Goal: Complete application form: Complete application form

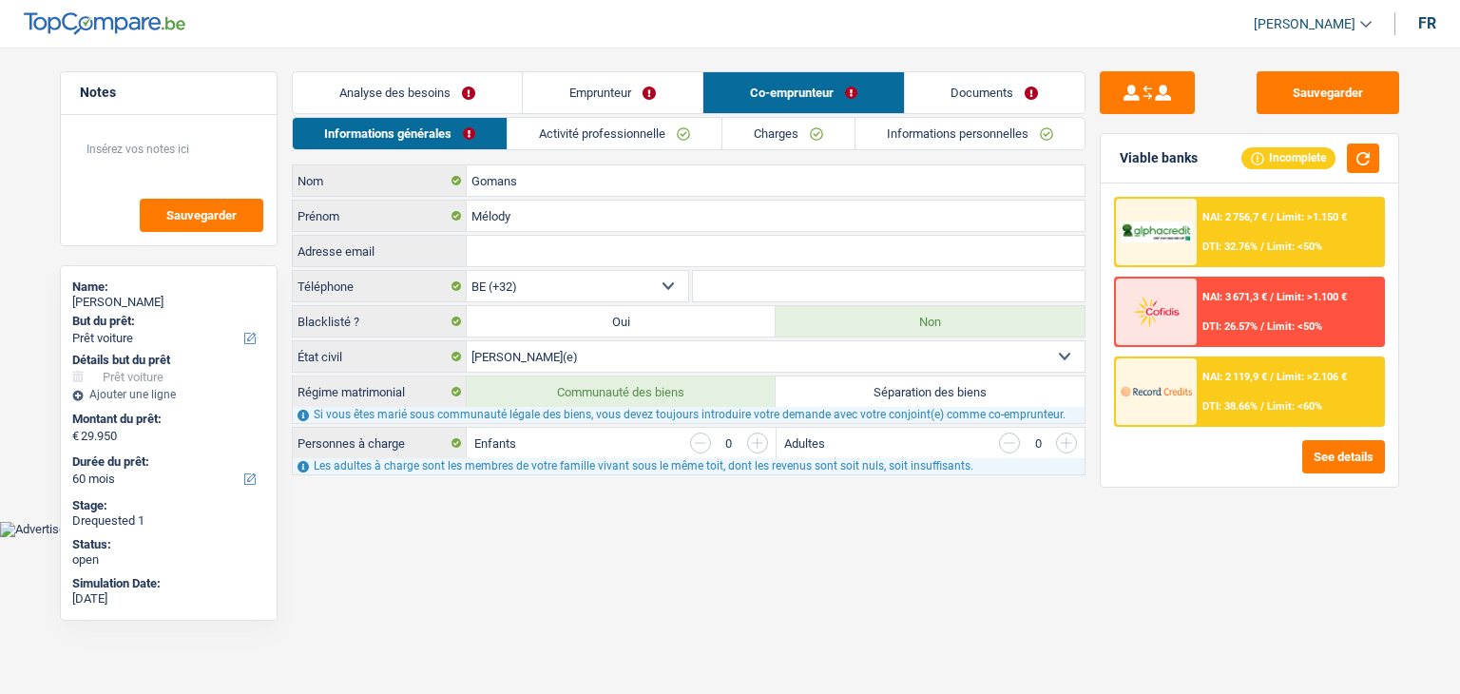
select select "car"
select select "60"
select select "32"
select select "married"
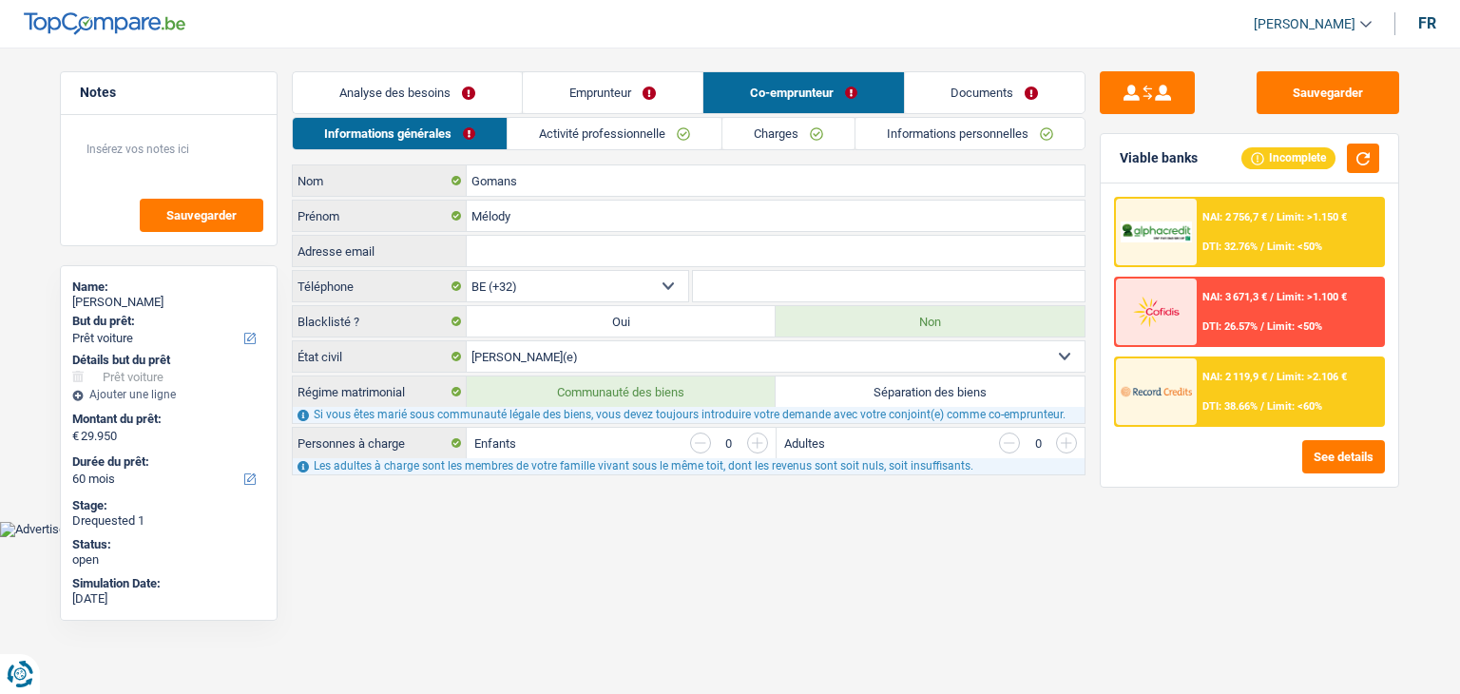
click at [584, 137] on link "Activité professionnelle" at bounding box center [615, 133] width 214 height 31
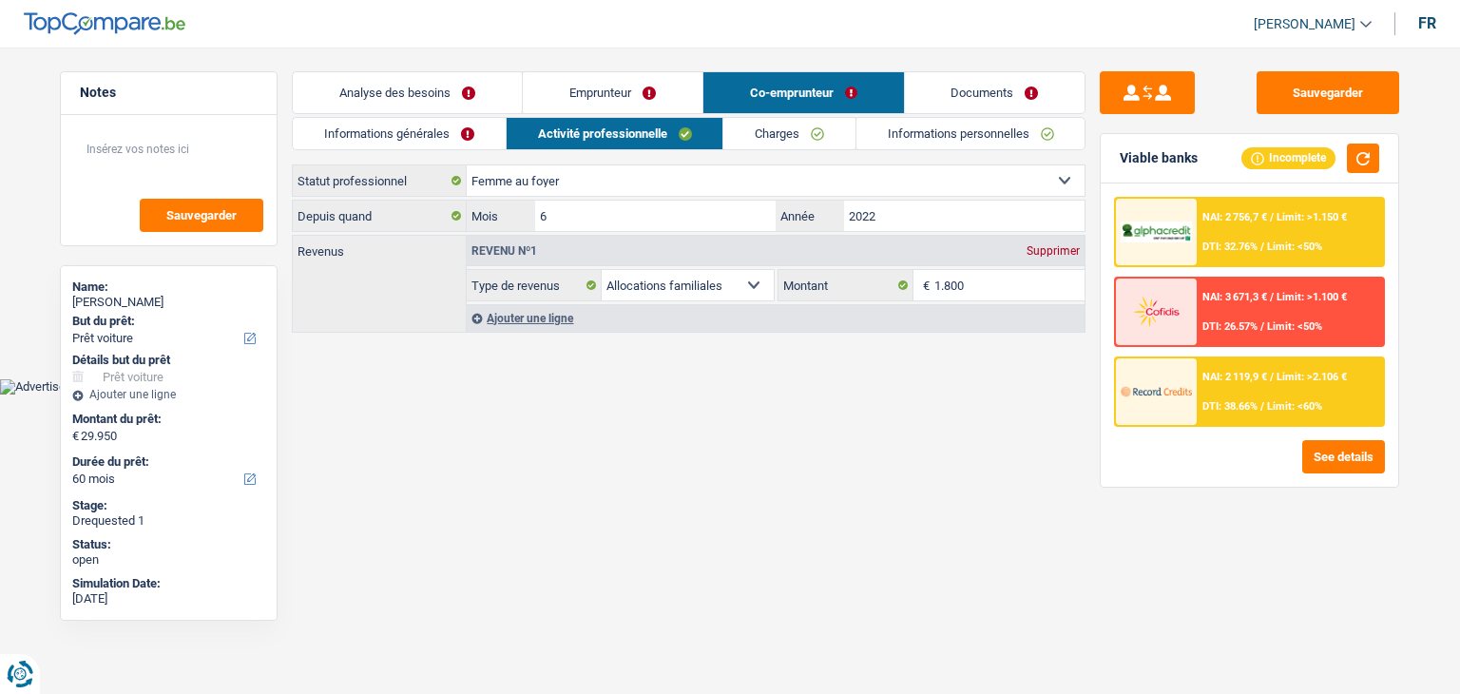
click at [428, 133] on link "Informations générales" at bounding box center [399, 133] width 213 height 31
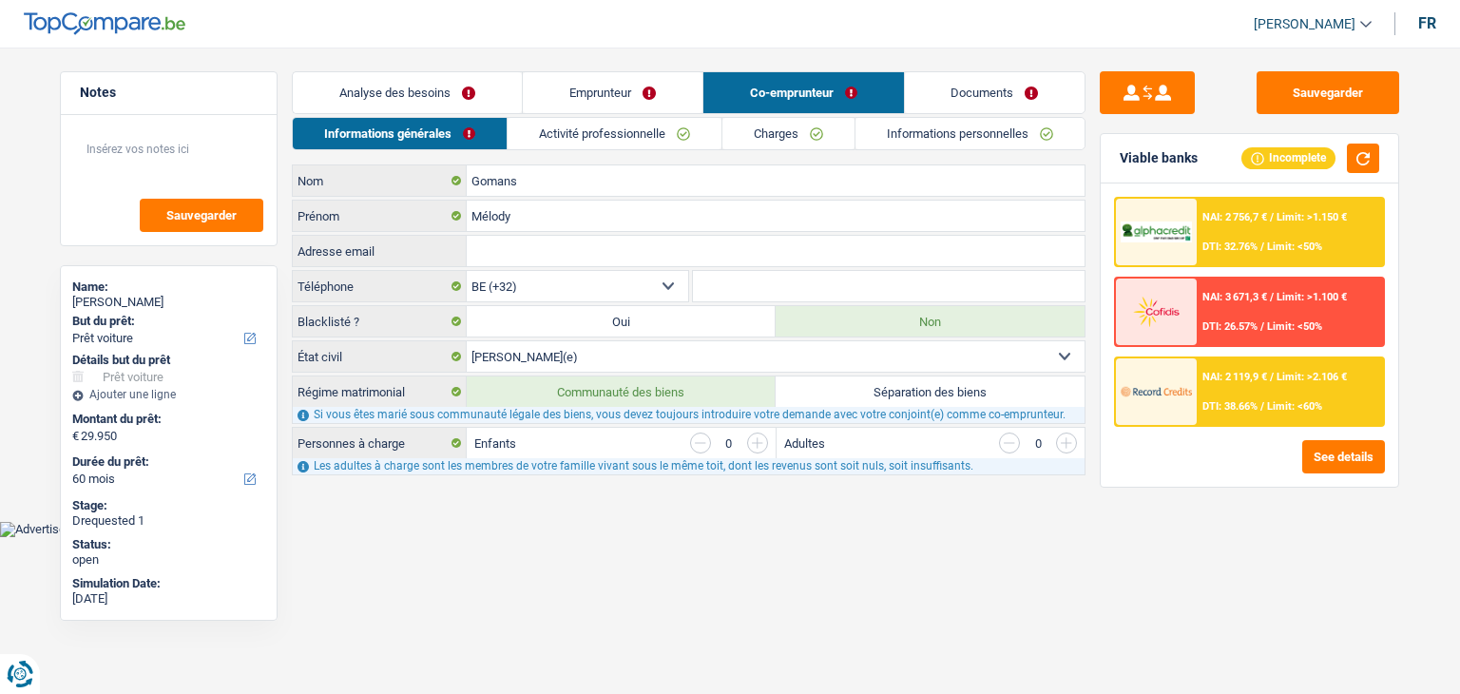
click at [957, 91] on link "Documents" at bounding box center [995, 92] width 181 height 41
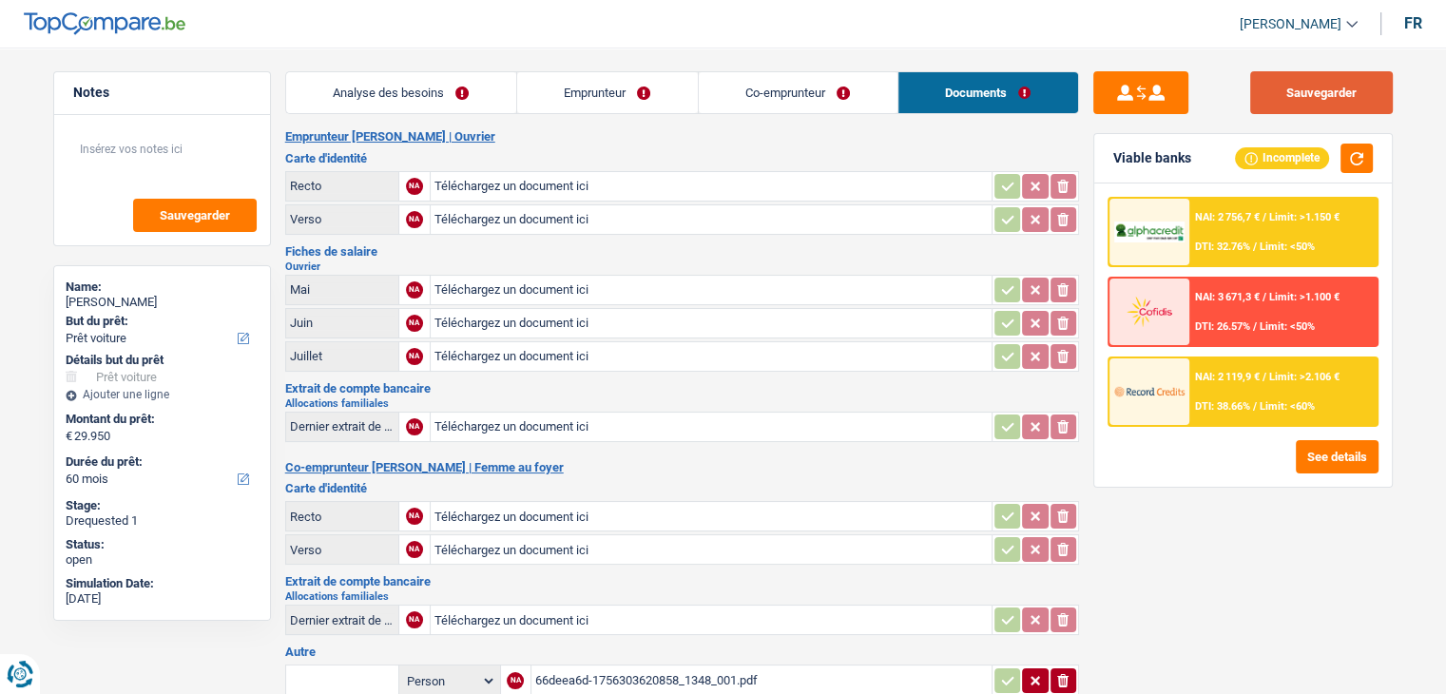
click at [1300, 81] on button "Sauvegarder" at bounding box center [1321, 92] width 143 height 43
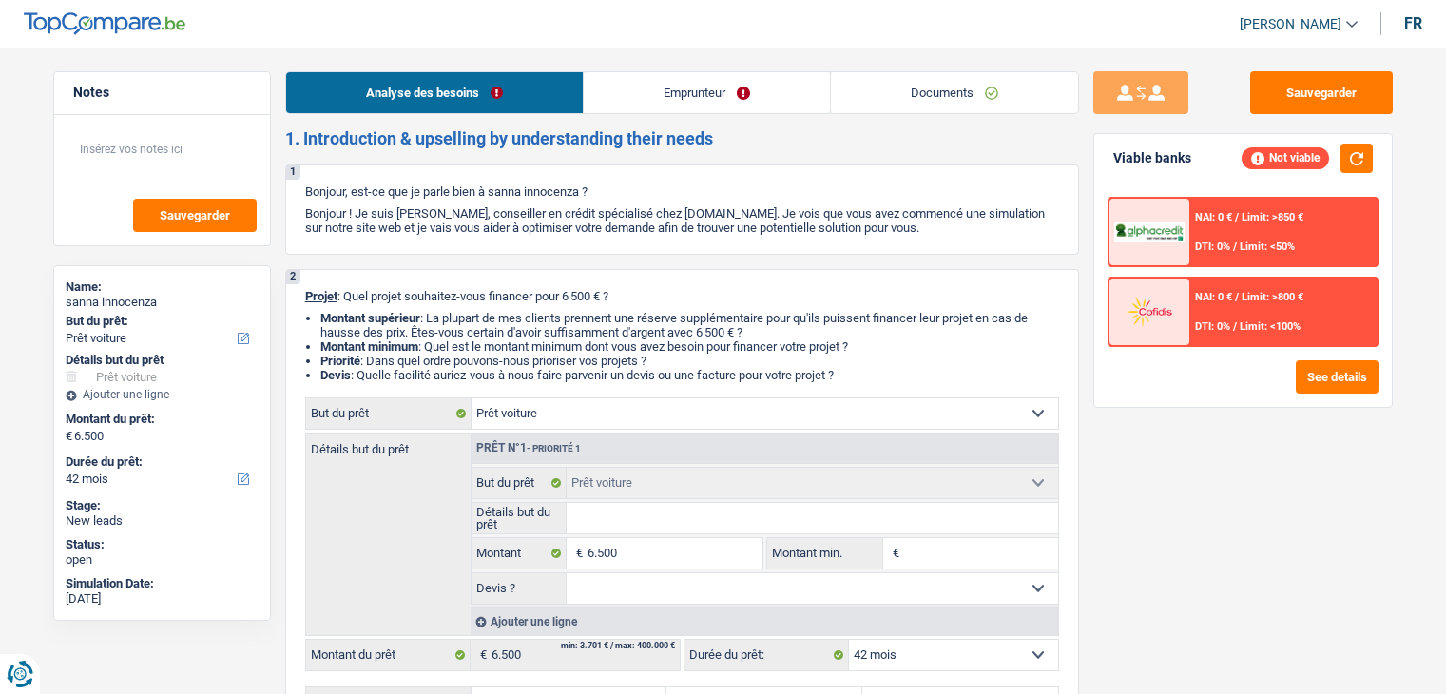
select select "car"
select select "42"
select select "car"
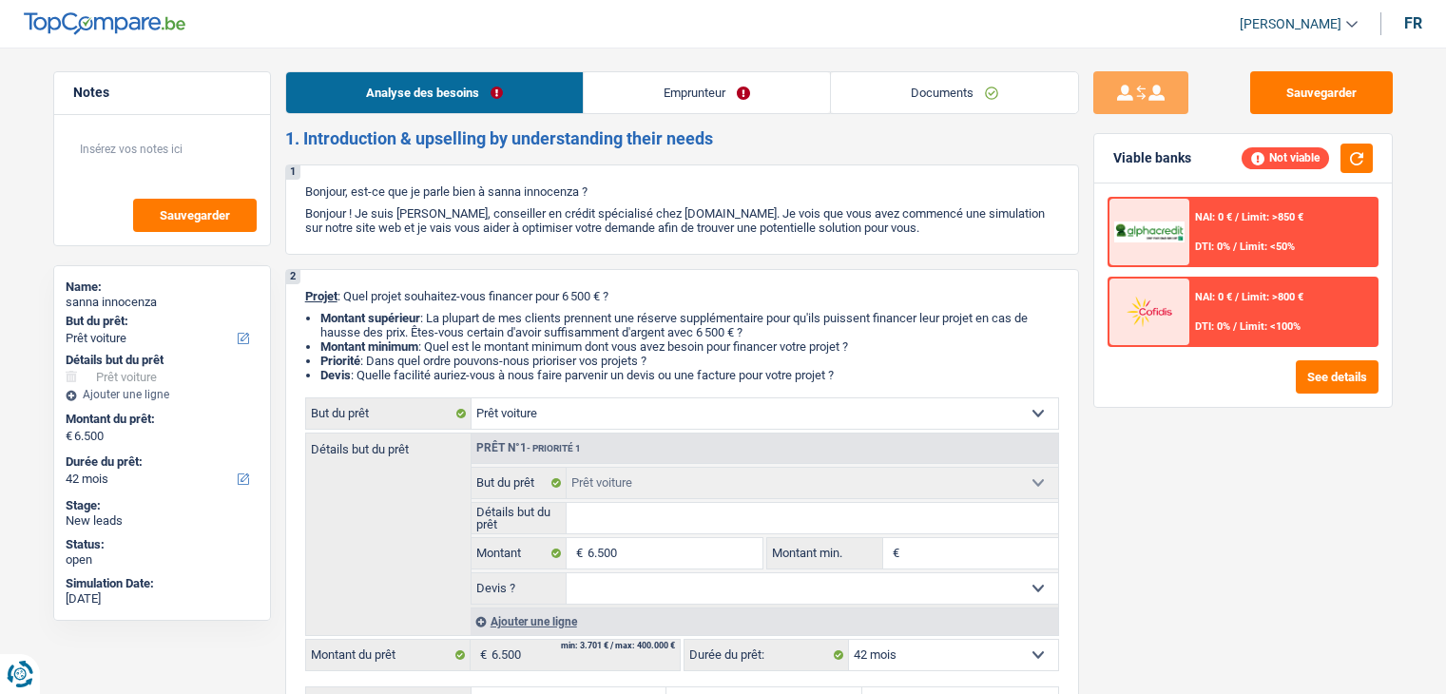
select select "42"
select select "car"
select select "42"
select select "car"
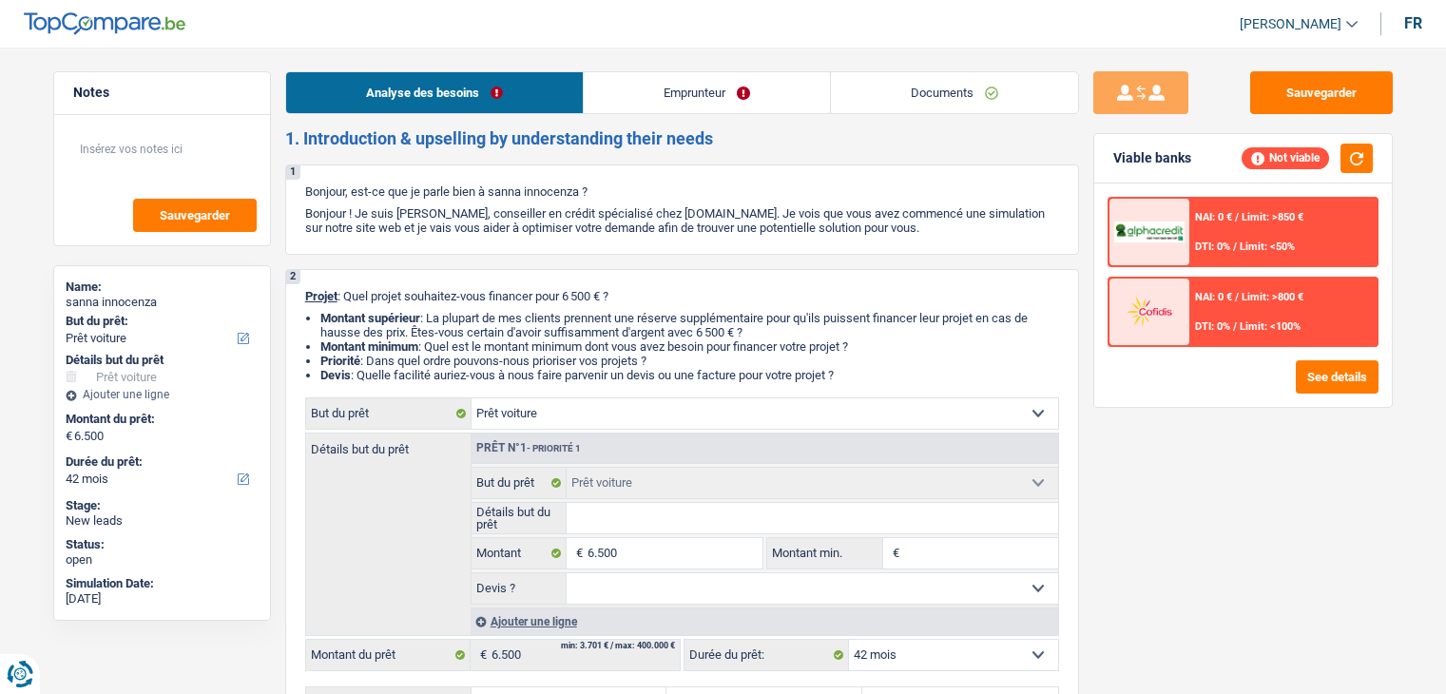
select select "car"
select select "42"
select select "car"
select select "42"
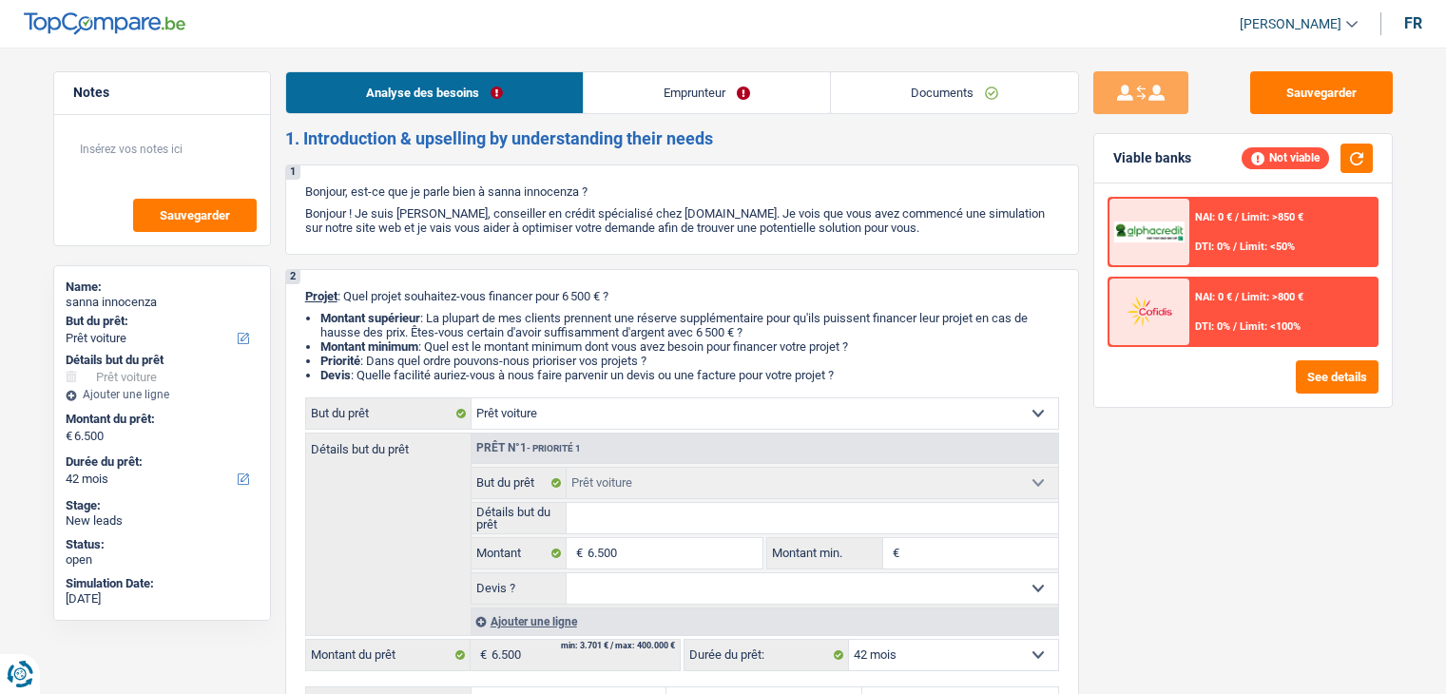
select select "car"
select select "42"
drag, startPoint x: 307, startPoint y: 190, endPoint x: 942, endPoint y: 228, distance: 636.3
click at [942, 228] on div "1 Bonjour, est-ce que je parle bien à sanna innocenza ? Bonjour ! Je suis Yanis…" at bounding box center [682, 209] width 794 height 90
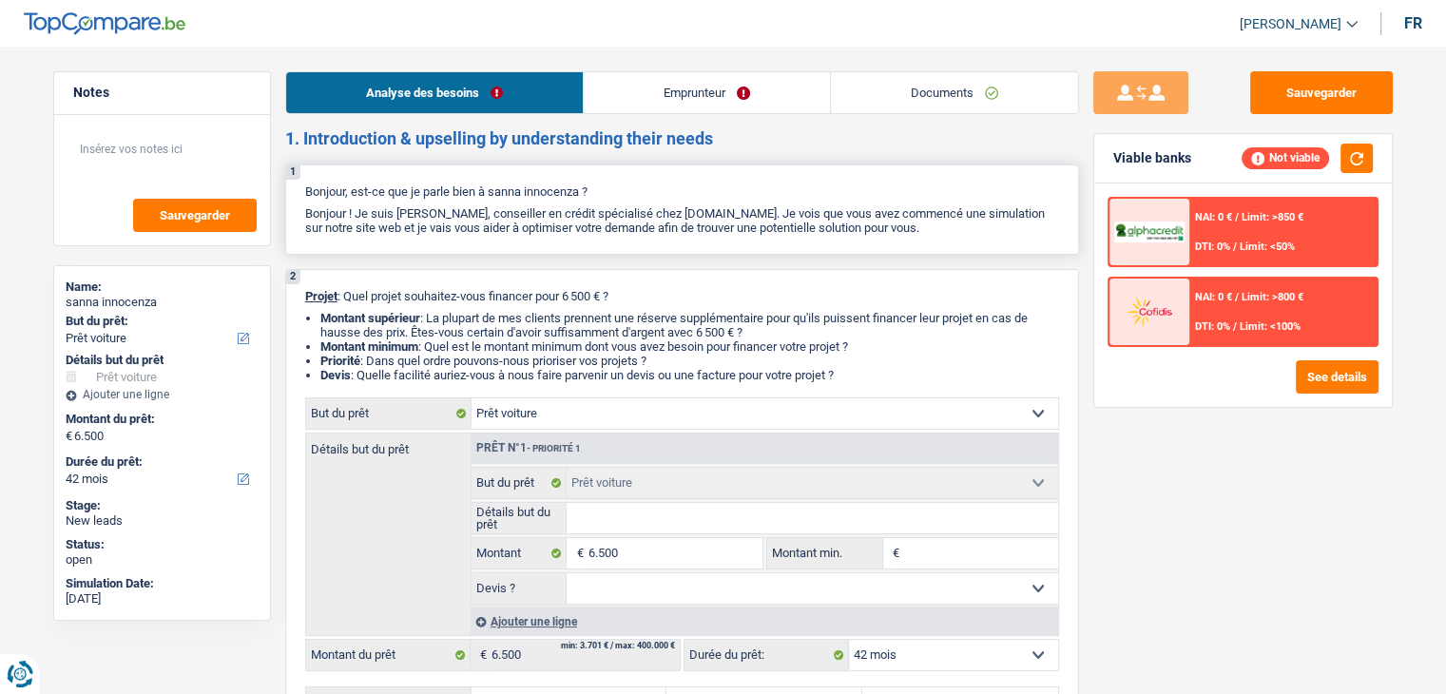
click at [942, 228] on p "Bonjour ! Je suis [PERSON_NAME], conseiller en crédit spécialisé chez [DOMAIN_N…" at bounding box center [682, 220] width 754 height 29
click at [917, 101] on link "Documents" at bounding box center [954, 92] width 247 height 41
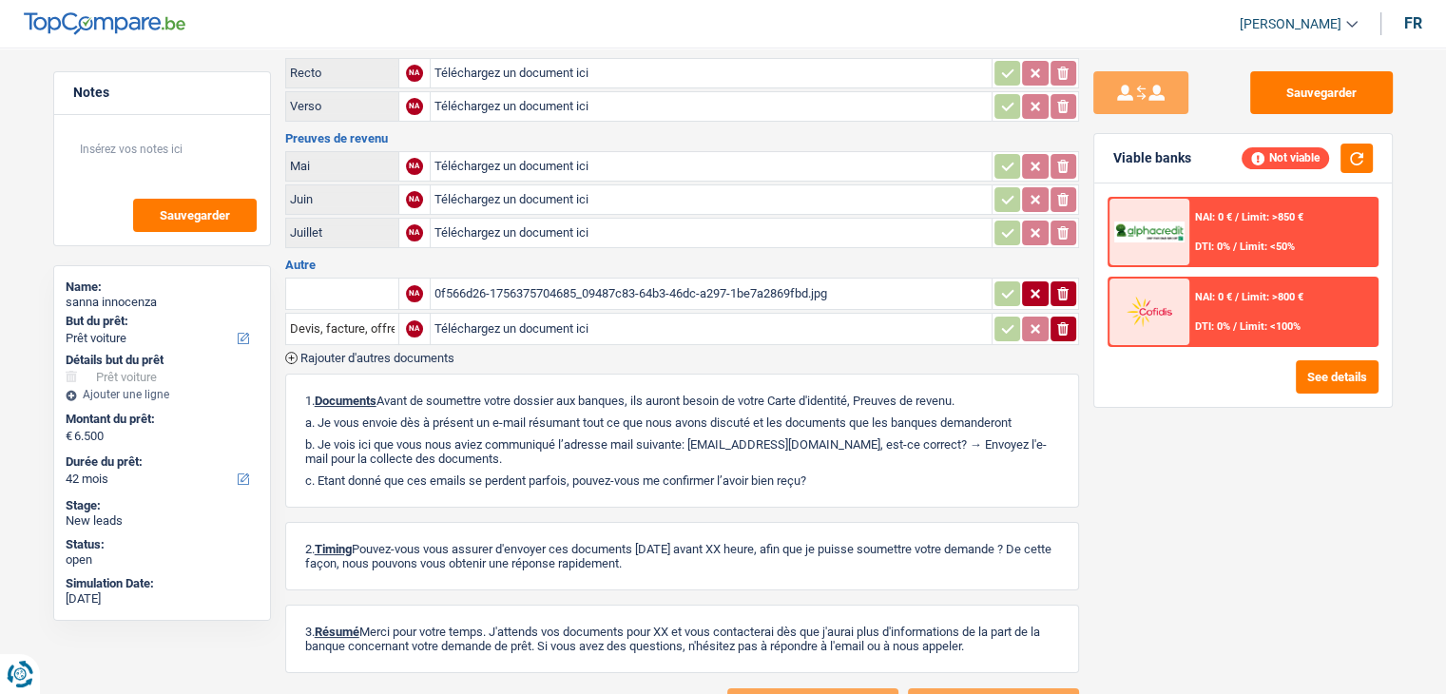
scroll to position [190, 0]
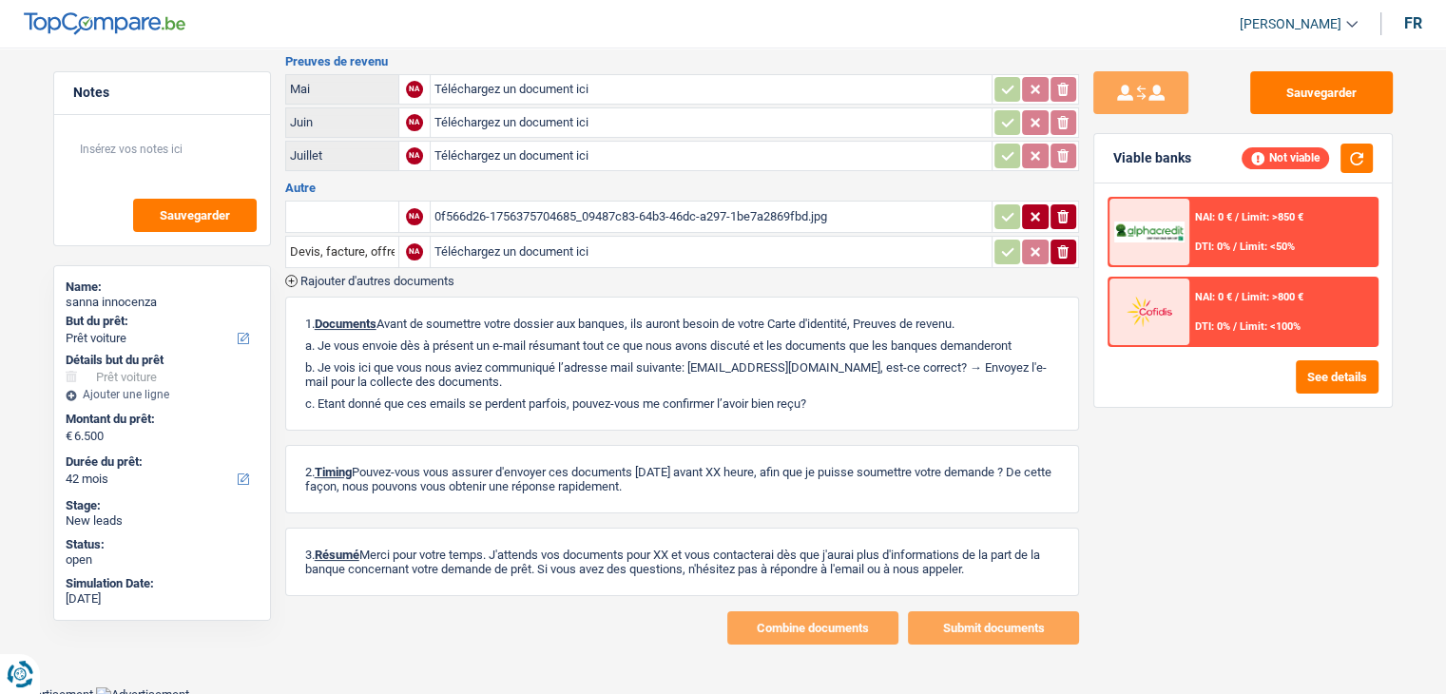
click at [680, 203] on div "0f566d26-1756375704685_09487c83-64b3-46dc-a297-1be7a2869fbd.jpg" at bounding box center [711, 217] width 553 height 29
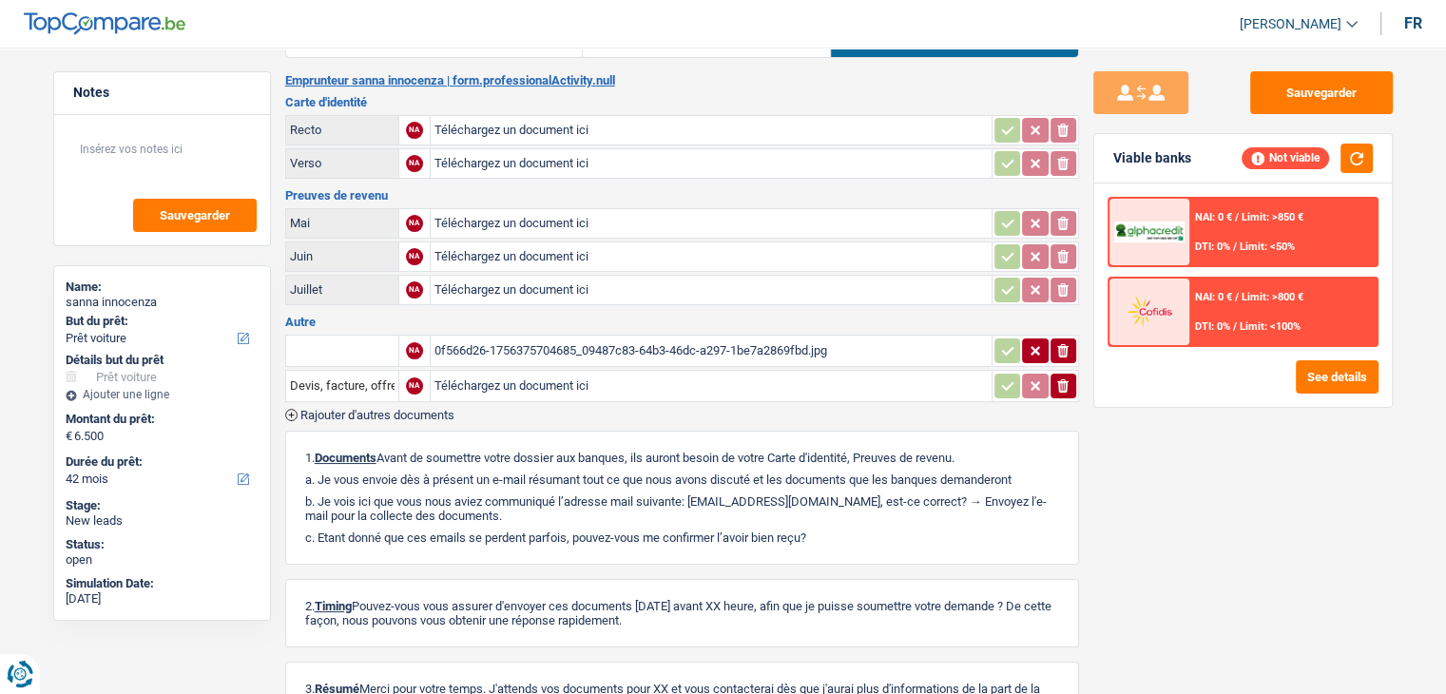
scroll to position [0, 0]
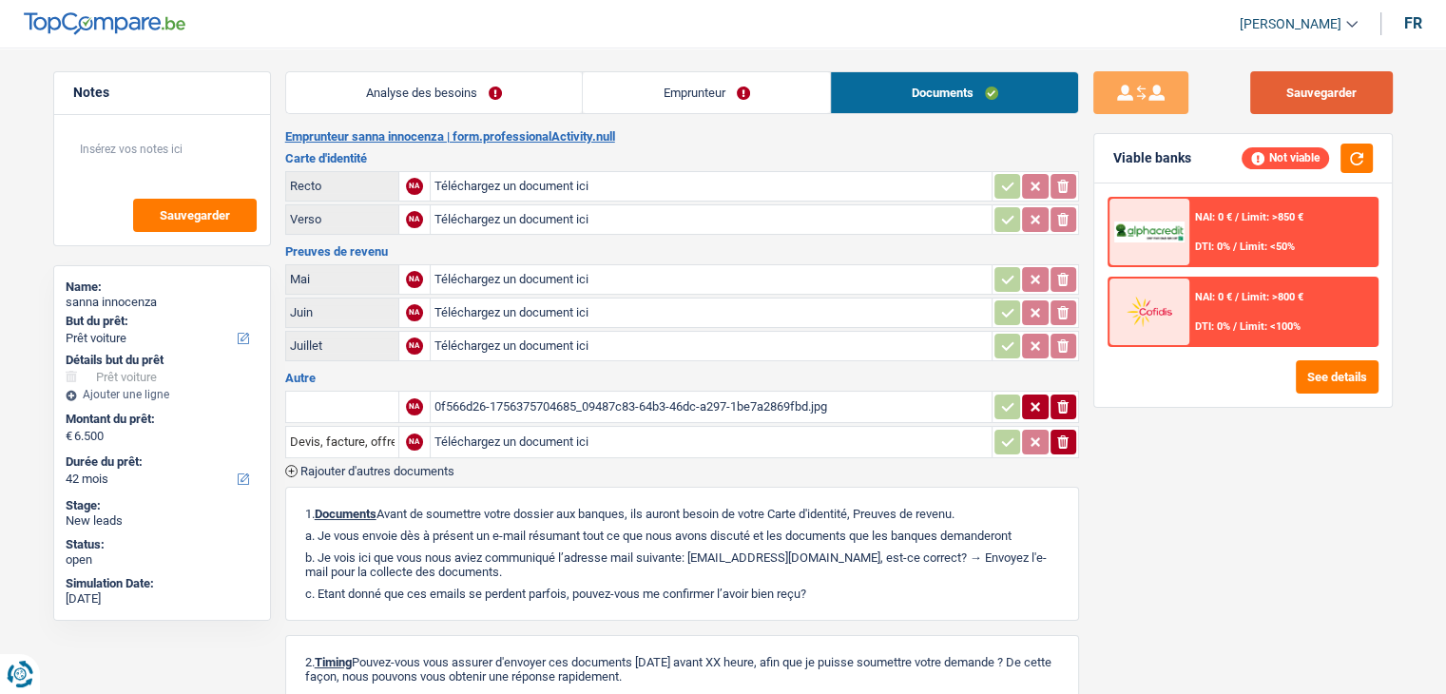
click at [1285, 77] on button "Sauvegarder" at bounding box center [1321, 92] width 143 height 43
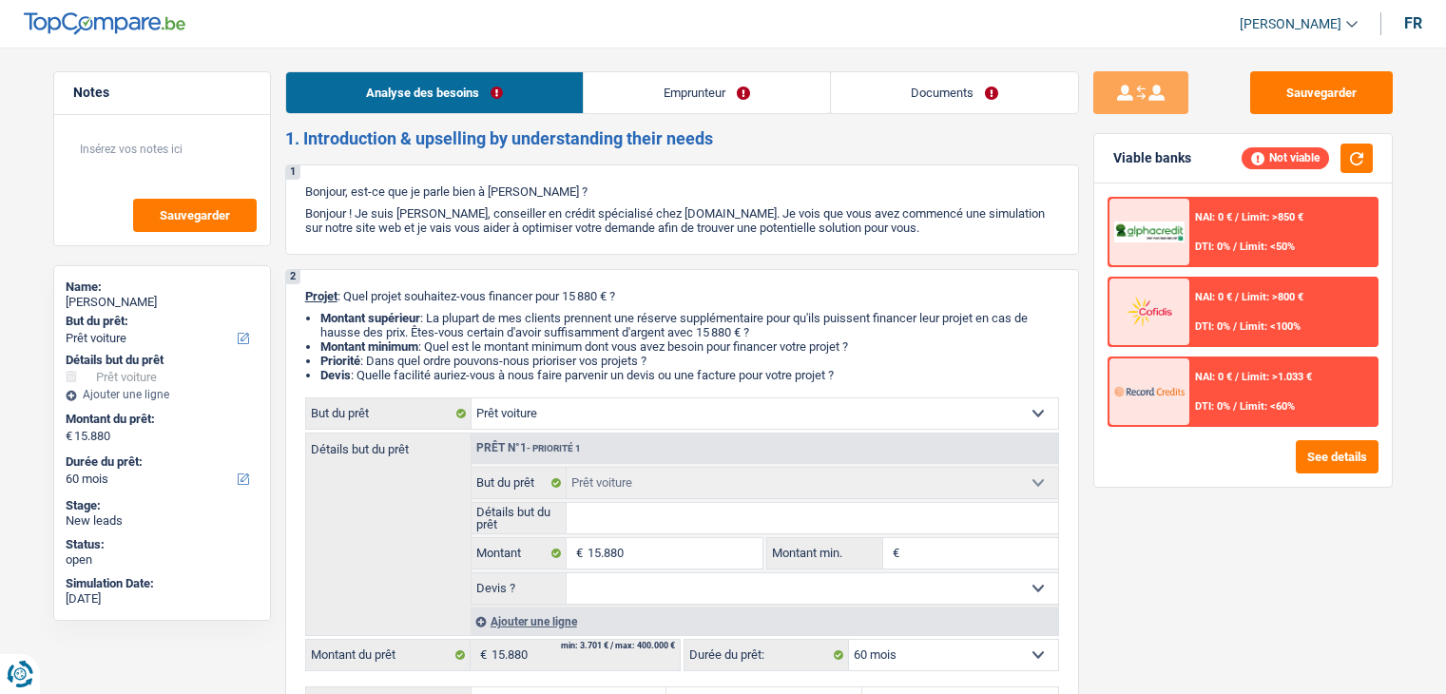
select select "car"
select select "60"
select select "car"
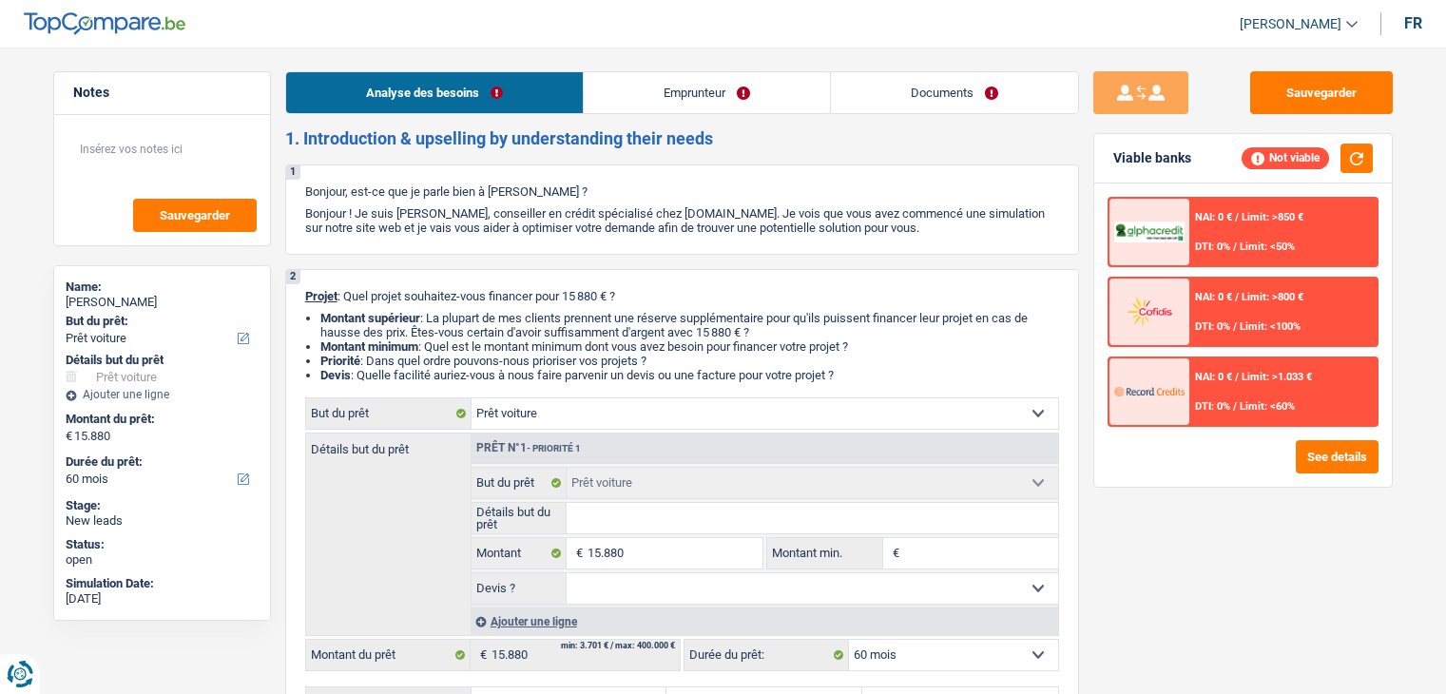
select select "60"
select select "independent"
select select "netSalary"
select select "car"
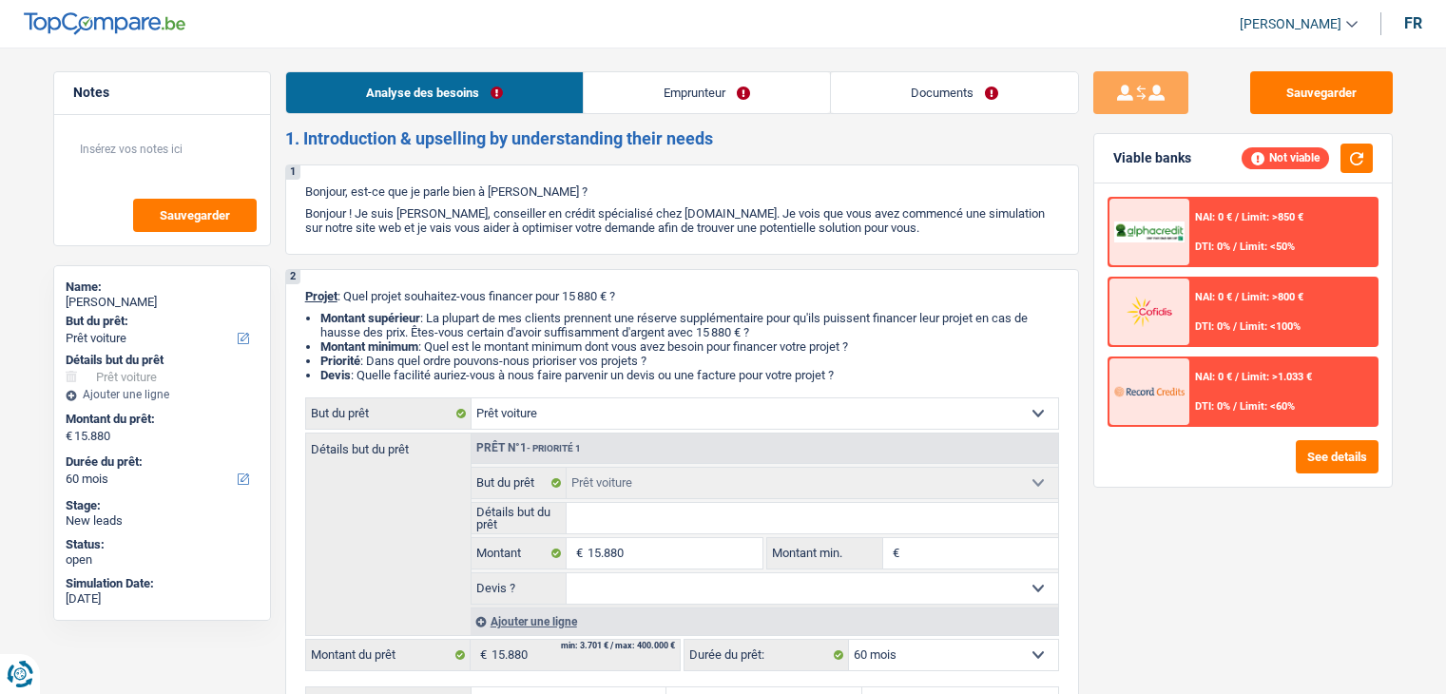
select select "60"
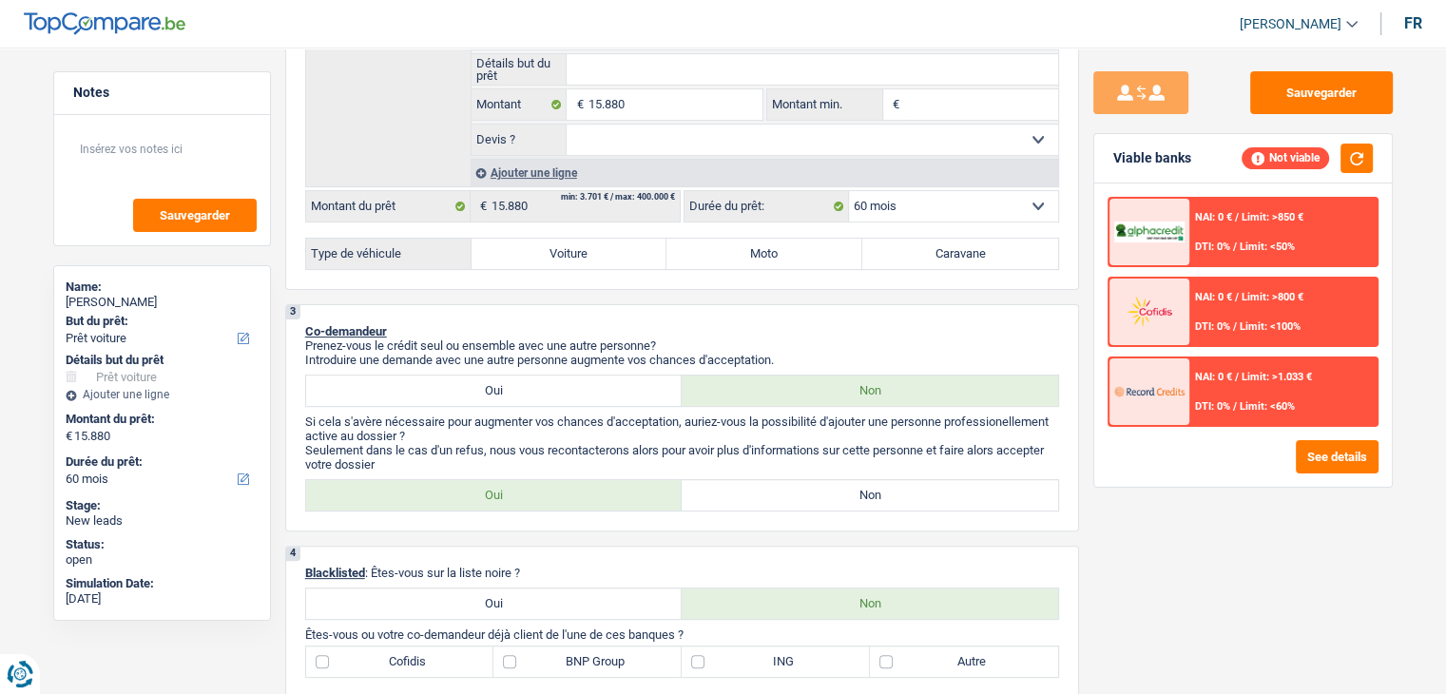
scroll to position [475, 0]
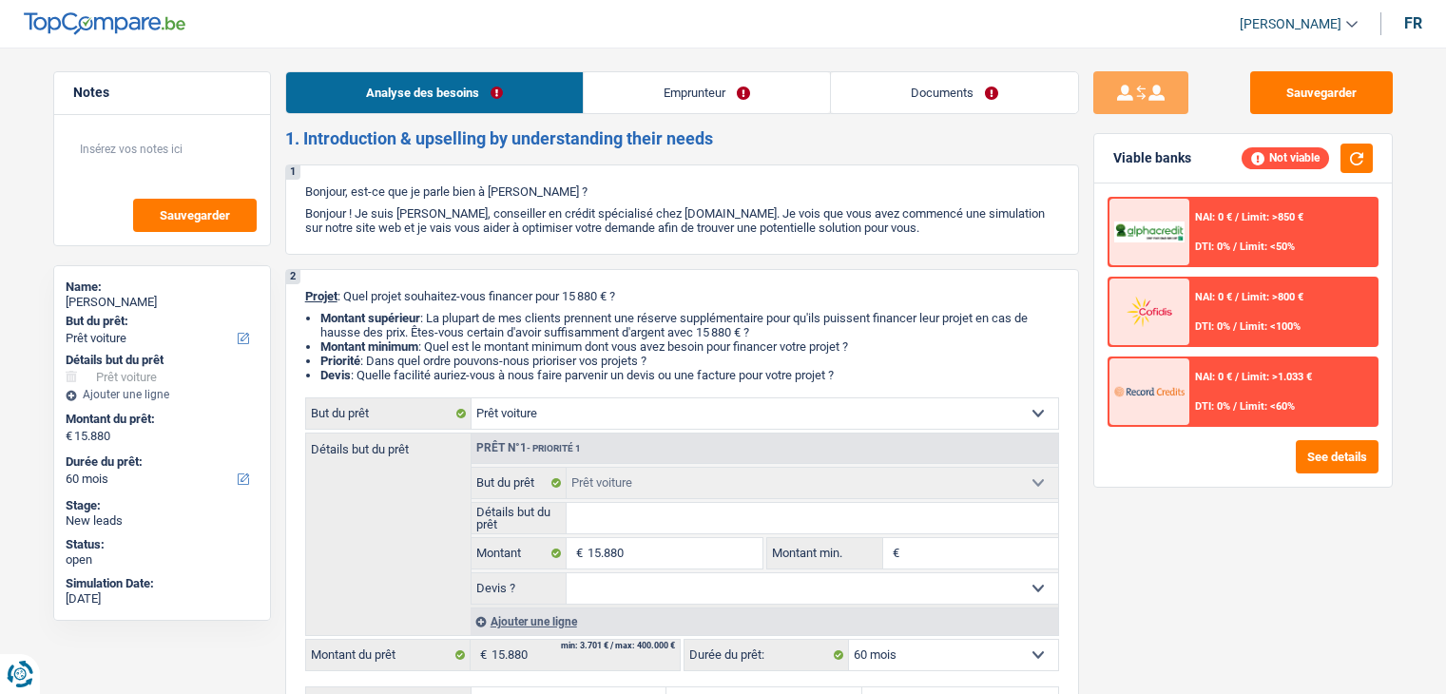
select select "car"
select select "60"
select select "car"
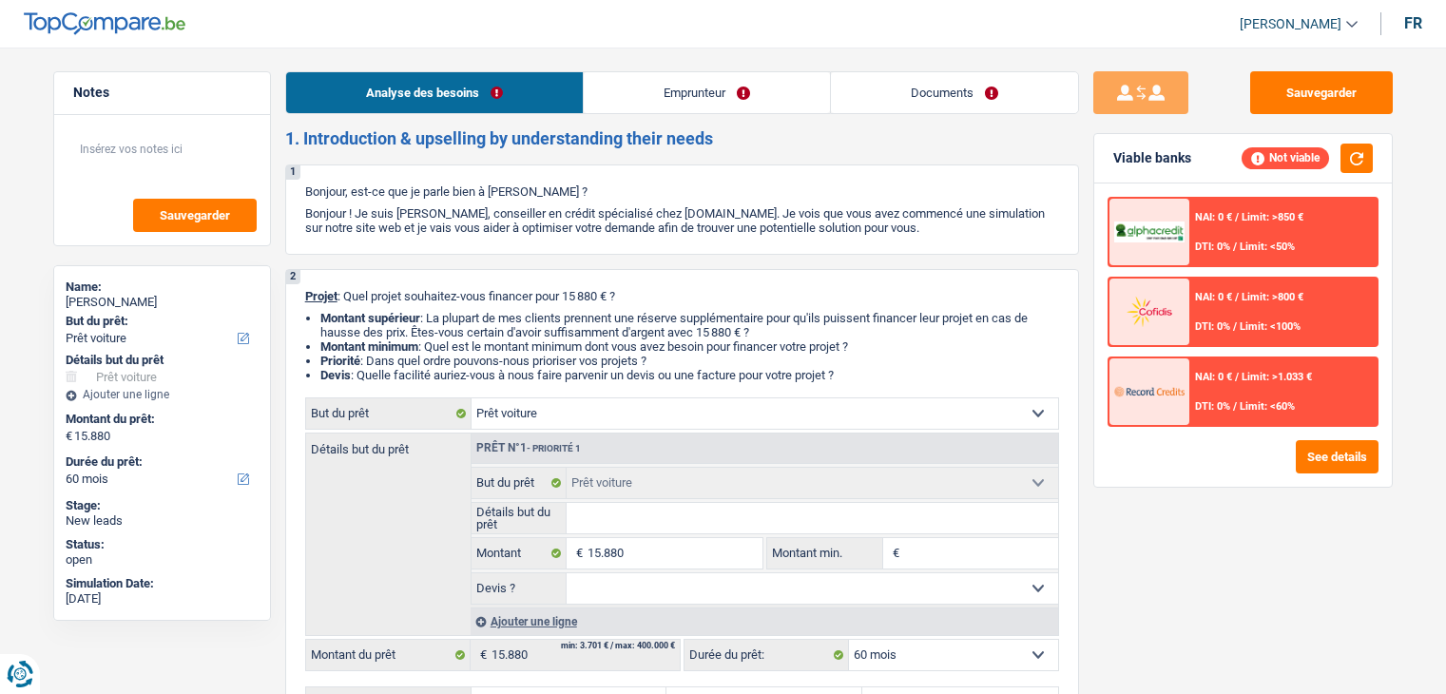
select select "60"
select select "independent"
select select "netSalary"
select select "car"
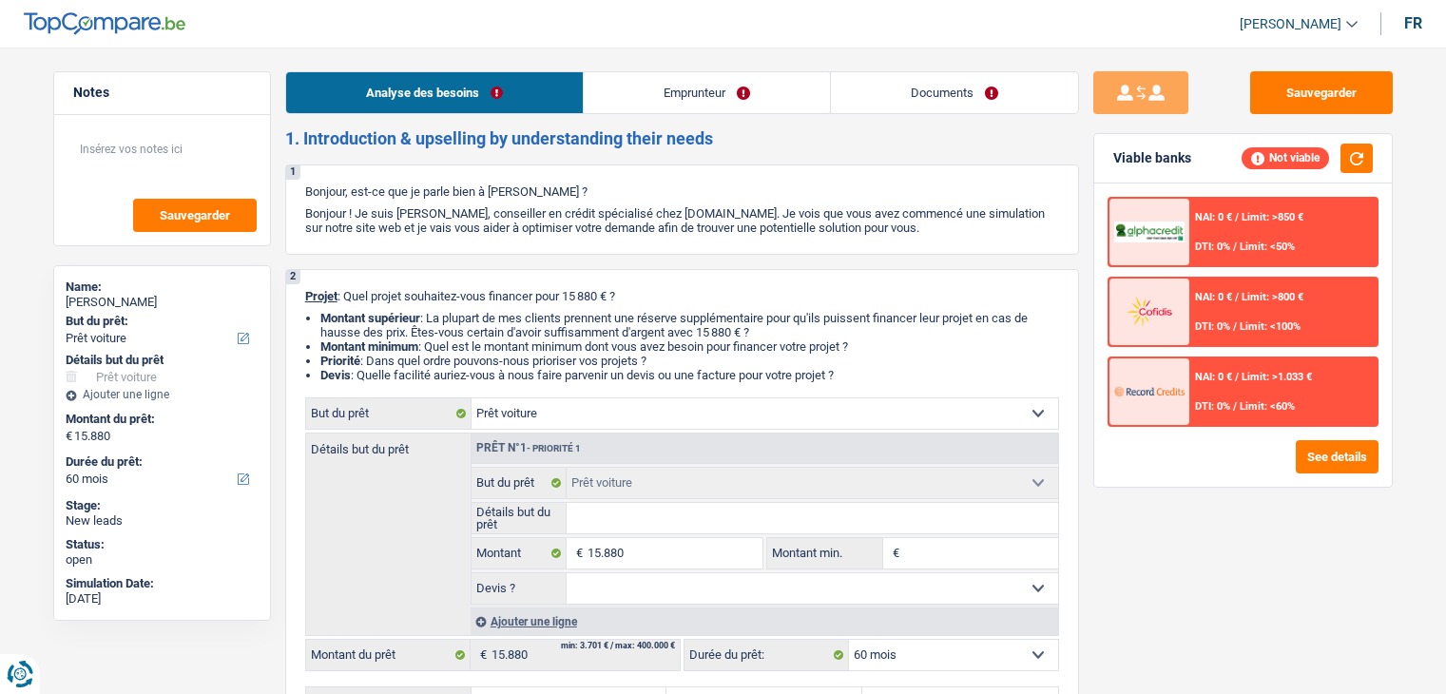
select select "60"
select select "independent"
select select "netSalary"
select select "BE"
drag, startPoint x: 851, startPoint y: 371, endPoint x: 314, endPoint y: 297, distance: 542.3
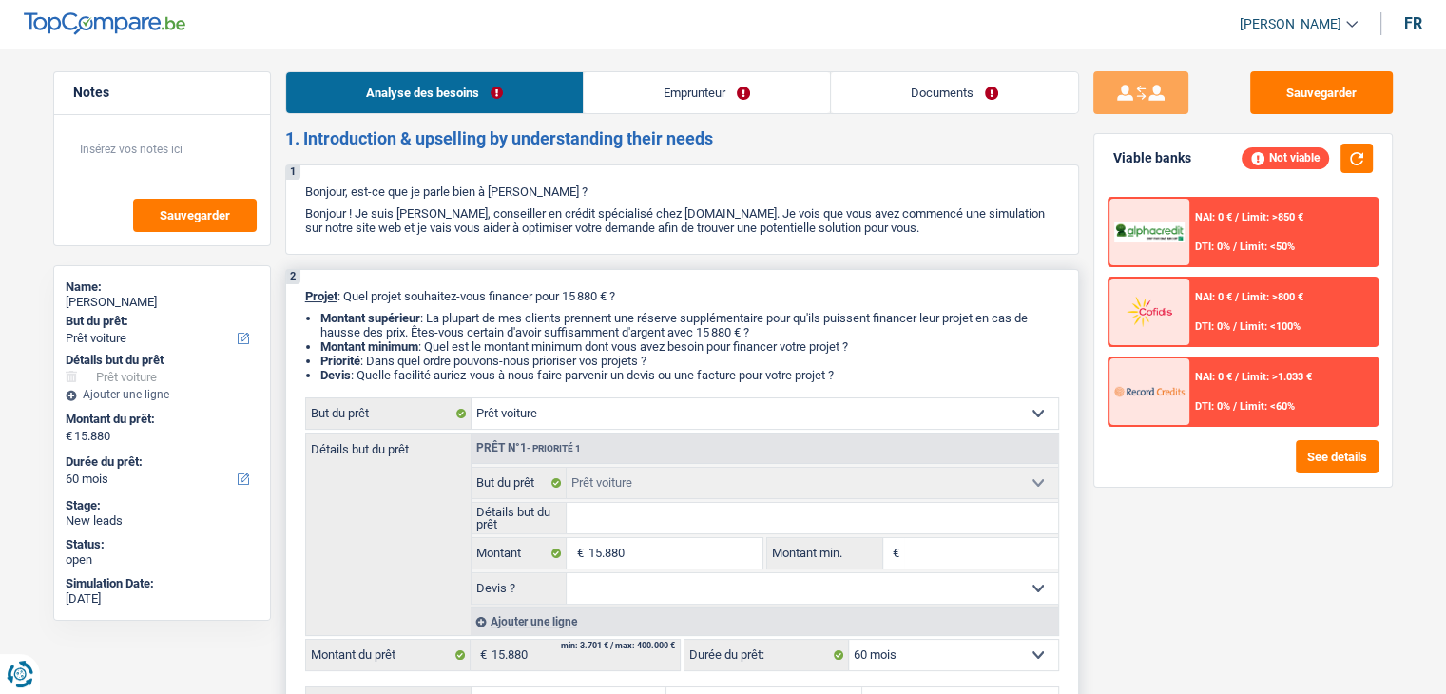
click at [314, 297] on div "2 Projet : Quel projet souhaitez-vous financer pour 15 880 € ? Montant supérieu…" at bounding box center [682, 504] width 794 height 470
click at [751, 92] on link "Emprunteur" at bounding box center [707, 92] width 246 height 41
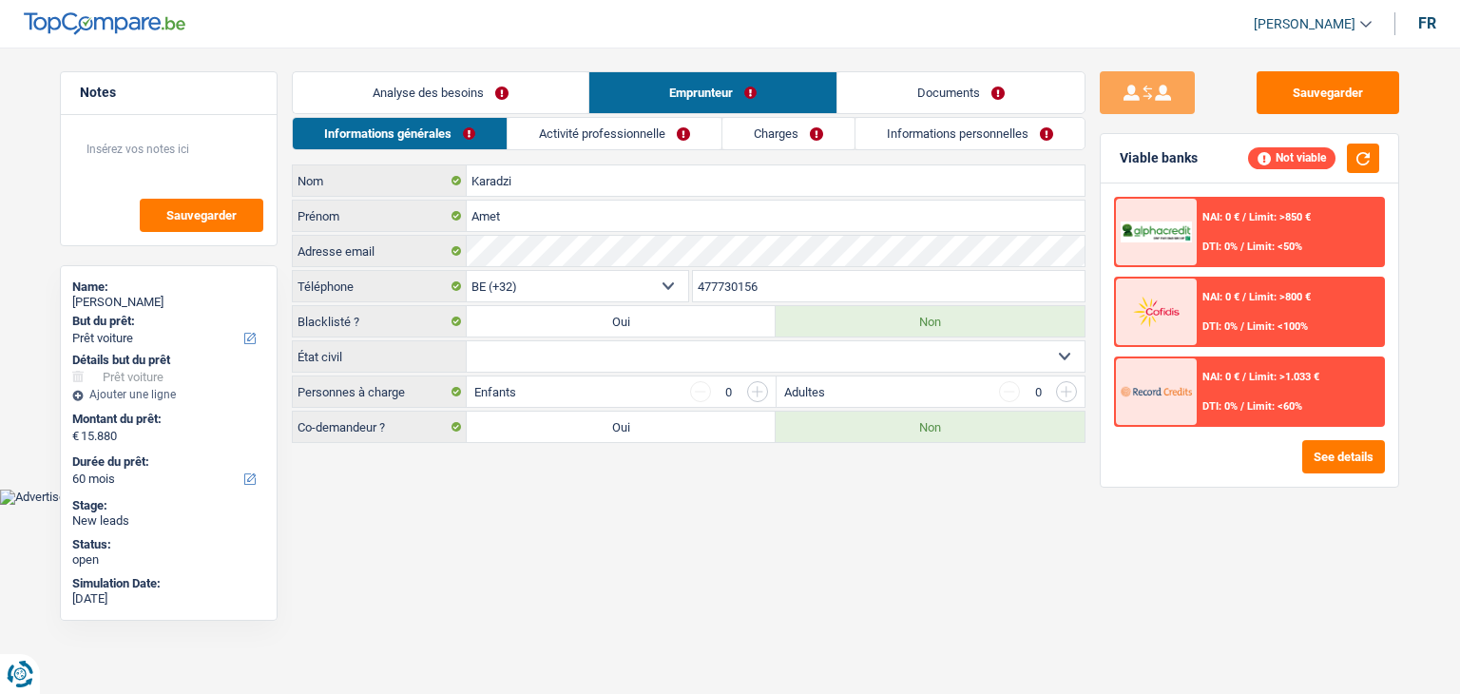
click at [586, 142] on link "Activité professionnelle" at bounding box center [615, 133] width 214 height 31
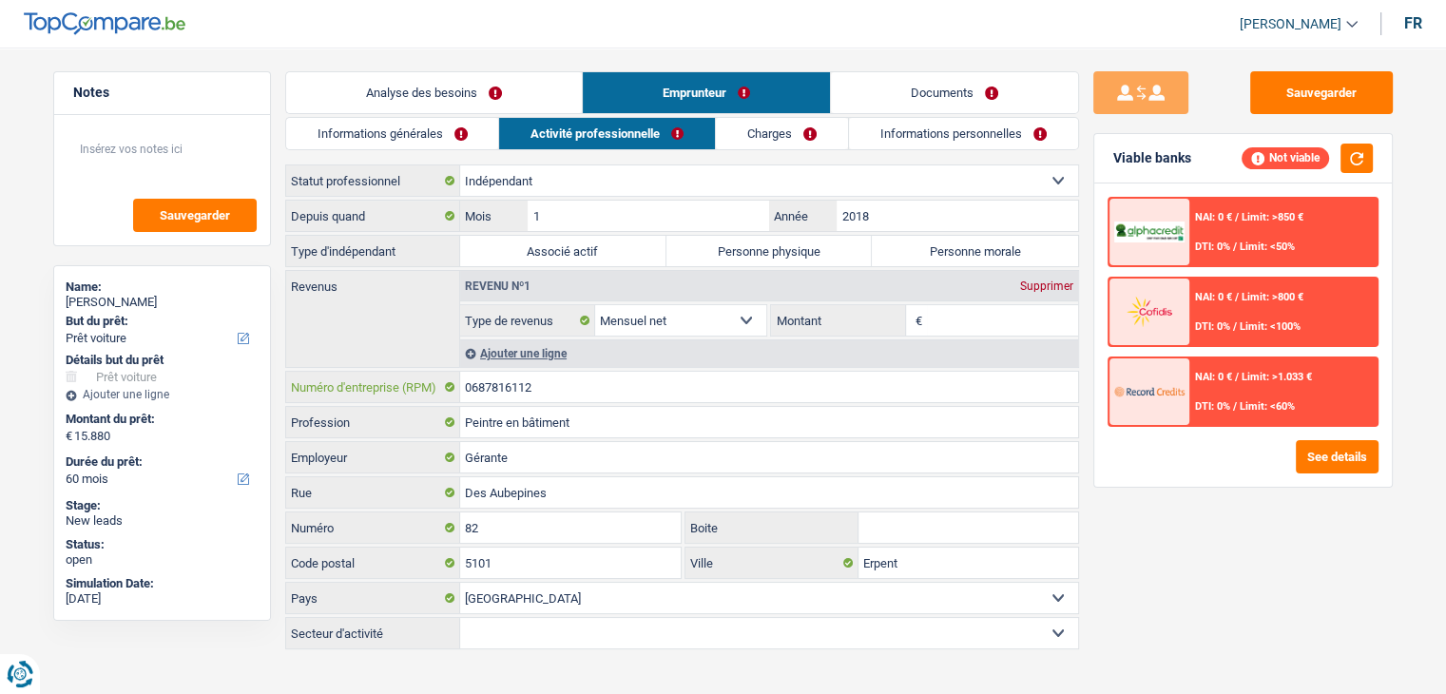
drag, startPoint x: 562, startPoint y: 383, endPoint x: 416, endPoint y: 396, distance: 146.0
click at [440, 395] on div "0687816112 Numéro d'entreprise (RPM)" at bounding box center [682, 387] width 792 height 30
click at [476, 149] on li "Informations générales" at bounding box center [392, 133] width 214 height 33
click at [466, 141] on link "Informations générales" at bounding box center [392, 133] width 213 height 31
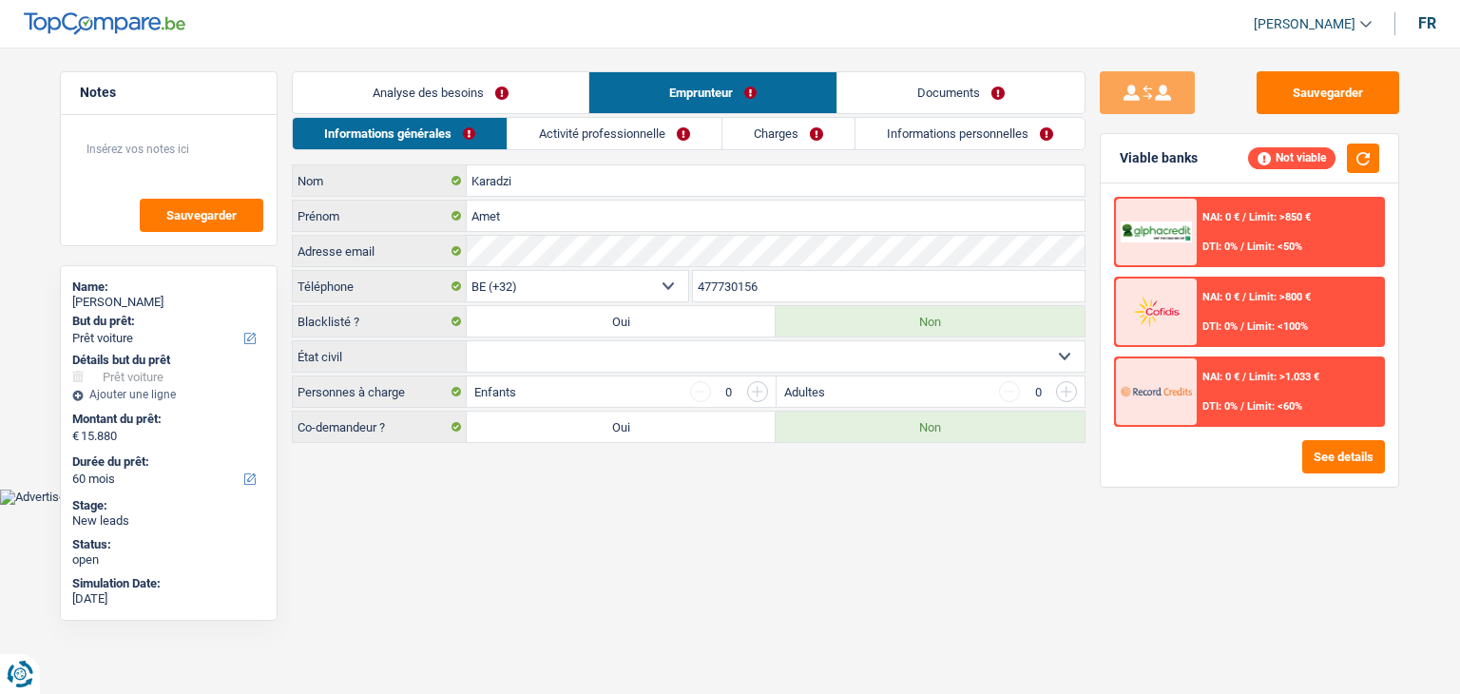
click at [449, 78] on link "Analyse des besoins" at bounding box center [441, 92] width 296 height 41
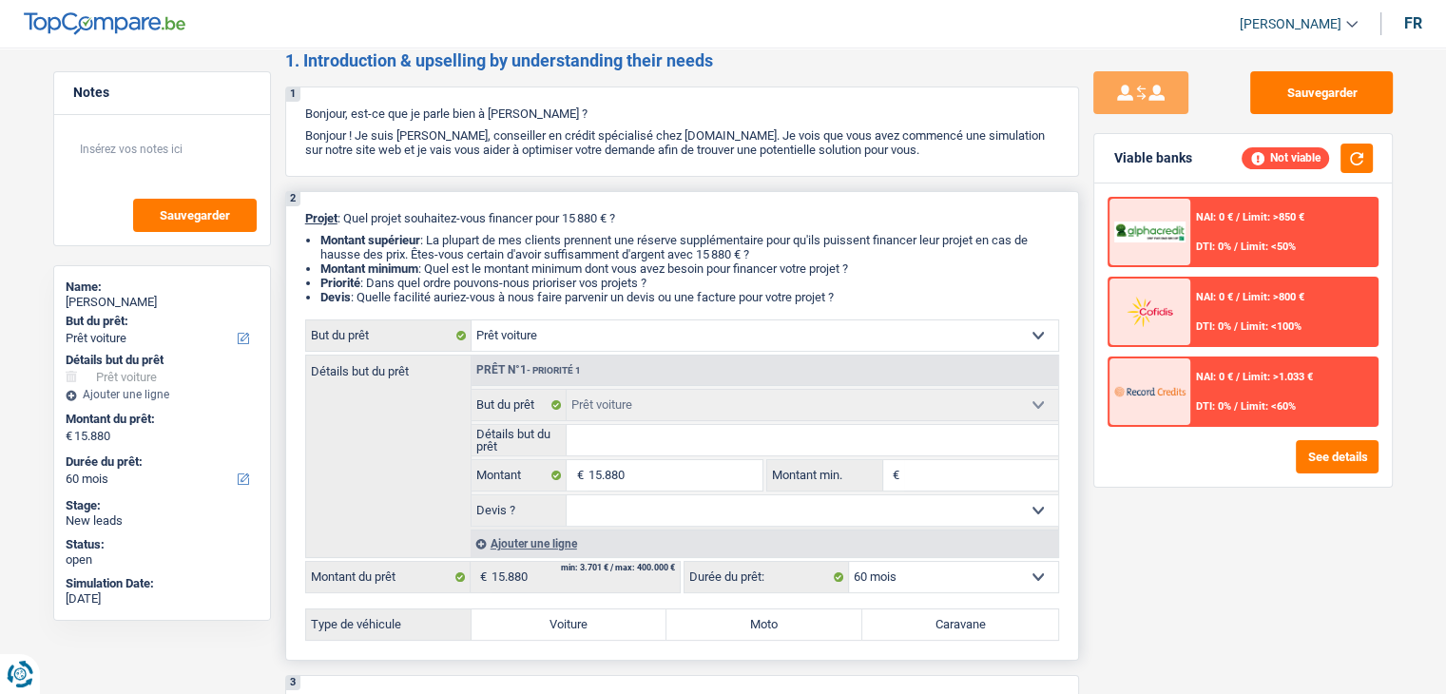
scroll to position [190, 0]
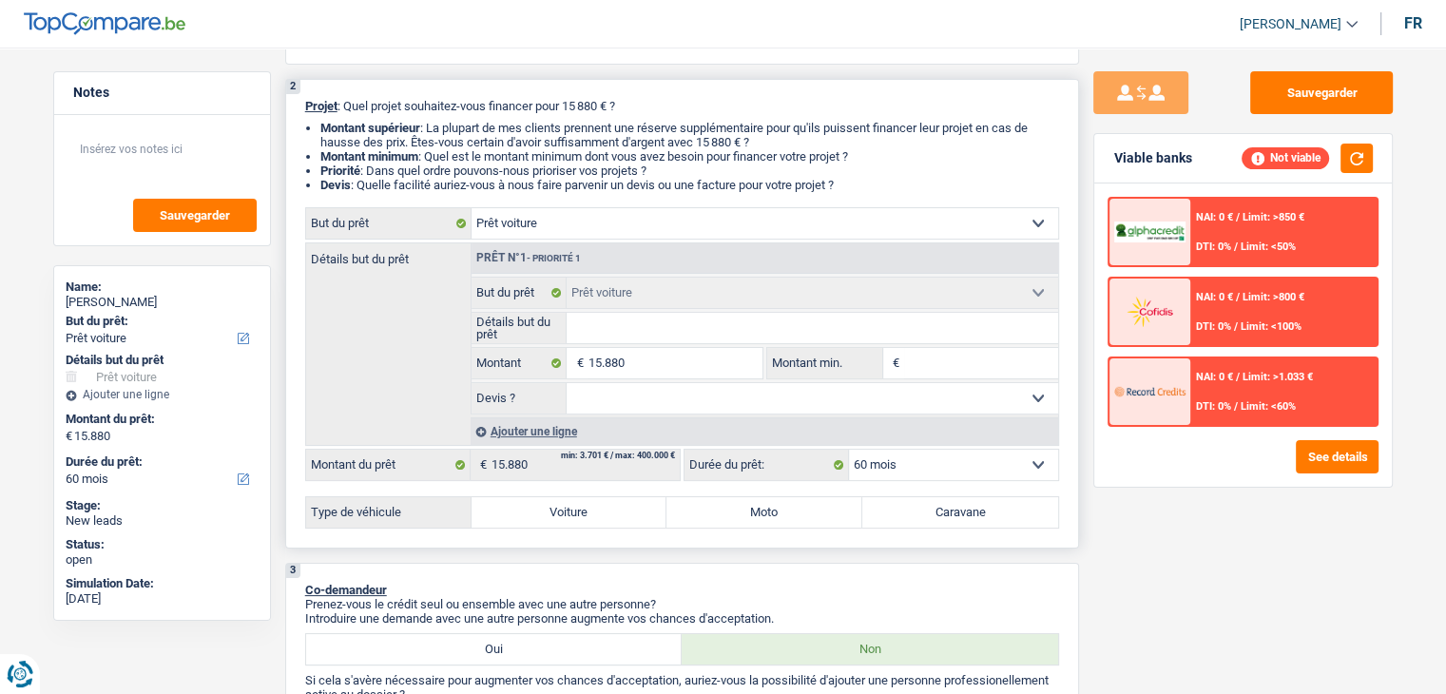
click at [941, 357] on input "Montant min." at bounding box center [981, 363] width 154 height 30
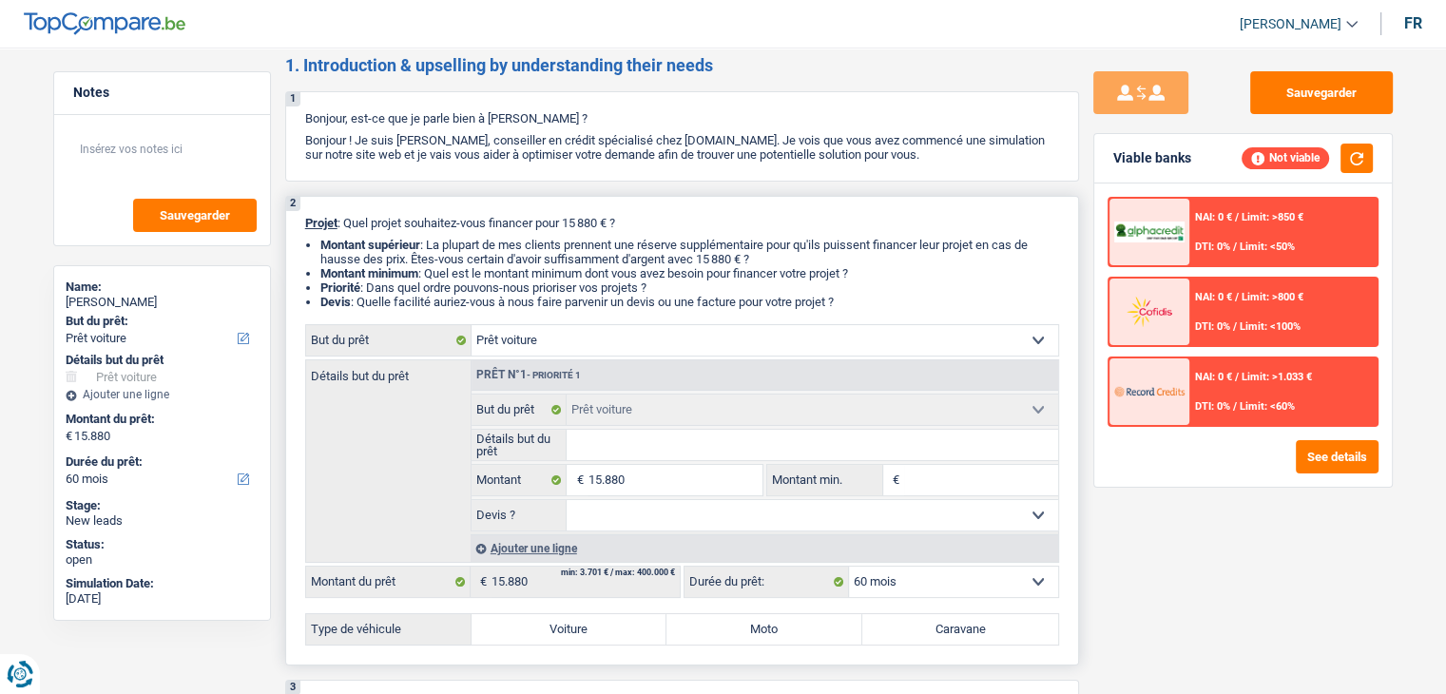
scroll to position [0, 0]
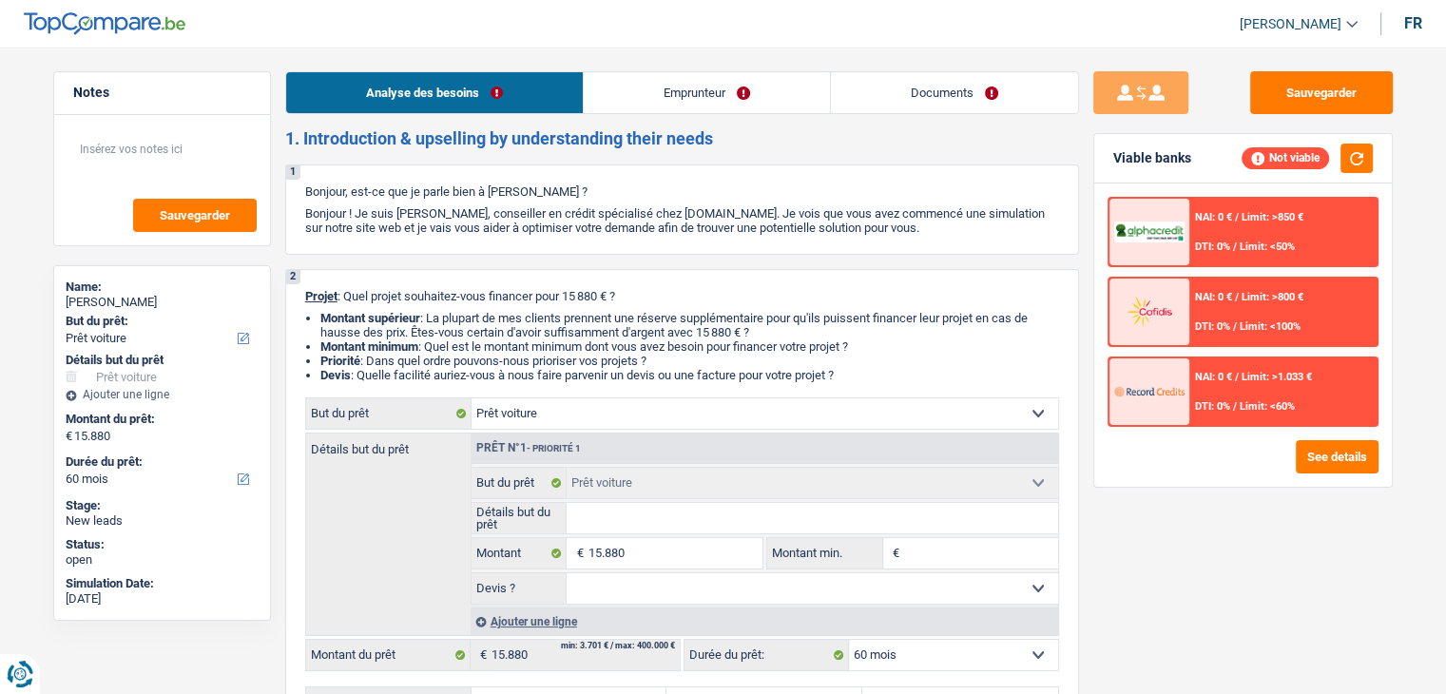
click at [903, 105] on link "Documents" at bounding box center [954, 92] width 247 height 41
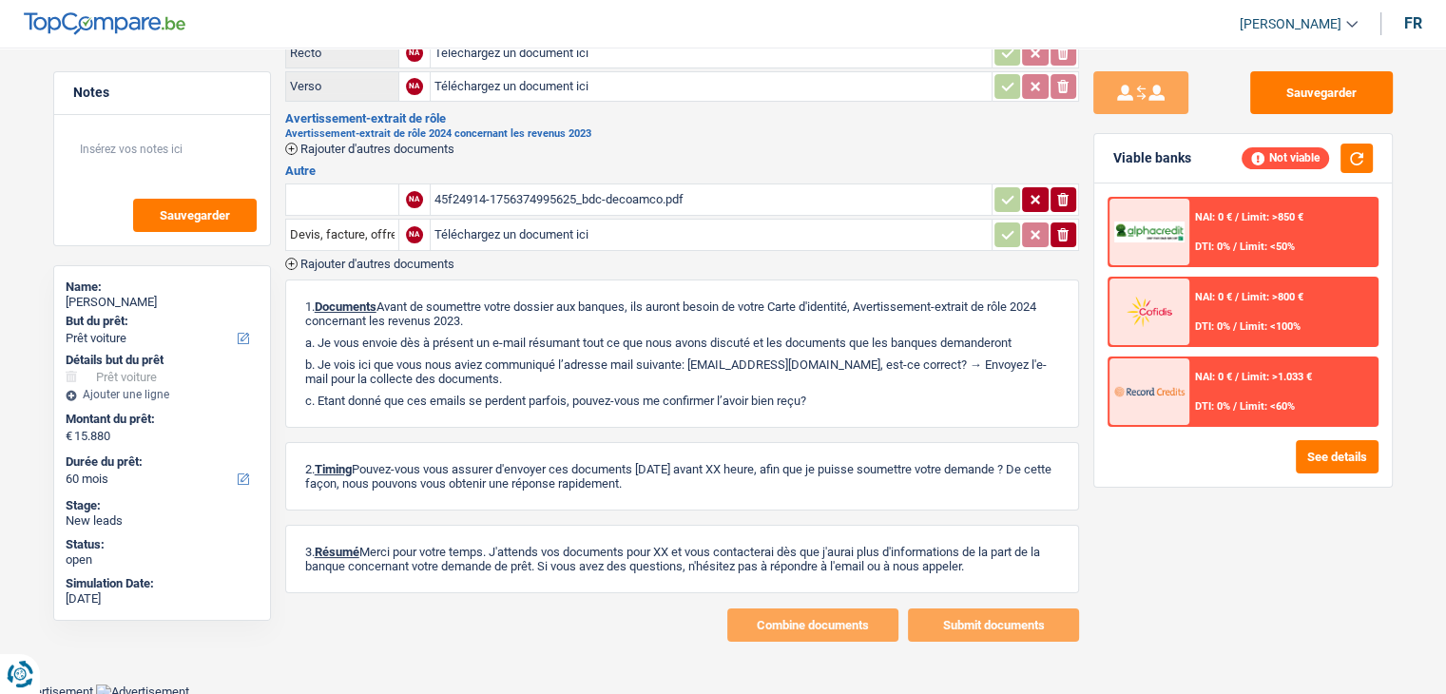
scroll to position [133, 0]
click at [540, 199] on div "45f24914-1756374995625_bdc-decoamco.pdf" at bounding box center [711, 199] width 553 height 29
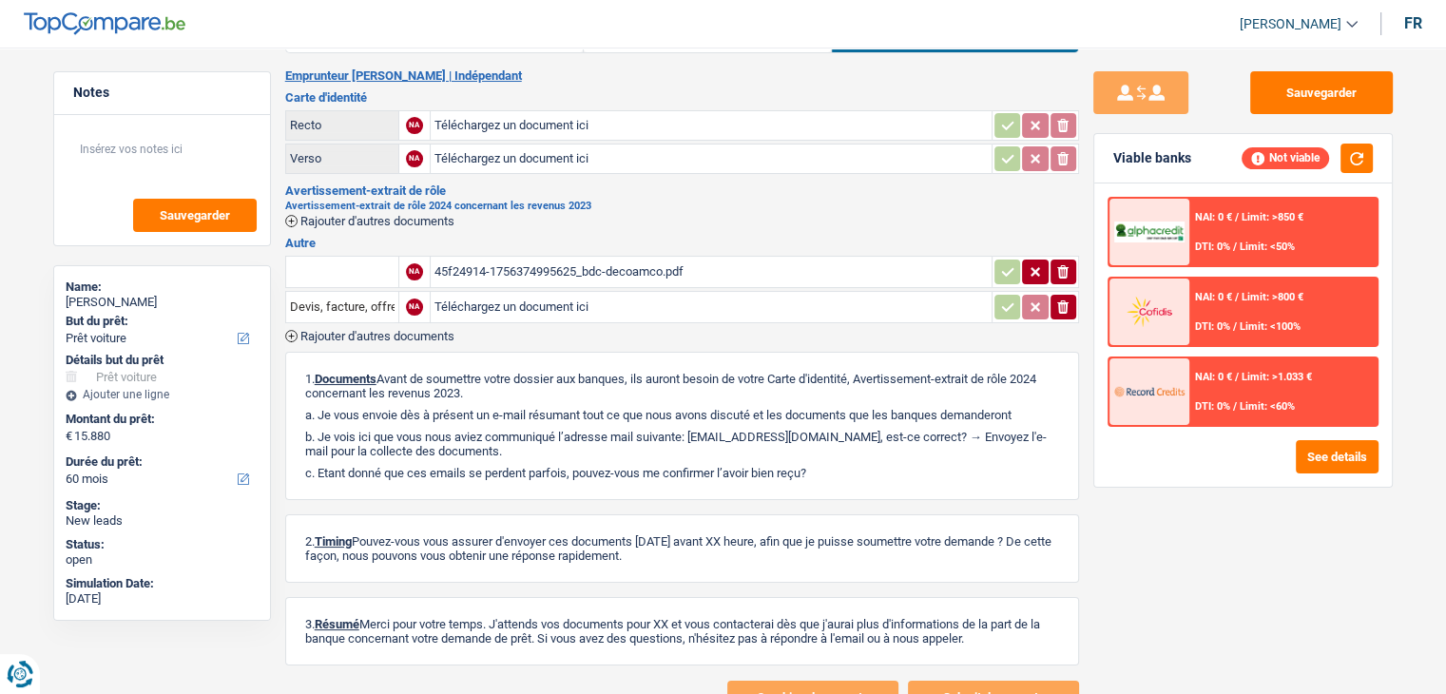
scroll to position [0, 0]
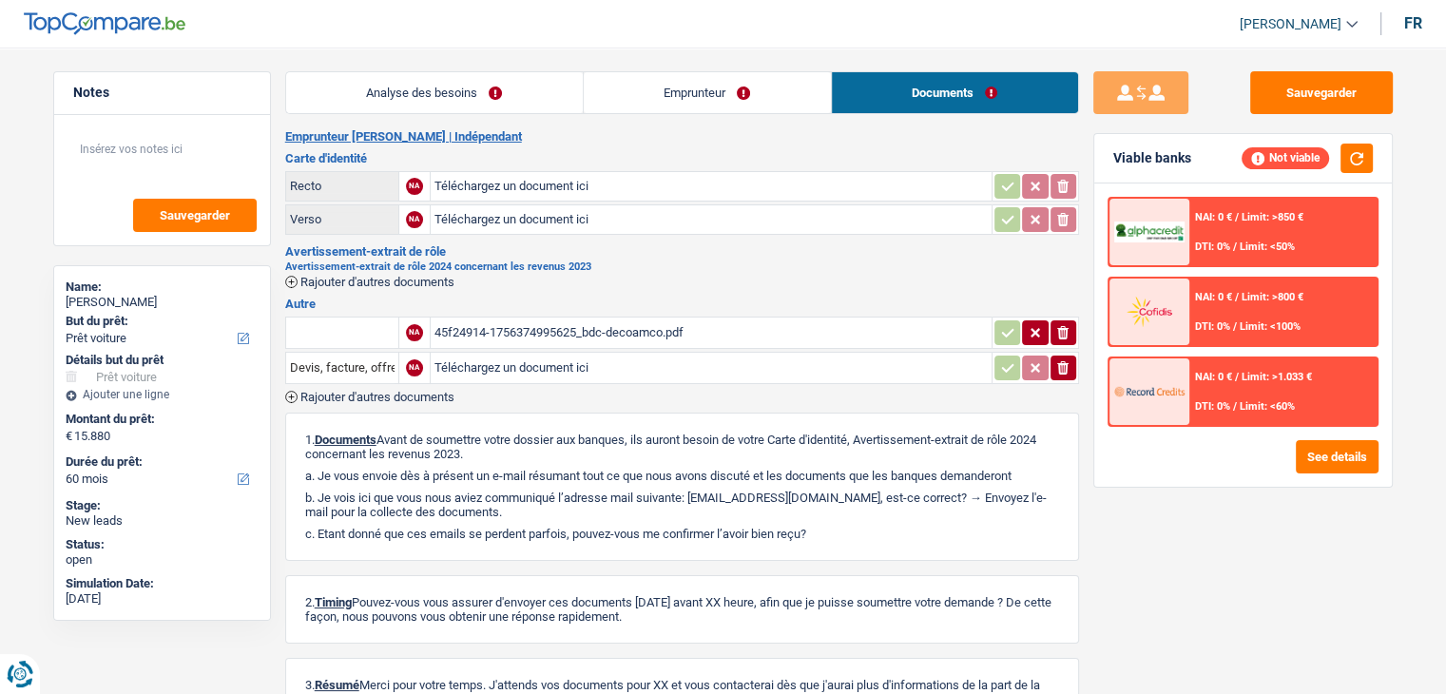
drag, startPoint x: 458, startPoint y: 70, endPoint x: 464, endPoint y: 85, distance: 15.4
click at [458, 71] on li "Analyse des besoins" at bounding box center [434, 92] width 298 height 43
click at [464, 85] on link "Analyse des besoins" at bounding box center [434, 92] width 297 height 41
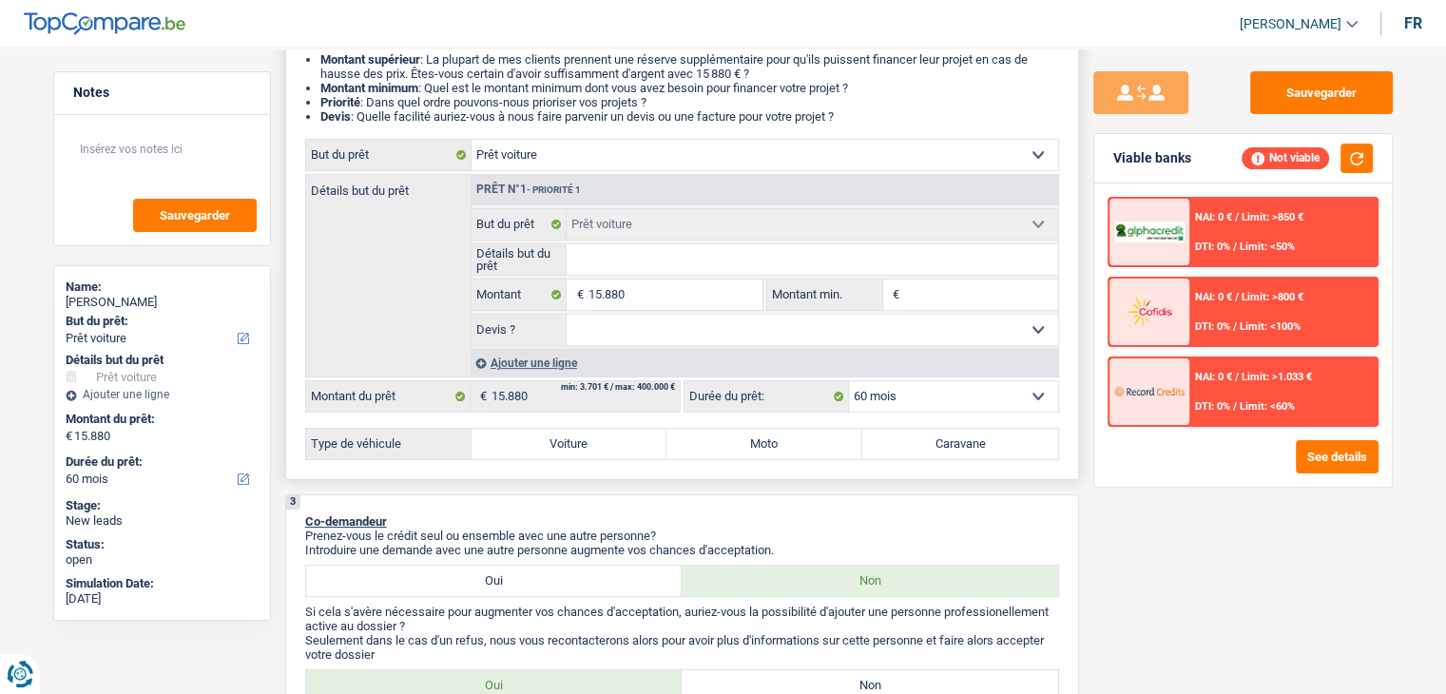
scroll to position [380, 0]
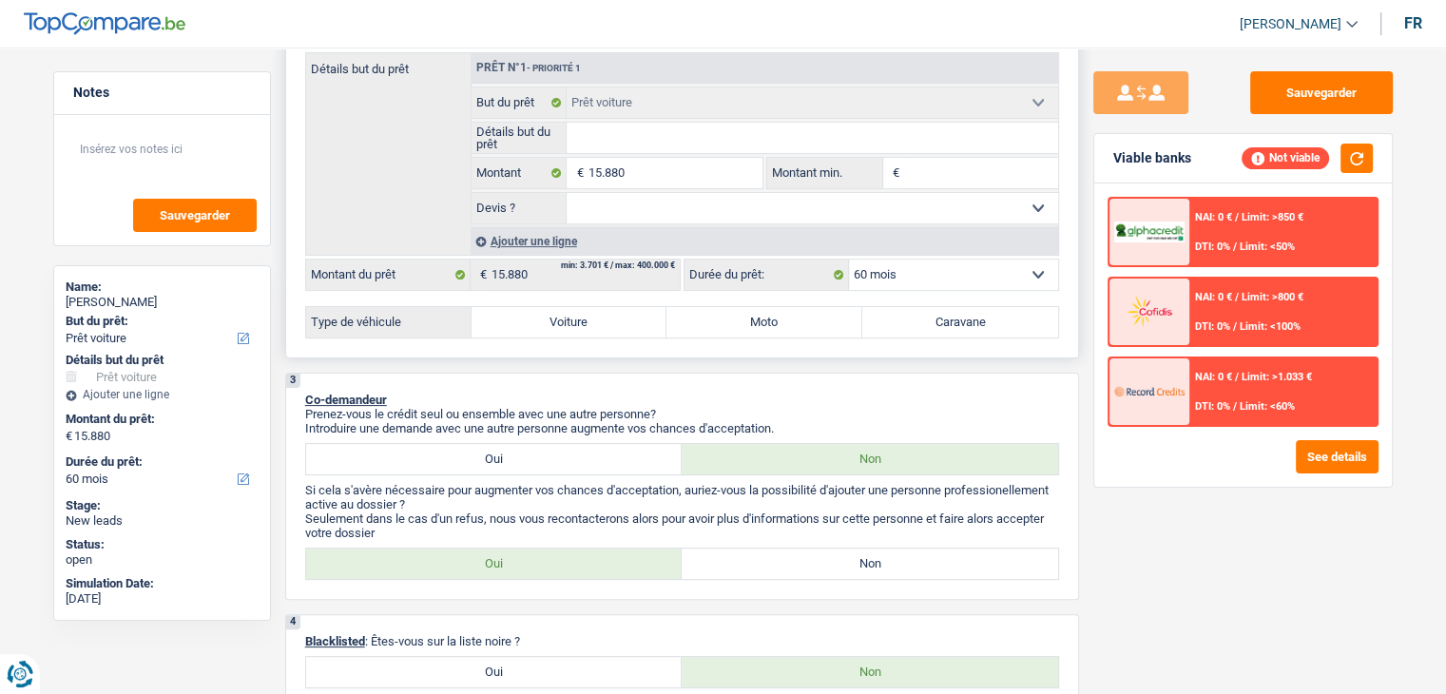
click at [564, 331] on label "Voiture" at bounding box center [570, 322] width 196 height 30
click at [564, 331] on input "Voiture" at bounding box center [570, 322] width 196 height 30
radio input "true"
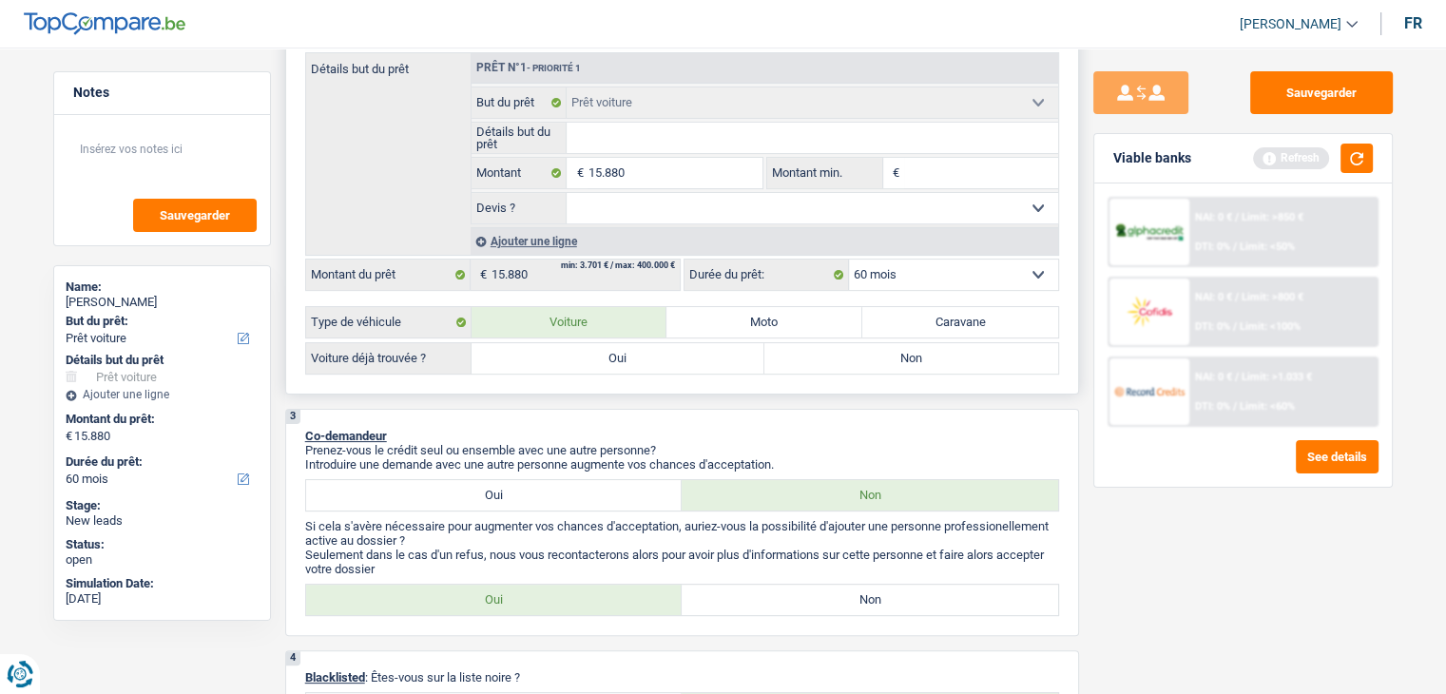
click at [564, 367] on label "Oui" at bounding box center [619, 358] width 294 height 30
click at [564, 367] on input "Oui" at bounding box center [619, 358] width 294 height 30
radio input "true"
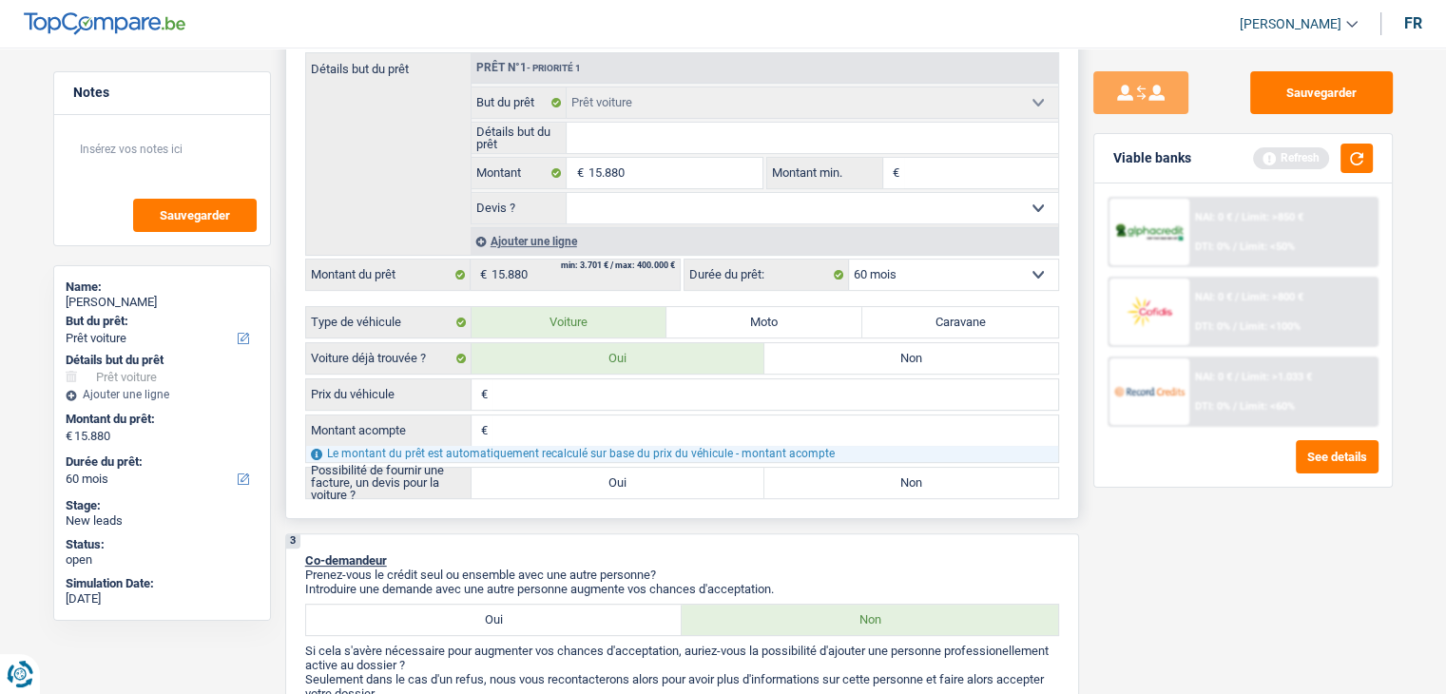
click at [558, 481] on label "Oui" at bounding box center [619, 483] width 294 height 30
click at [558, 481] on input "Oui" at bounding box center [619, 483] width 294 height 30
radio input "true"
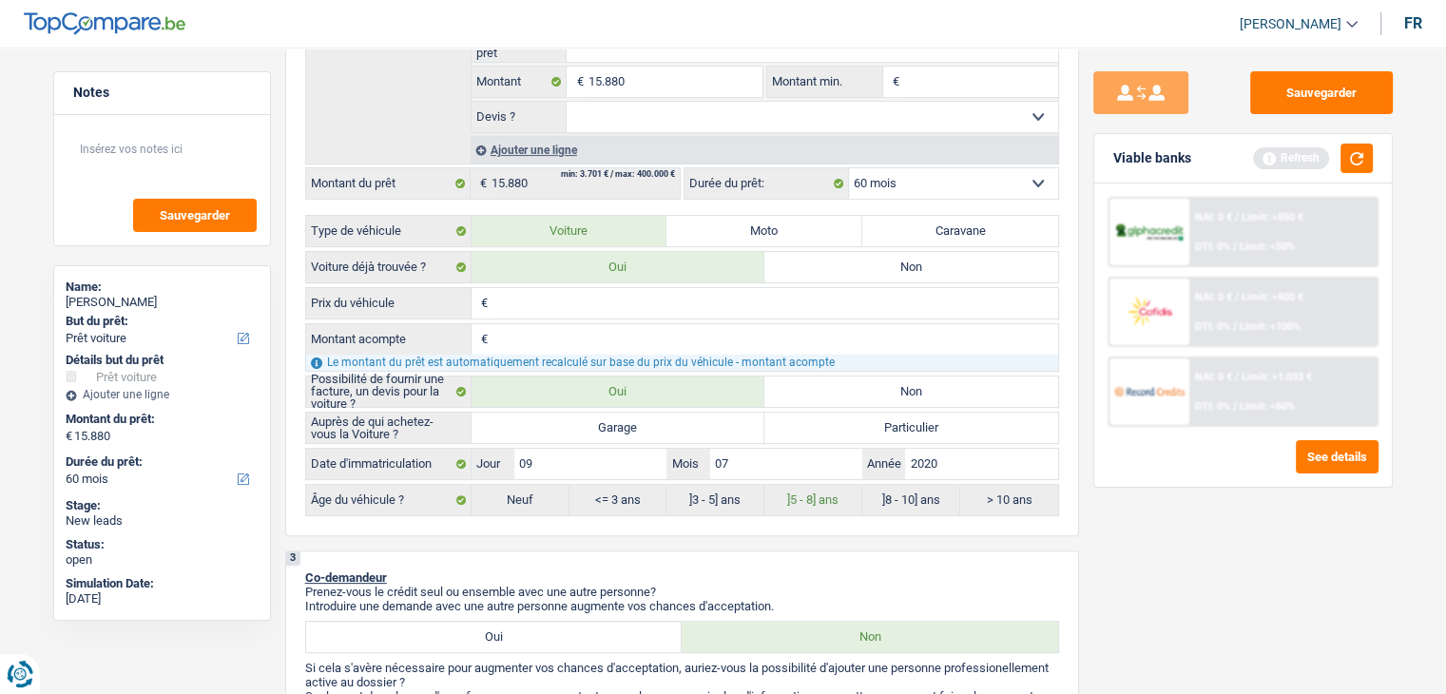
scroll to position [570, 0]
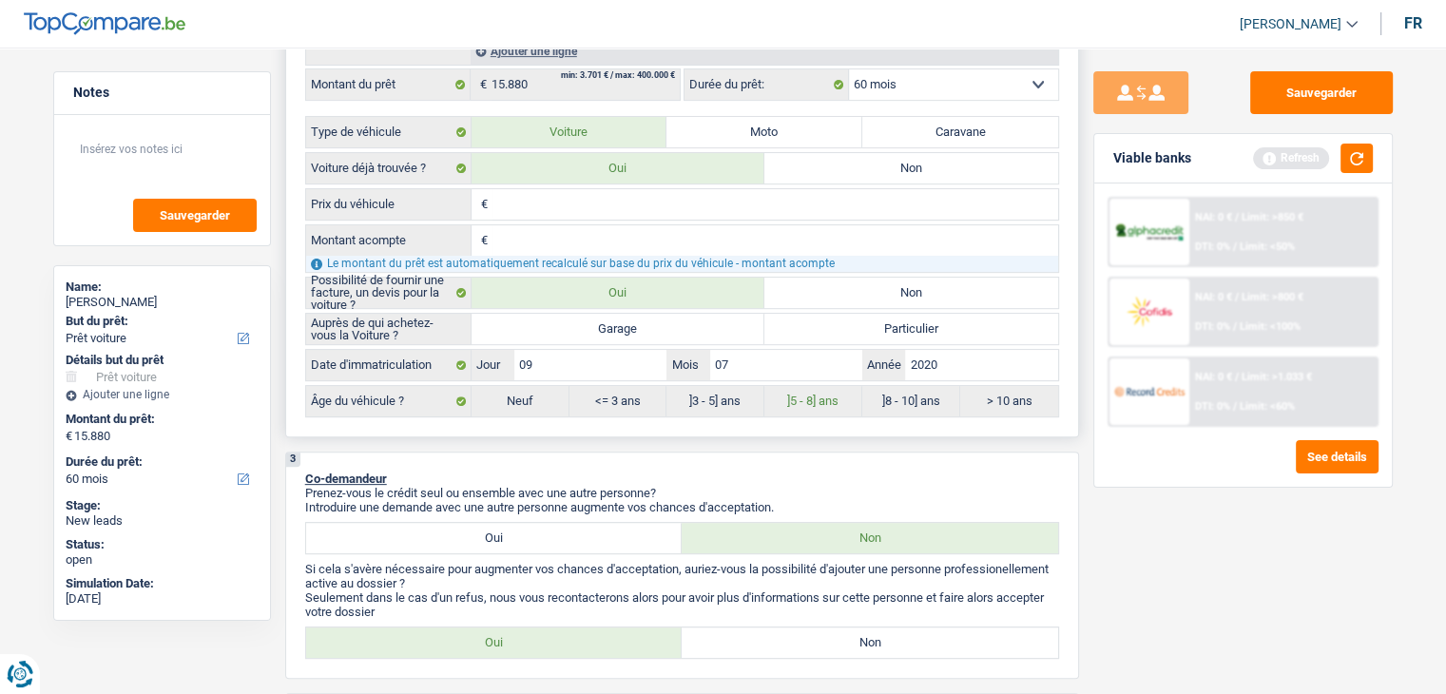
click at [621, 329] on label "Garage" at bounding box center [619, 329] width 294 height 30
click at [621, 329] on input "Garage" at bounding box center [619, 329] width 294 height 30
radio input "true"
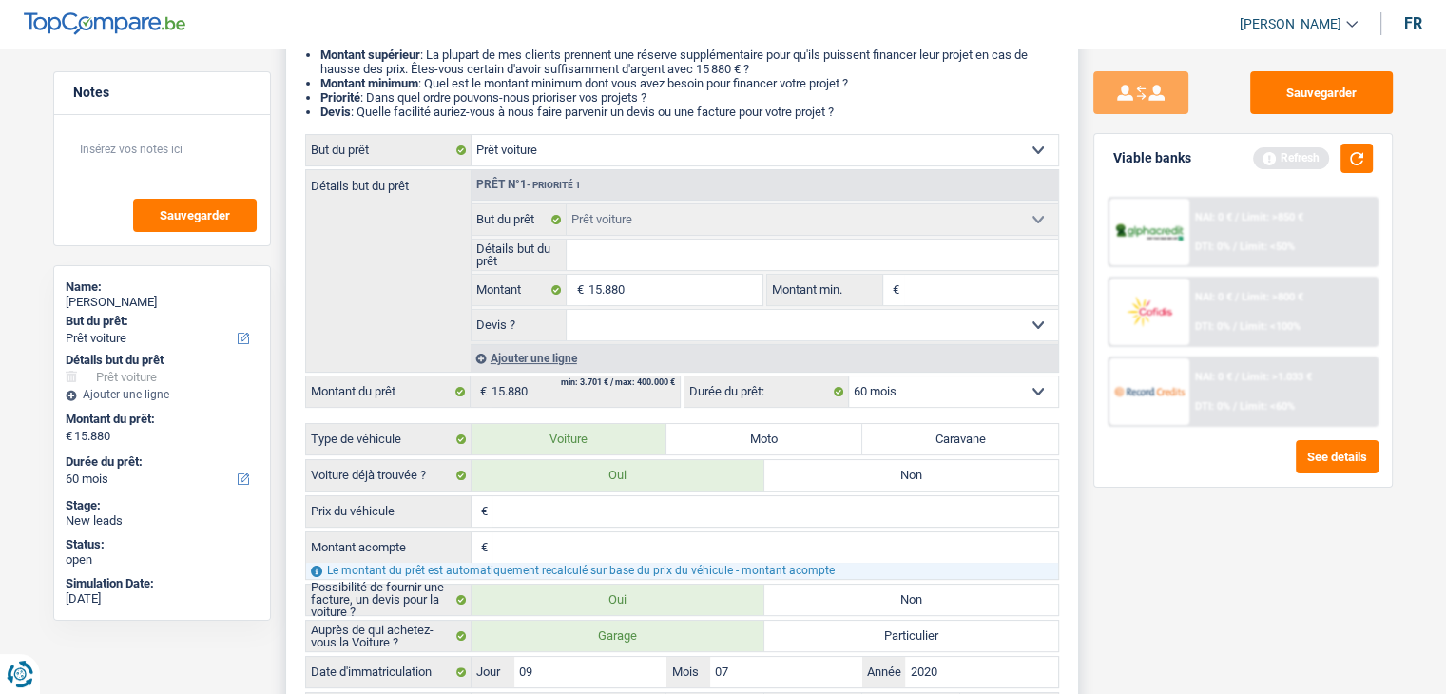
scroll to position [95, 0]
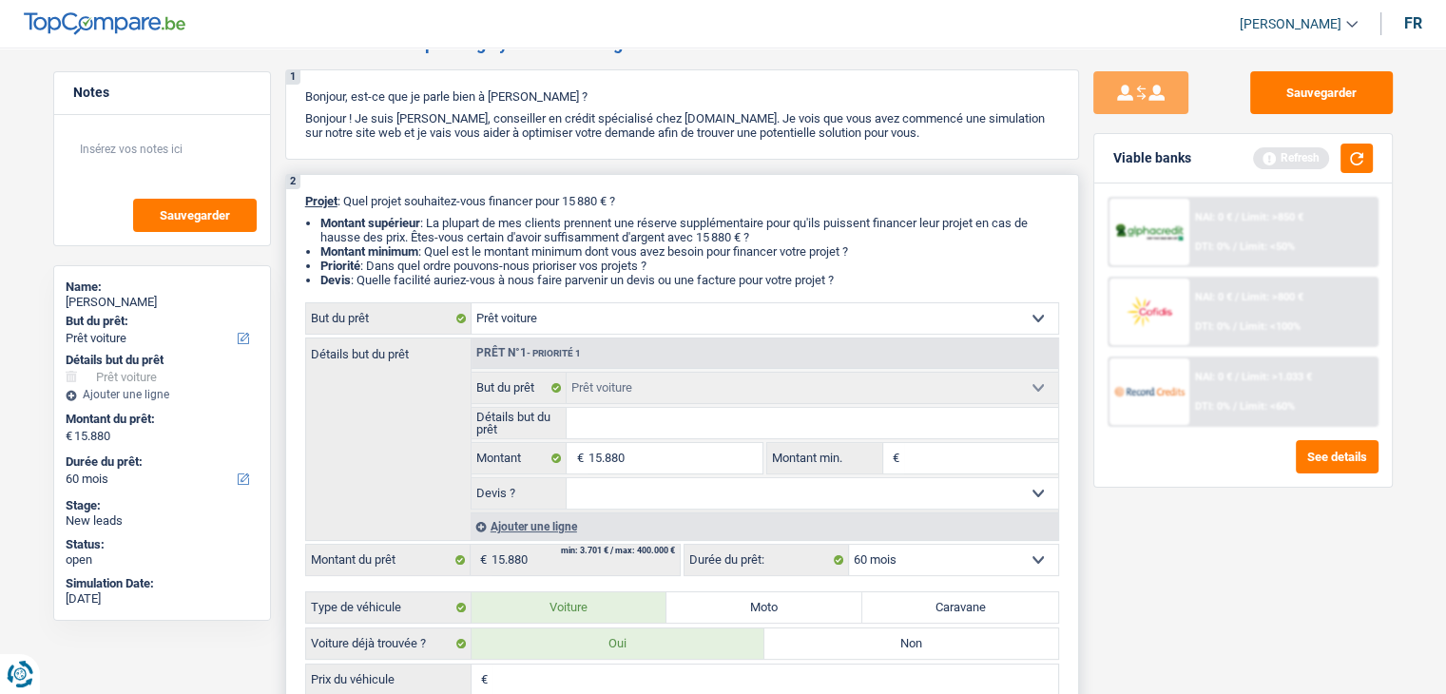
click at [918, 459] on input "Montant min." at bounding box center [981, 458] width 154 height 30
type input "1"
type input "15"
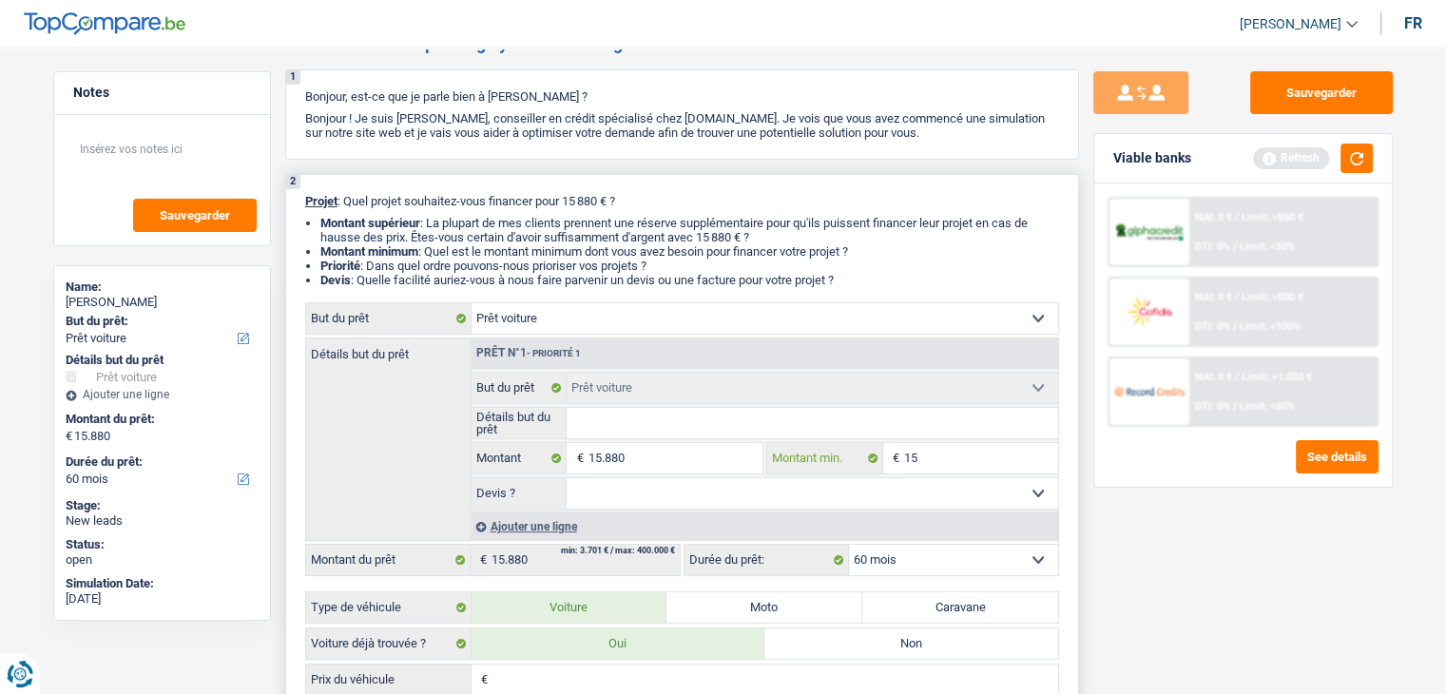
type input "158"
type input "1.588"
type input "15.880"
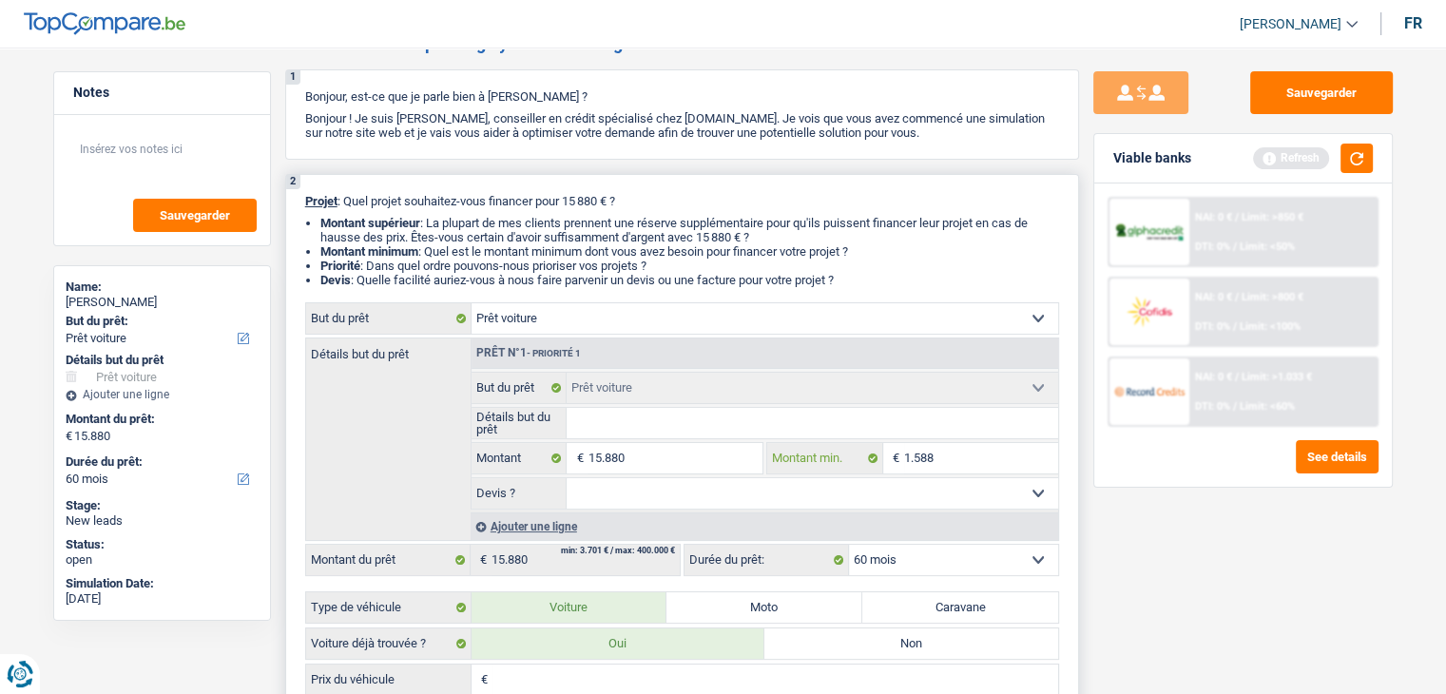
type input "15.880"
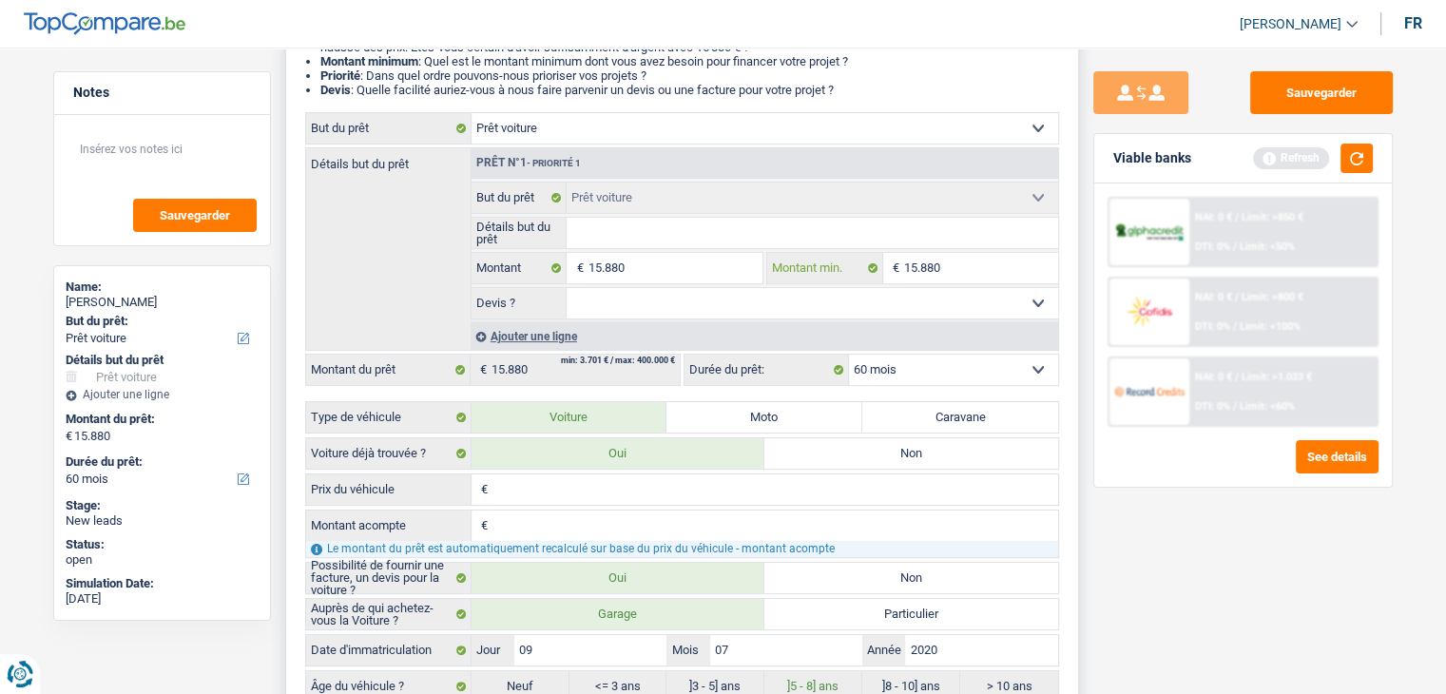
scroll to position [380, 0]
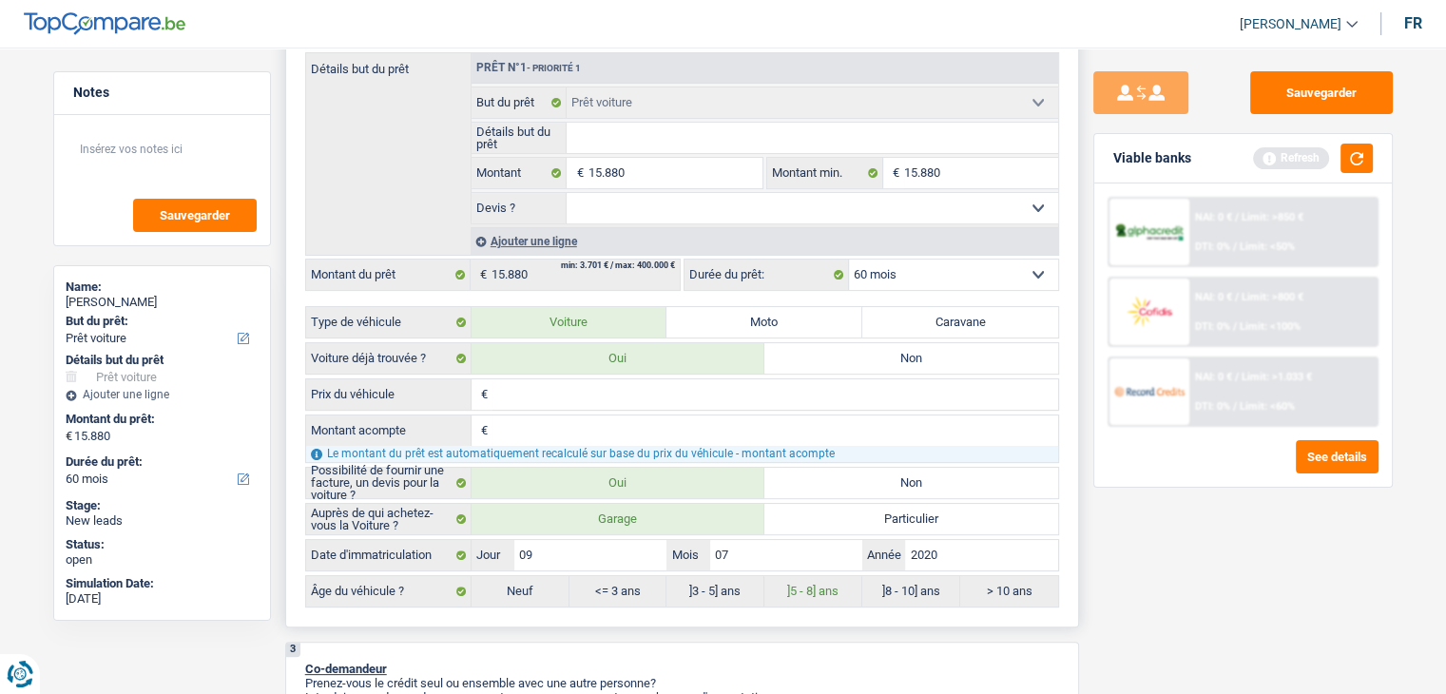
click at [537, 389] on input "Prix du véhicule" at bounding box center [776, 394] width 566 height 30
type input "1"
type input "15"
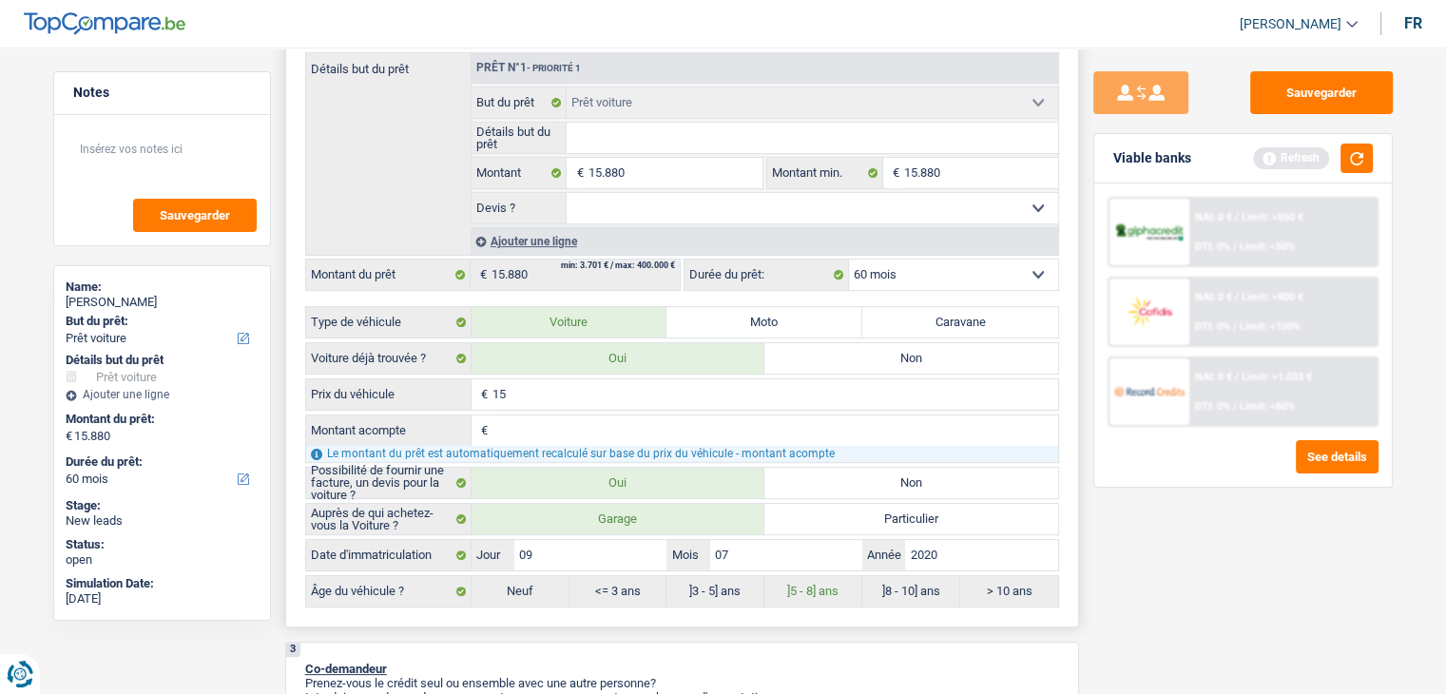
type input "158"
type input "1.588"
type input "15.880"
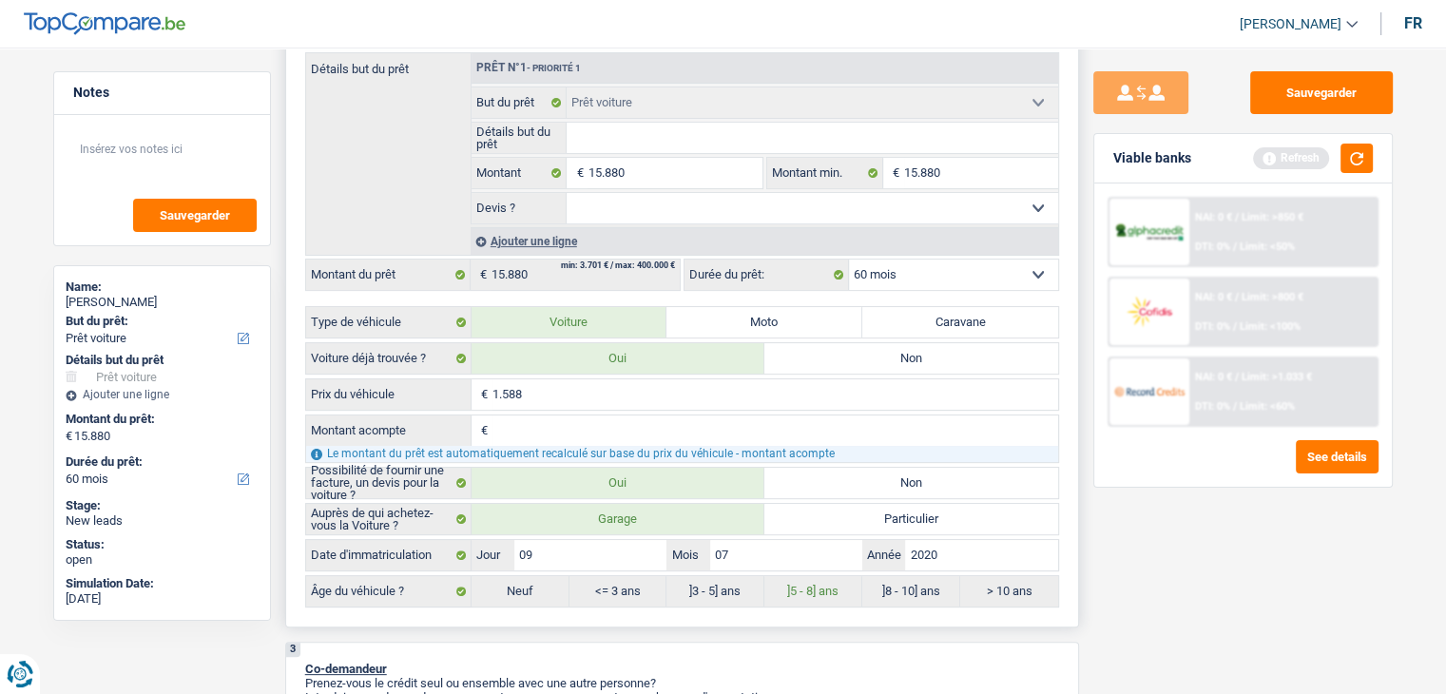
type input "15.880"
click at [573, 434] on input "Montant acompte" at bounding box center [776, 430] width 566 height 30
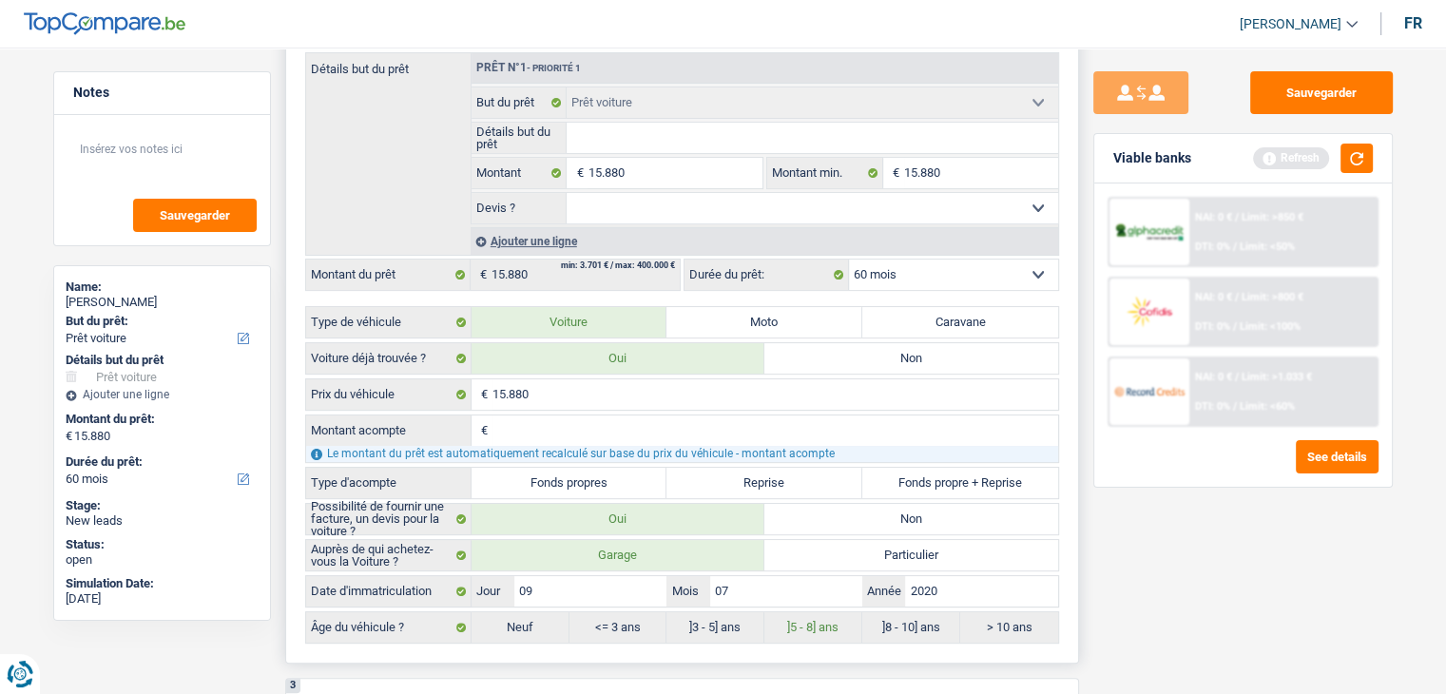
type input "2"
type input "23"
type input "238"
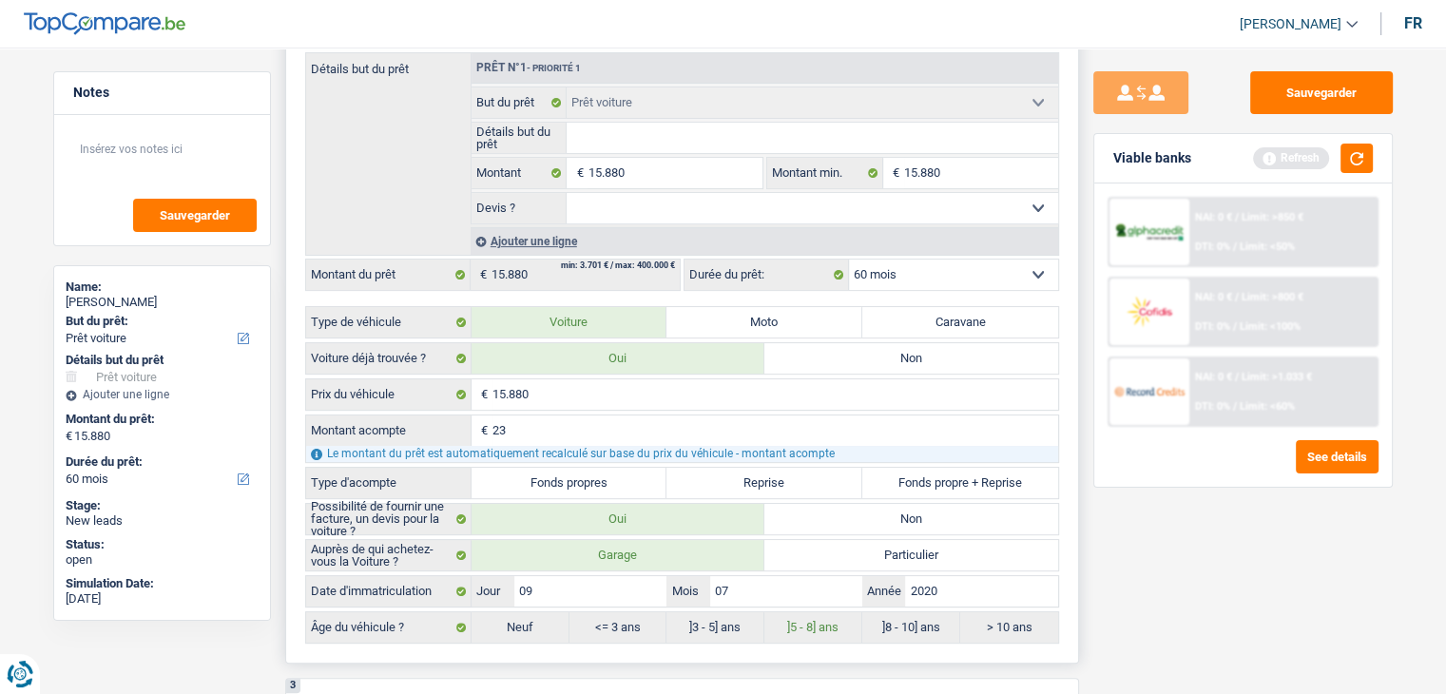
type input "238"
type input "2.382"
click at [569, 484] on label "Fonds propres" at bounding box center [570, 483] width 196 height 30
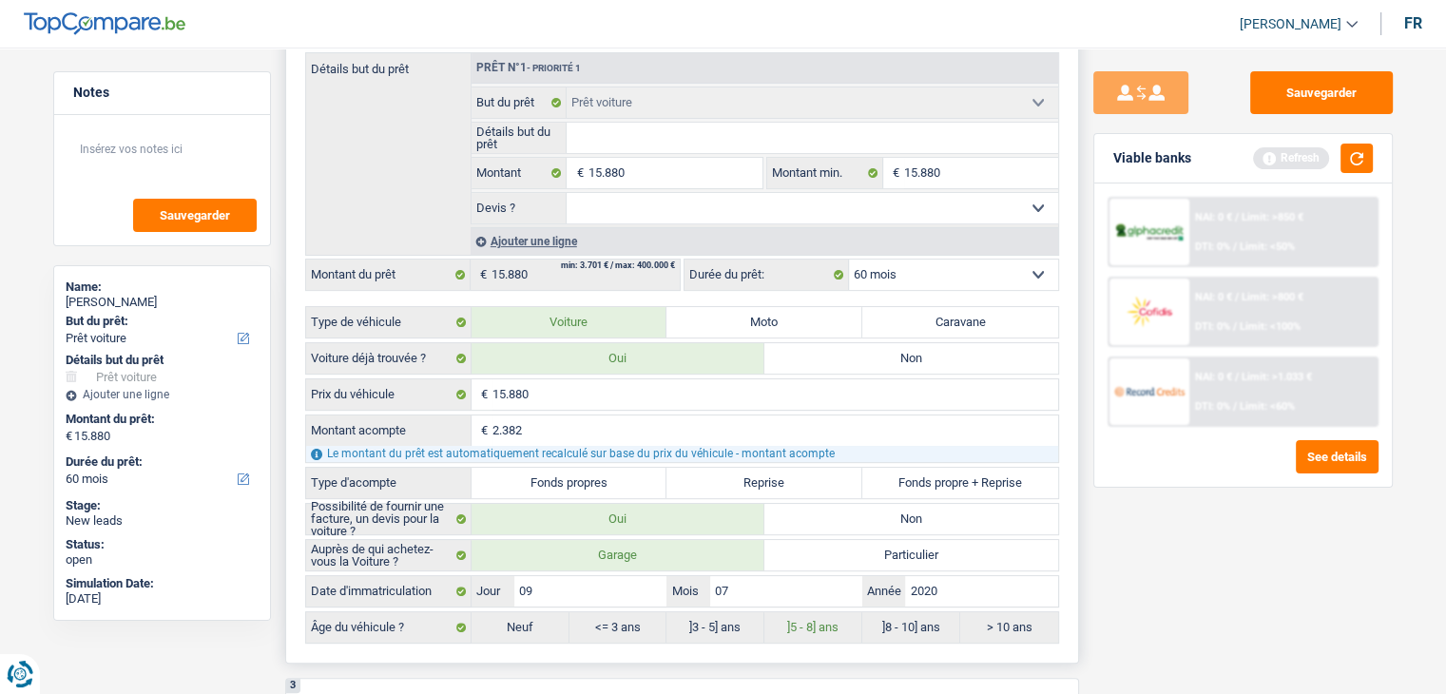
click at [569, 484] on input "Fonds propres" at bounding box center [570, 483] width 196 height 30
radio input "true"
type input "13.498"
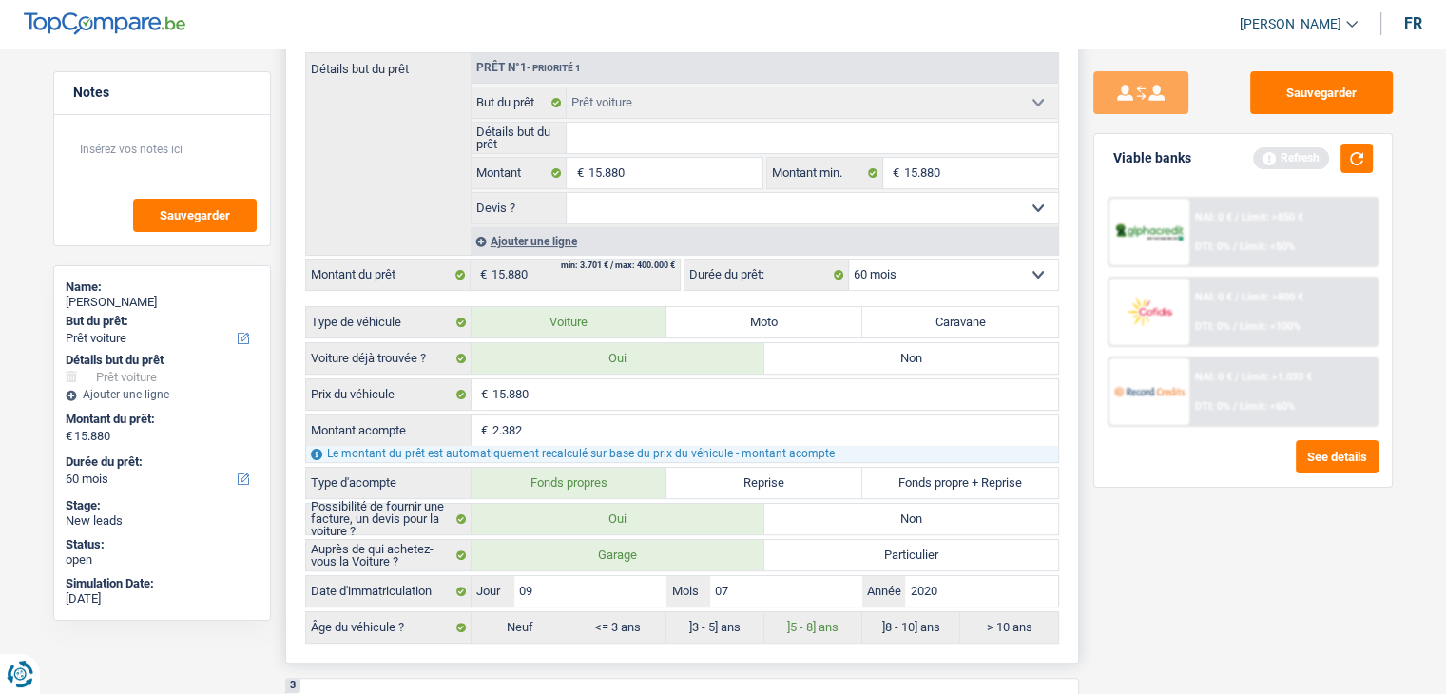
type input "13.498"
radio input "true"
click at [1209, 557] on div "Sauvegarder Viable banks Refresh NAI: 0 € / Limit: >850 € DTI: 0% / Limit: <50%…" at bounding box center [1243, 365] width 328 height 588
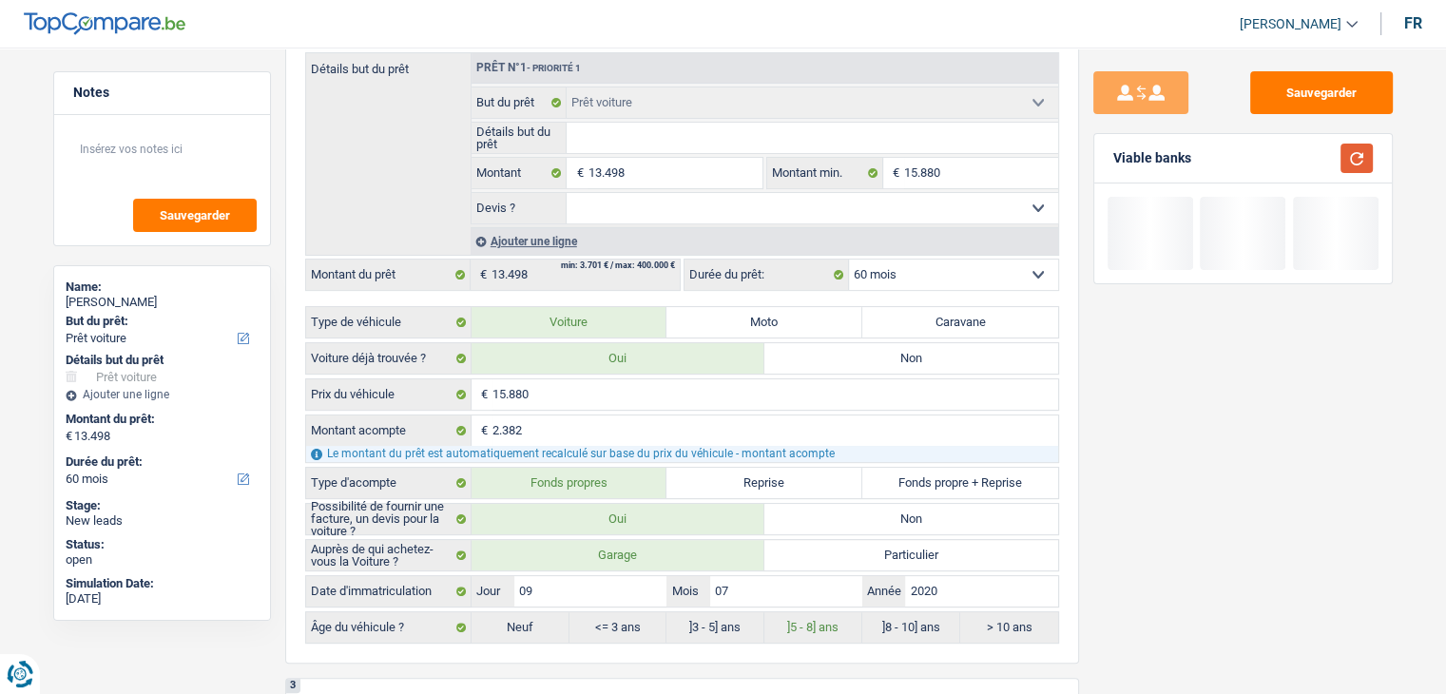
click at [1349, 156] on button "button" at bounding box center [1357, 158] width 32 height 29
click at [643, 210] on select "Oui Non Non répondu Sélectionner une option" at bounding box center [813, 208] width 492 height 30
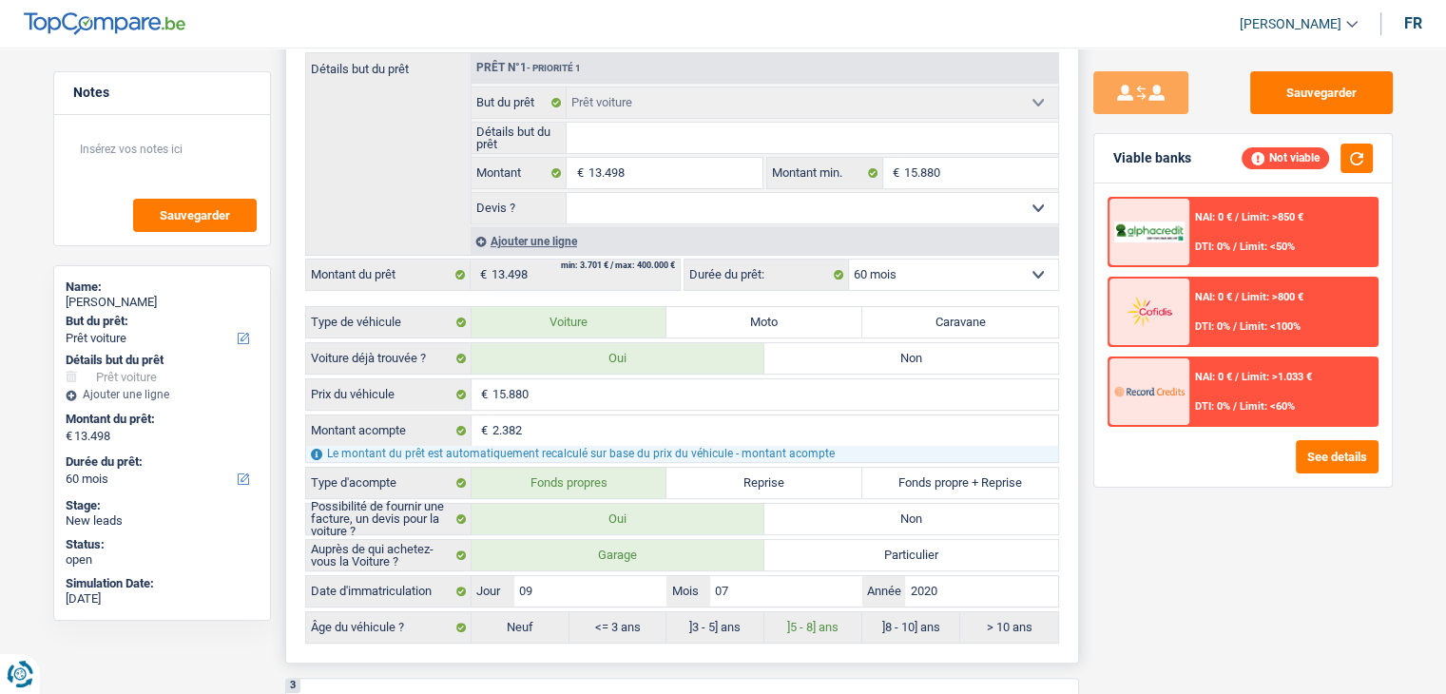
select select "yes"
click at [567, 193] on select "Oui Non Non répondu Sélectionner une option" at bounding box center [813, 208] width 492 height 30
select select "yes"
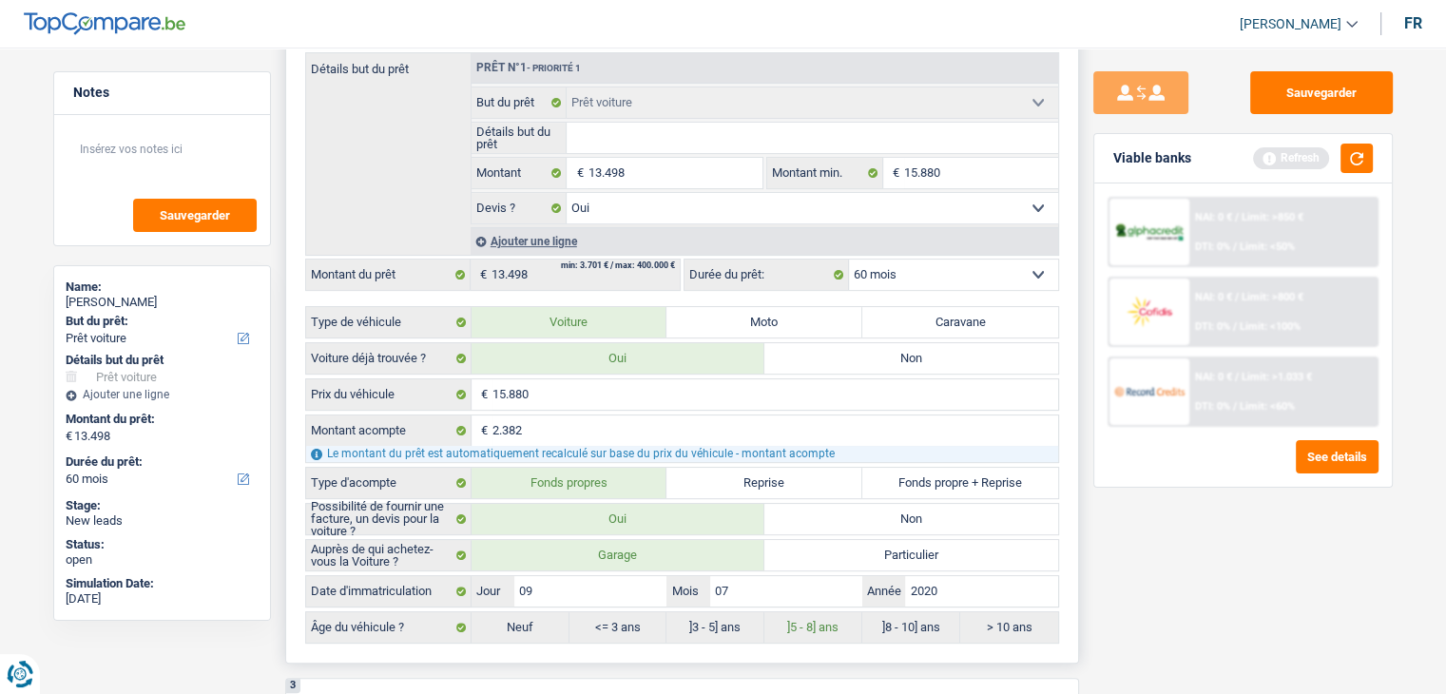
click at [626, 135] on input "Détails but du prêt" at bounding box center [813, 138] width 492 height 30
type input "f"
type input "fi"
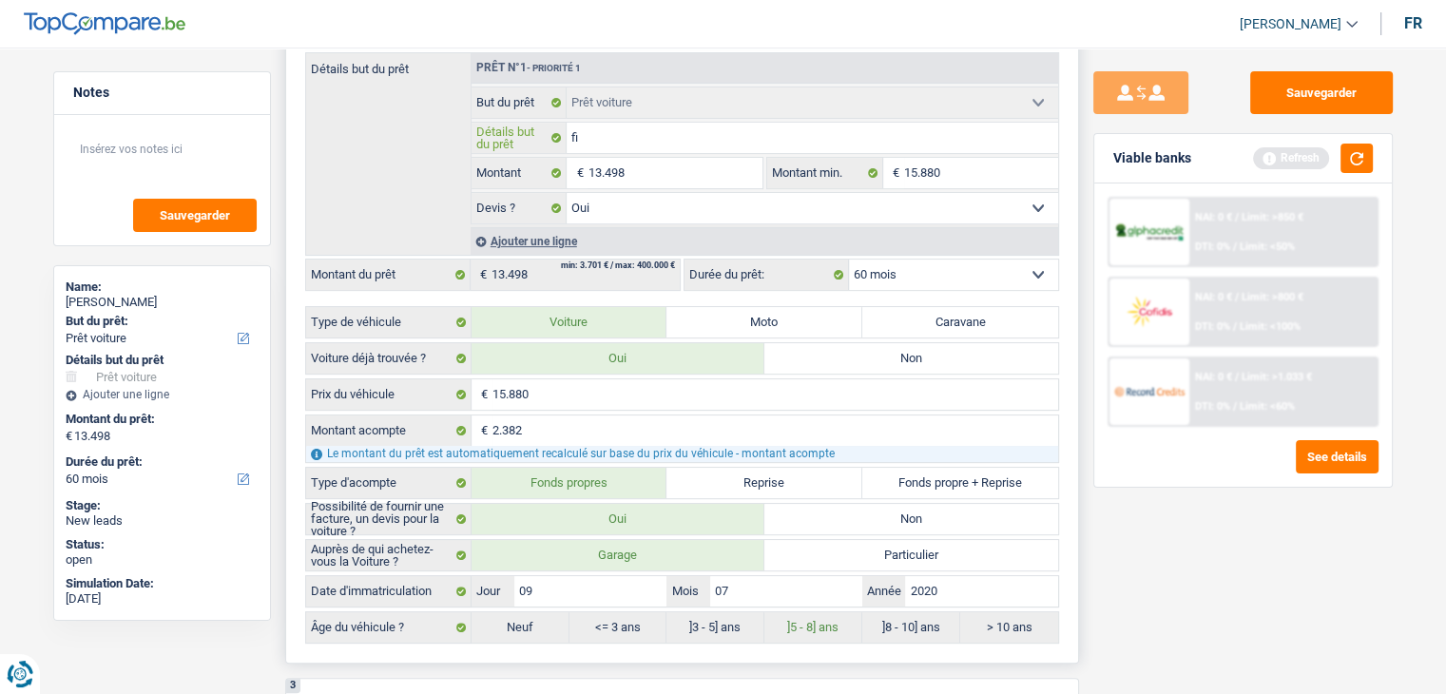
type input "fia"
type input "fiat"
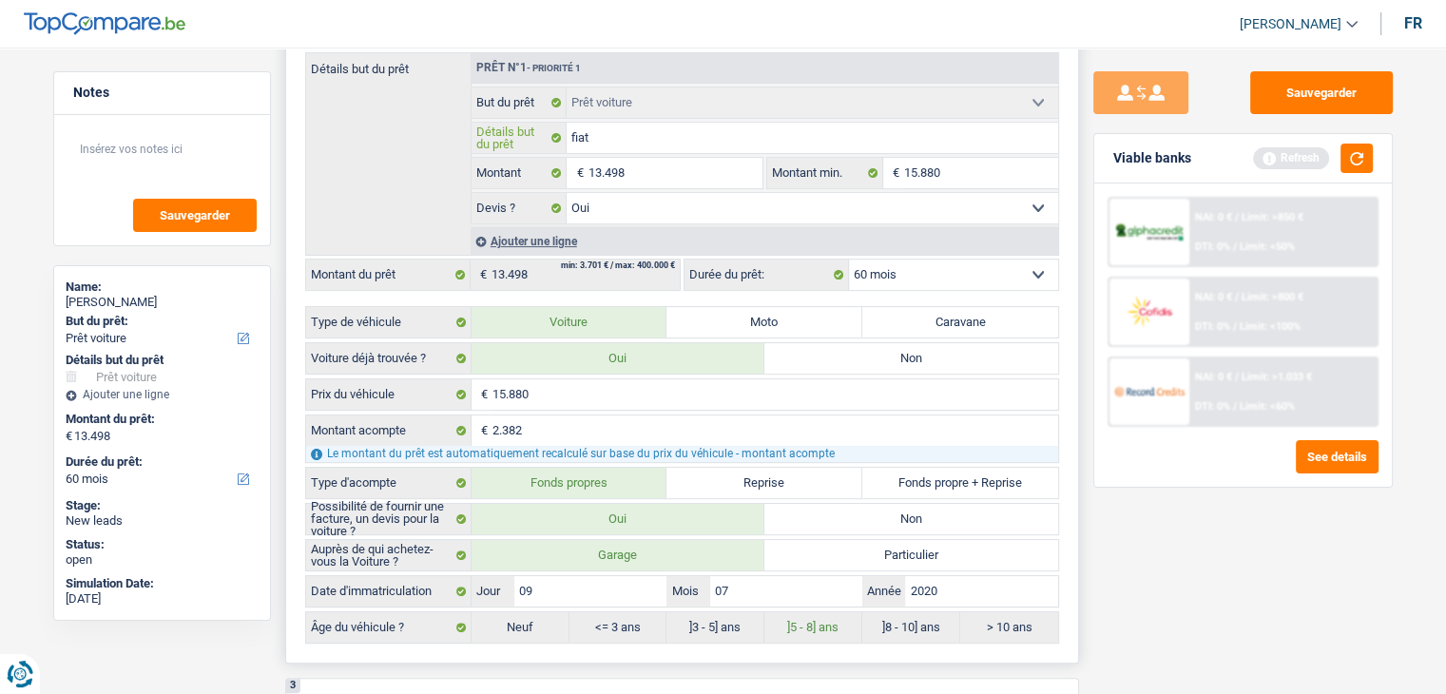
type input "fiat"
type input "fiat d"
type input "fiat du"
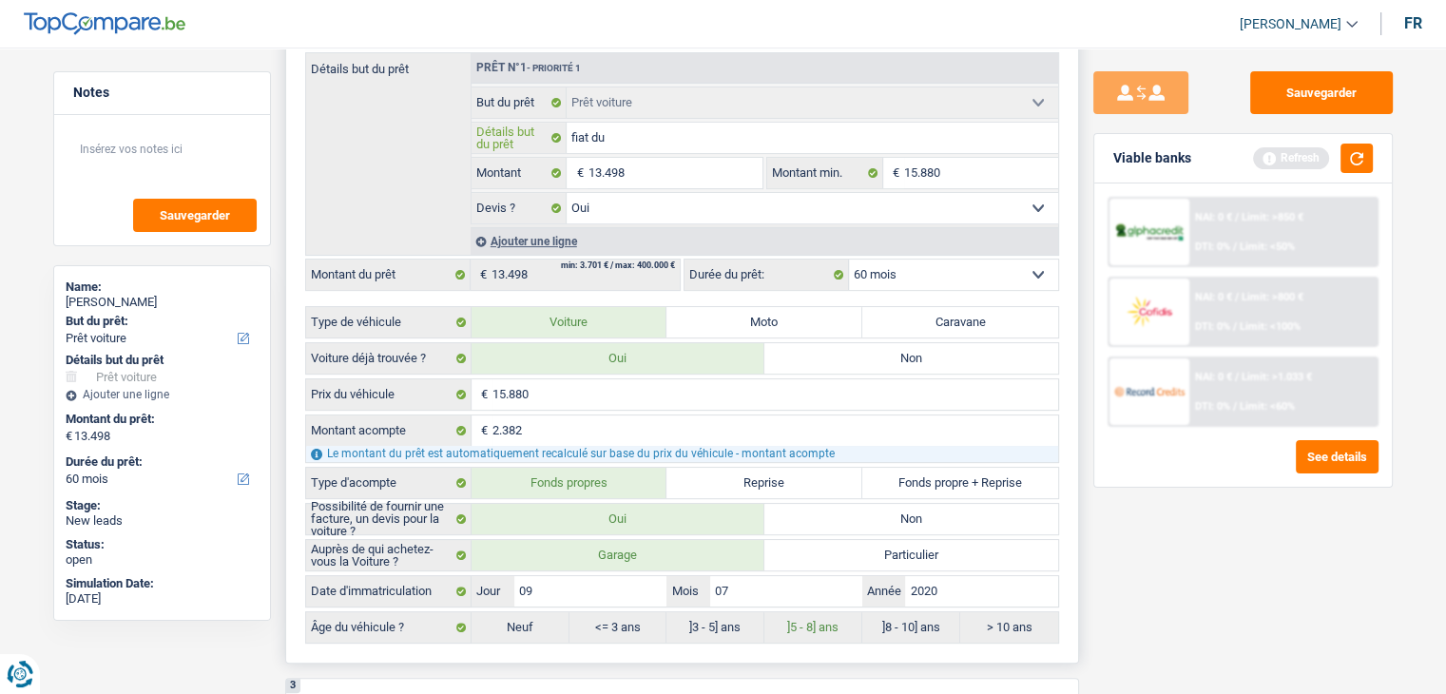
type input "fiat duc"
type input "fiat duca"
type input "fiat ducat"
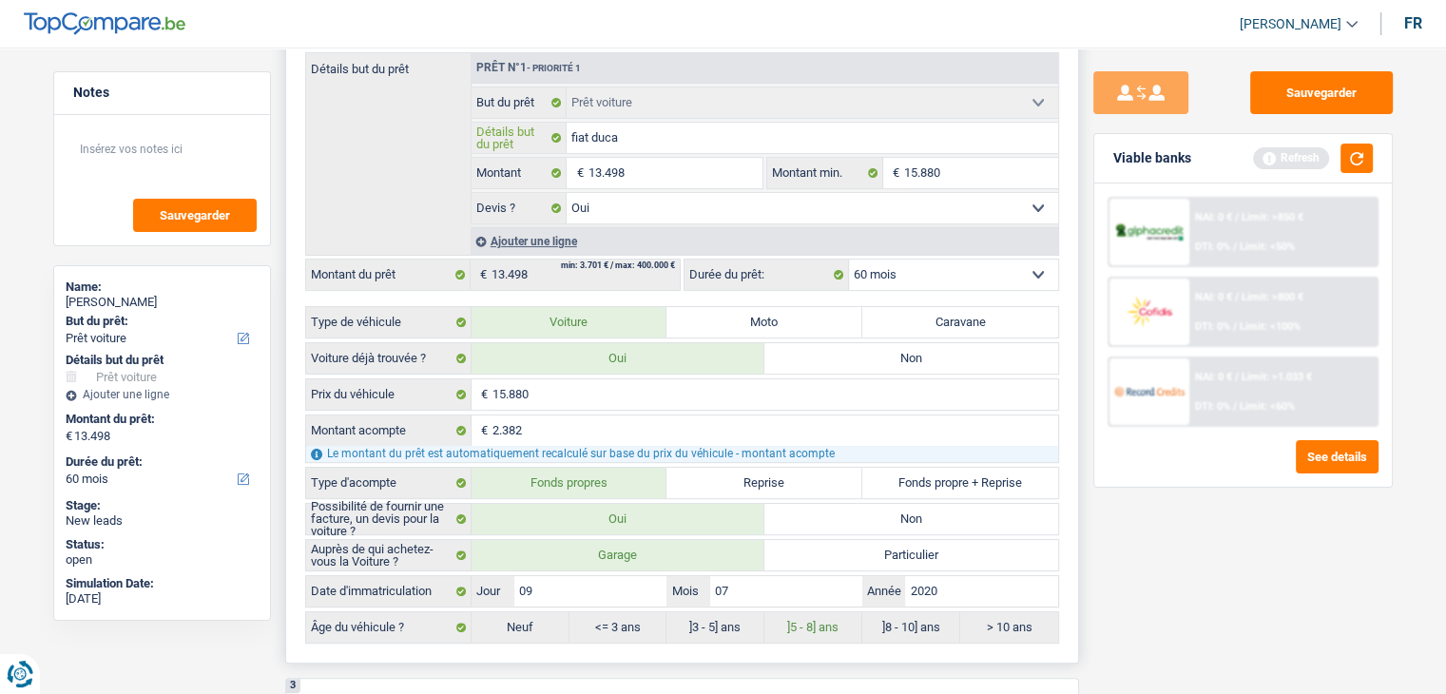
type input "fiat ducat"
type input "fiat ducato"
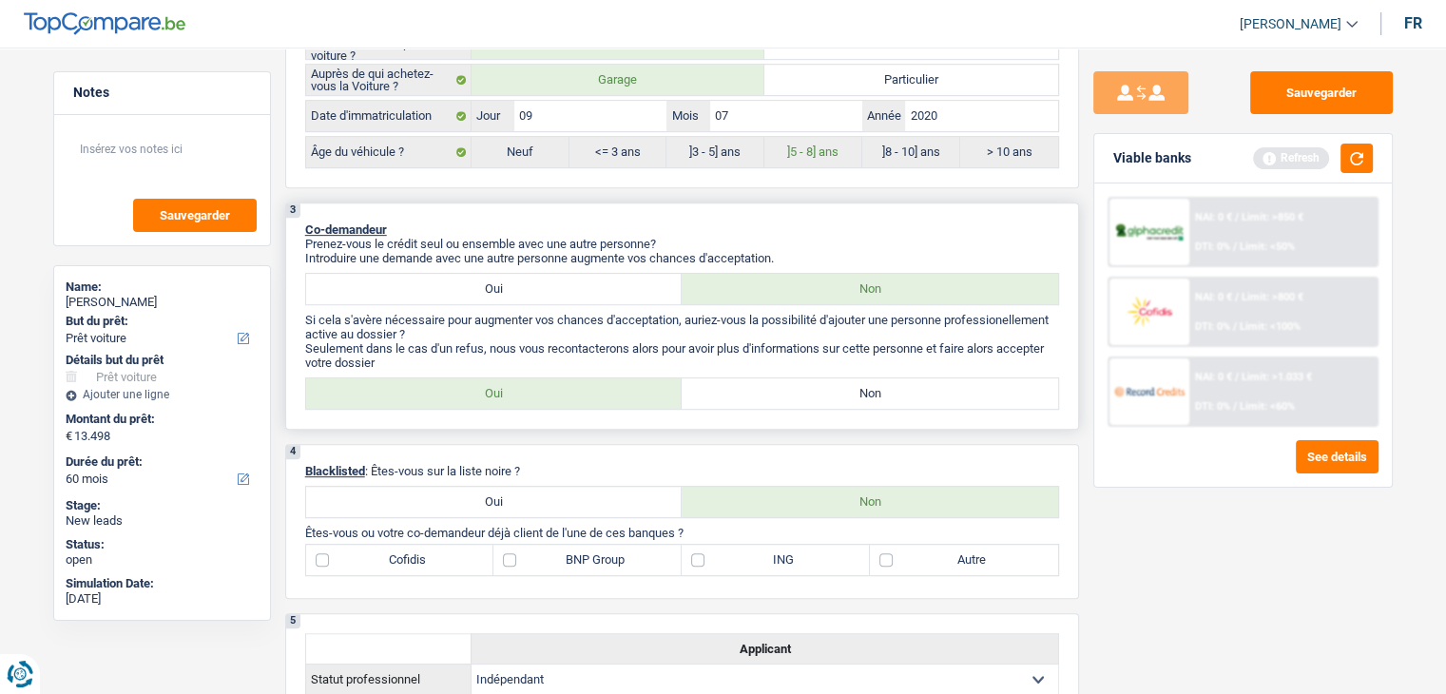
type input "fiat ducato"
click at [758, 395] on label "Non" at bounding box center [870, 393] width 377 height 30
click at [758, 395] on input "Non" at bounding box center [870, 393] width 377 height 30
radio input "true"
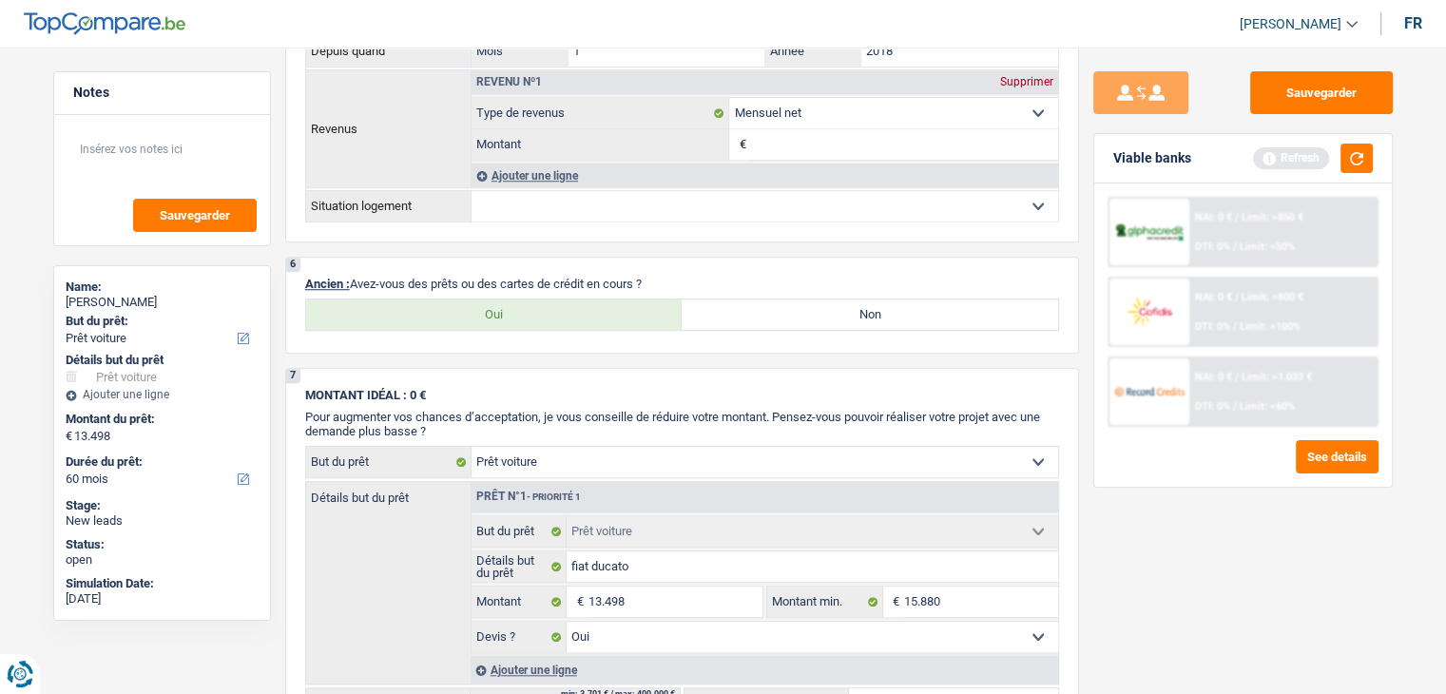
scroll to position [1521, 0]
click at [718, 305] on label "Non" at bounding box center [870, 312] width 377 height 30
click at [718, 305] on input "Non" at bounding box center [870, 312] width 377 height 30
radio input "true"
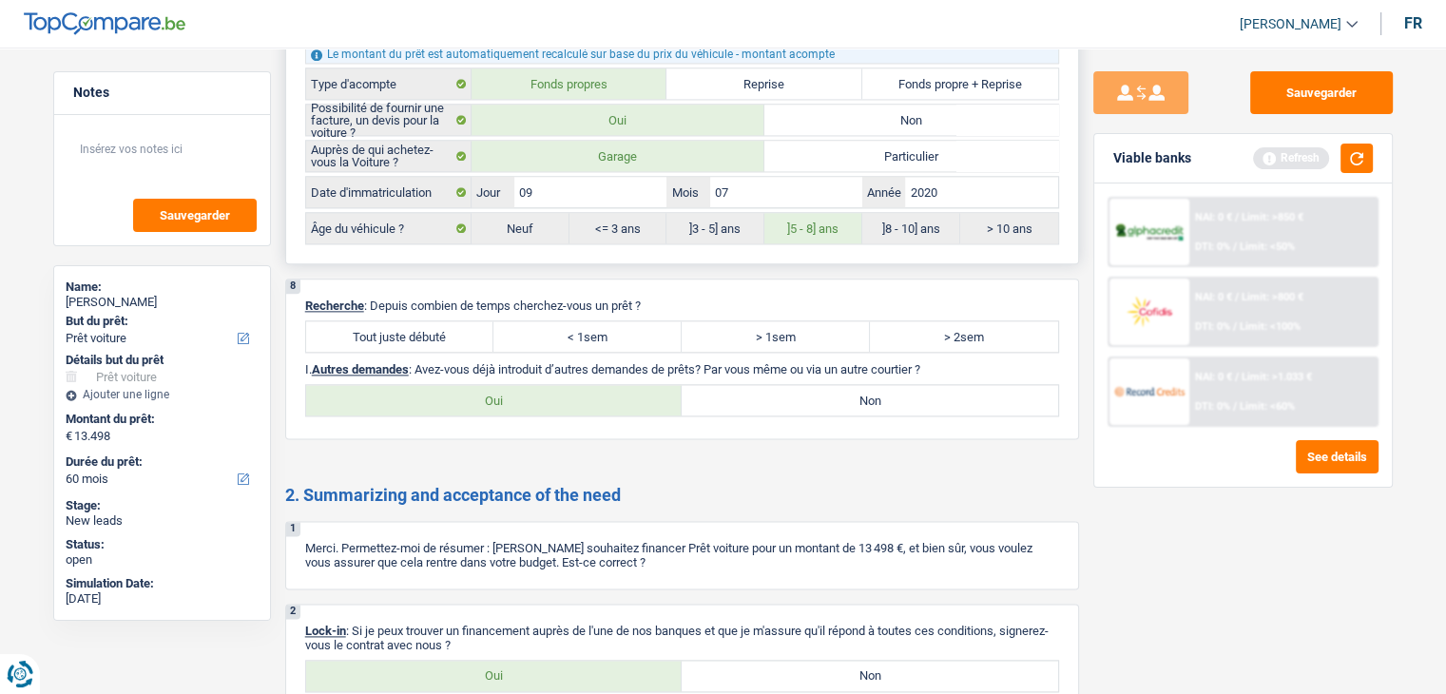
scroll to position [2377, 0]
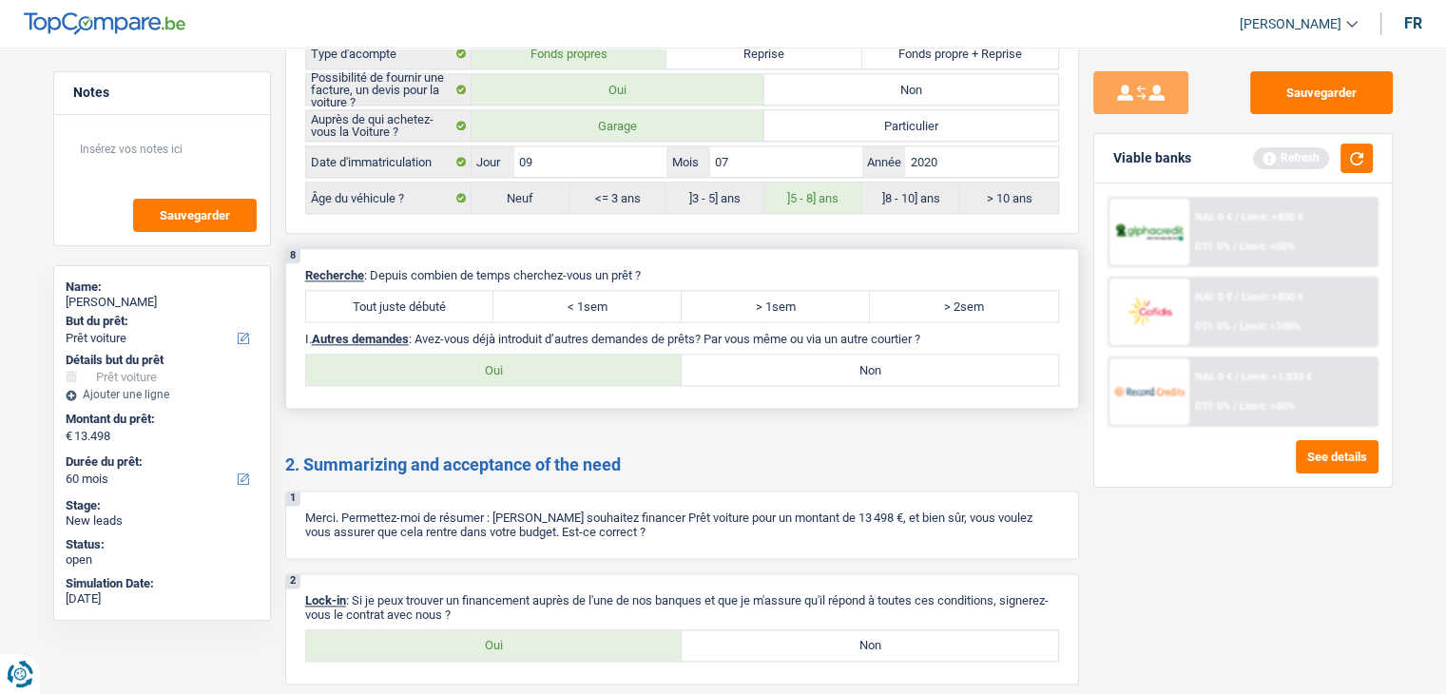
click at [444, 298] on label "Tout juste débuté" at bounding box center [400, 306] width 188 height 30
click at [444, 298] on input "Tout juste débuté" at bounding box center [400, 306] width 188 height 30
radio input "true"
click at [756, 355] on label "Non" at bounding box center [870, 370] width 377 height 30
click at [756, 355] on input "Non" at bounding box center [870, 370] width 377 height 30
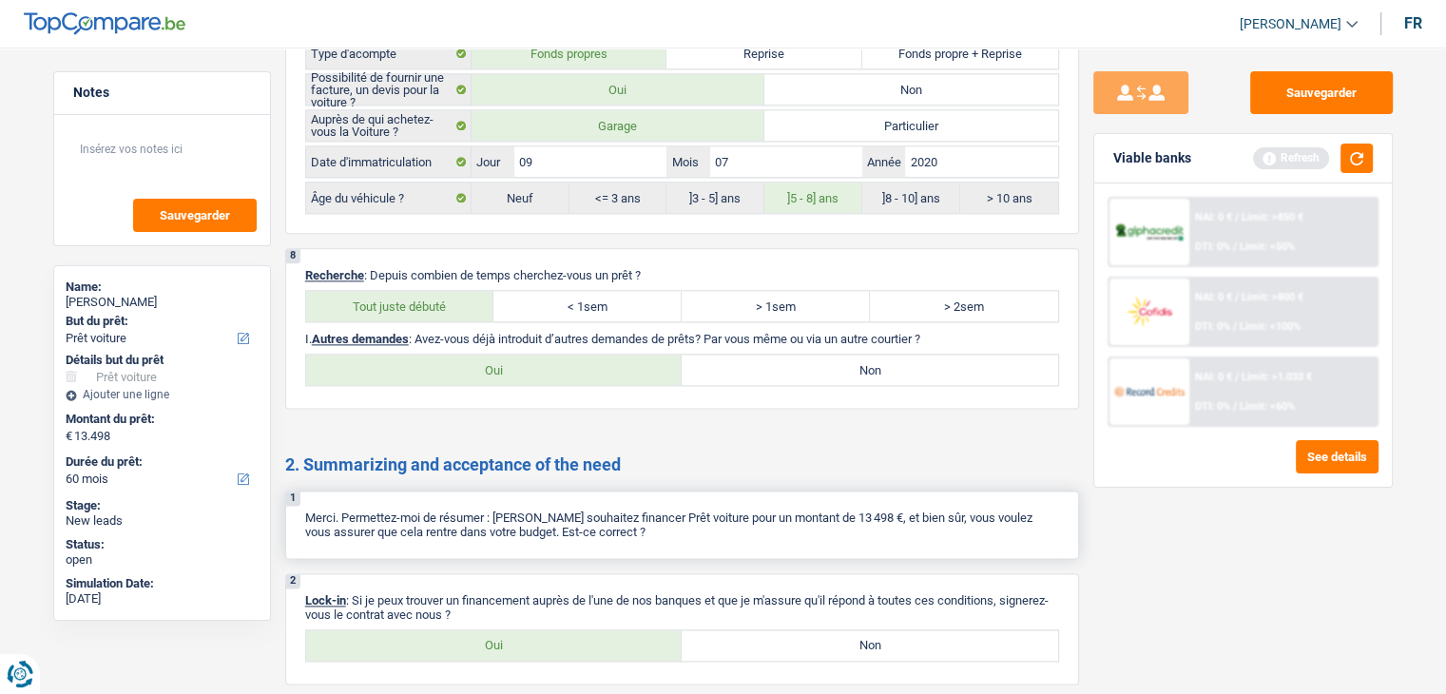
radio input "true"
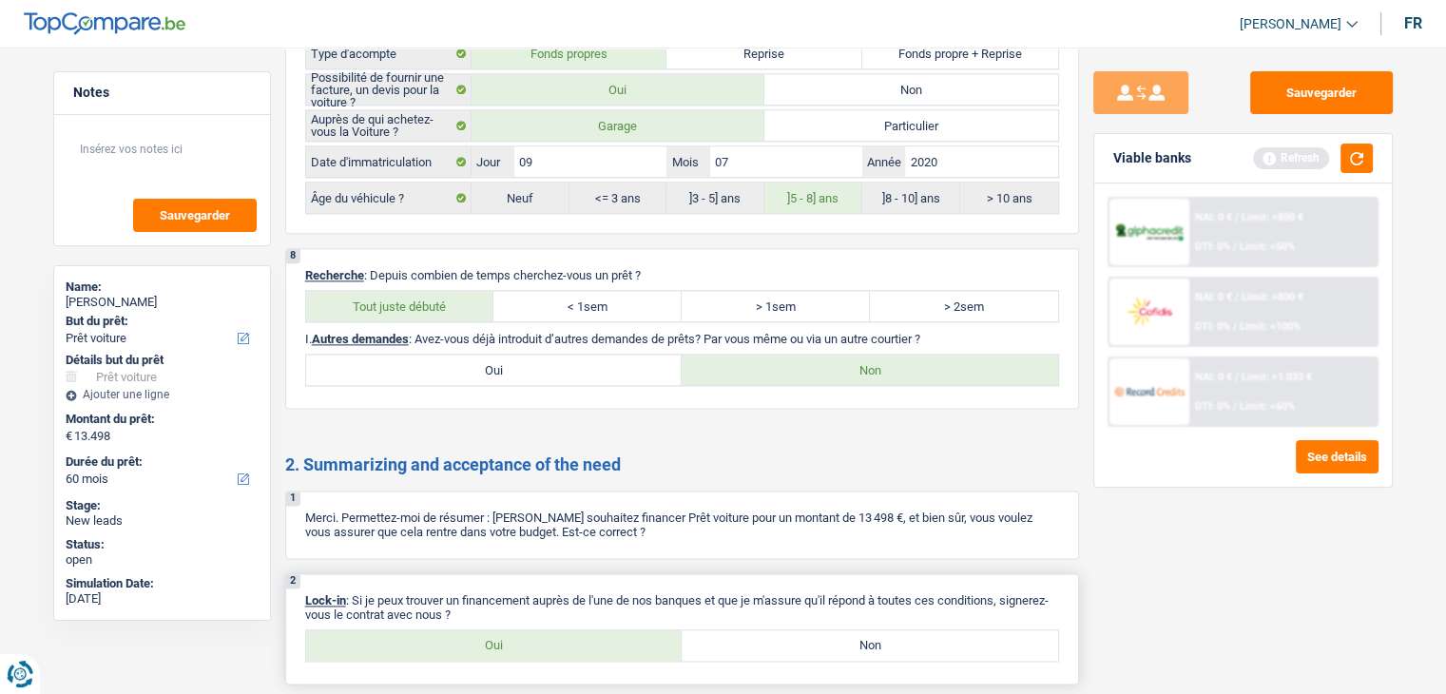
click at [555, 630] on label "Oui" at bounding box center [494, 645] width 377 height 30
click at [555, 630] on input "Oui" at bounding box center [494, 645] width 377 height 30
radio input "true"
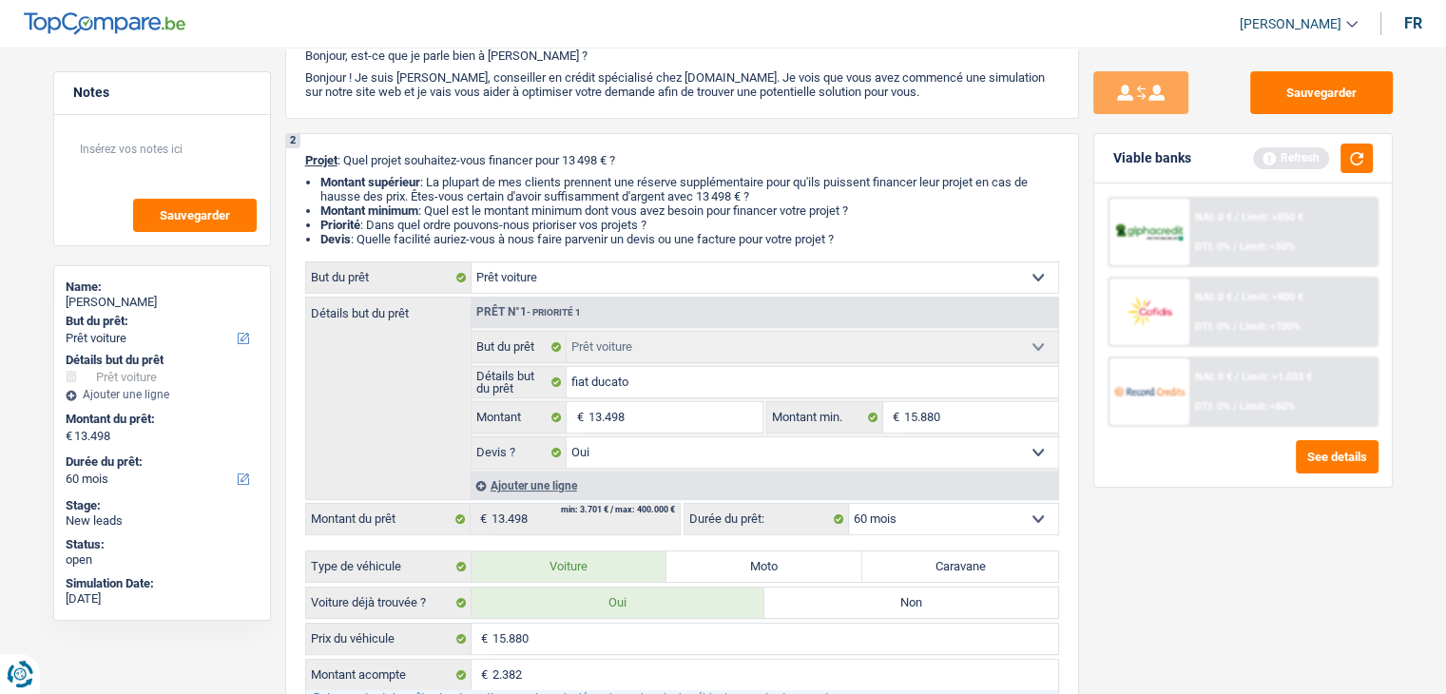
scroll to position [0, 0]
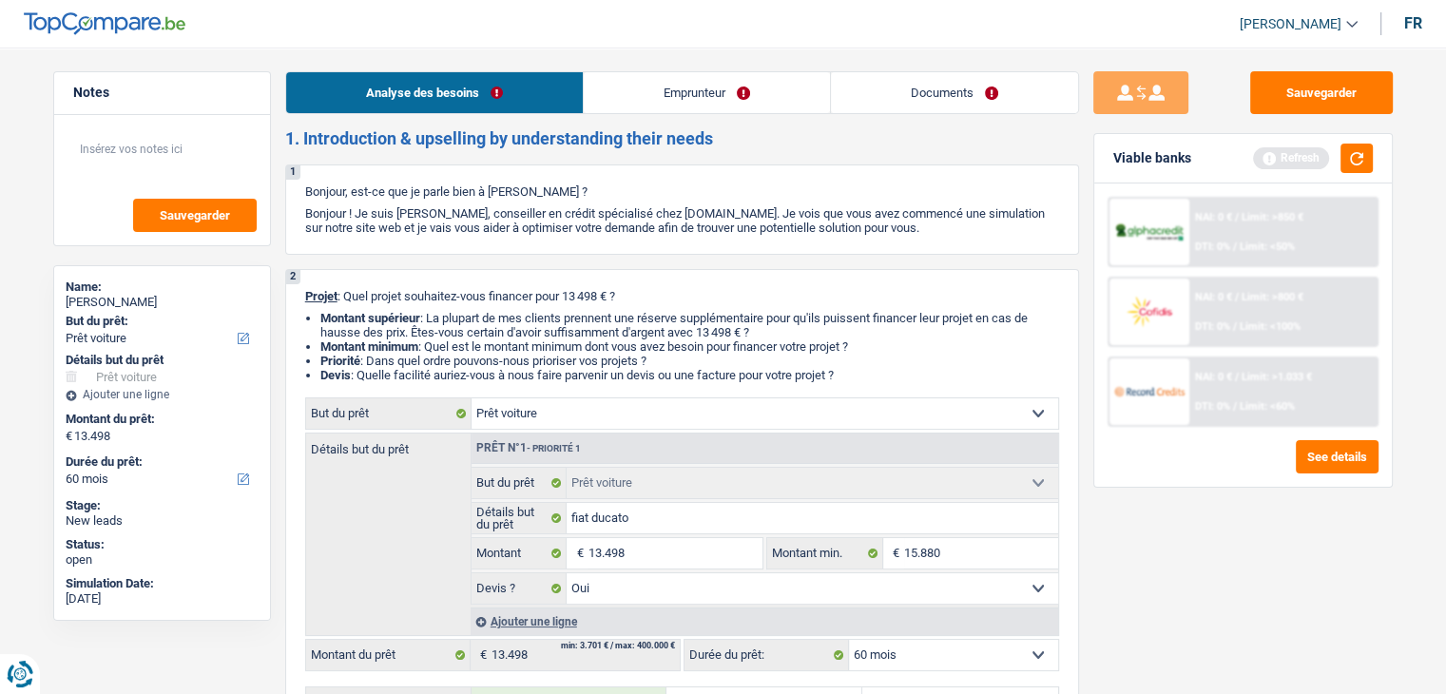
click at [641, 85] on link "Emprunteur" at bounding box center [707, 92] width 246 height 41
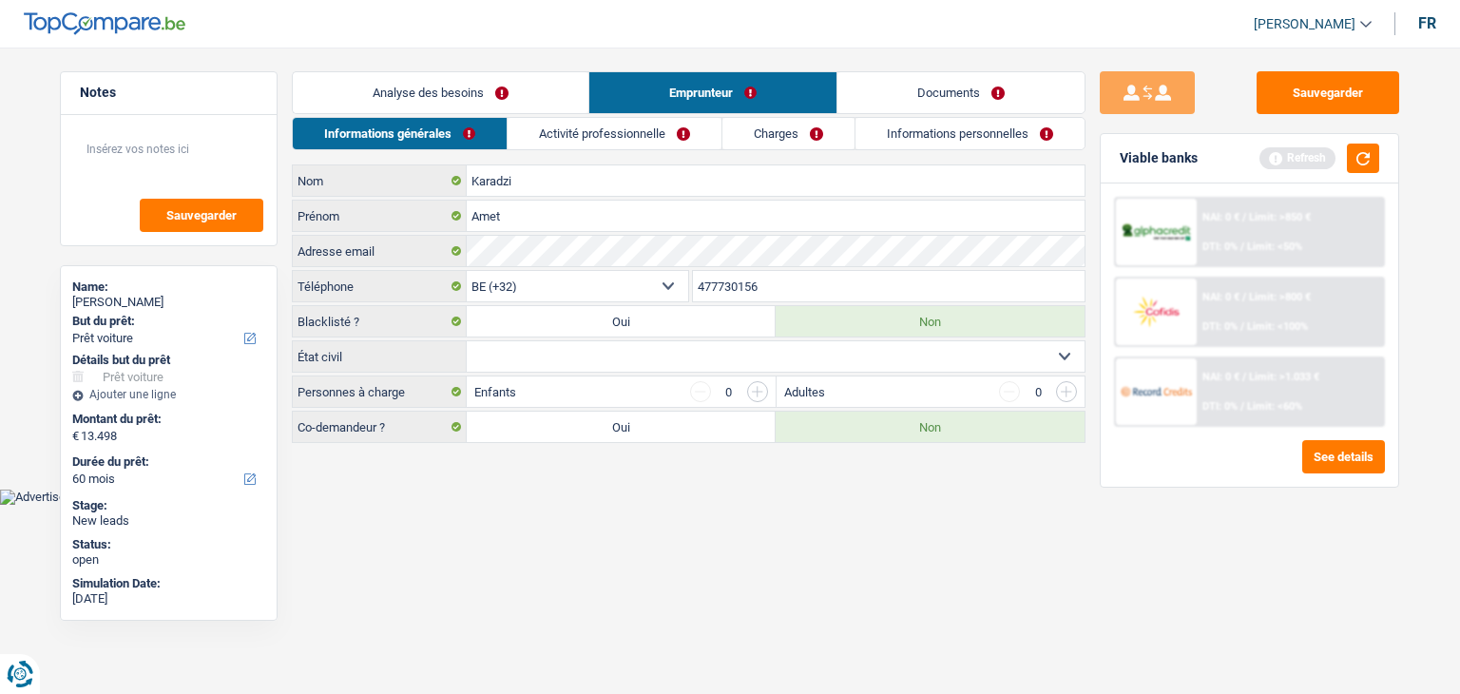
click at [578, 351] on select "Célibataire Marié(e) Cohabitant(e) légal(e) Divorcé(e) Veuf(ve) Séparé (de fait…" at bounding box center [776, 356] width 618 height 30
click at [1361, 161] on button "button" at bounding box center [1363, 158] width 32 height 29
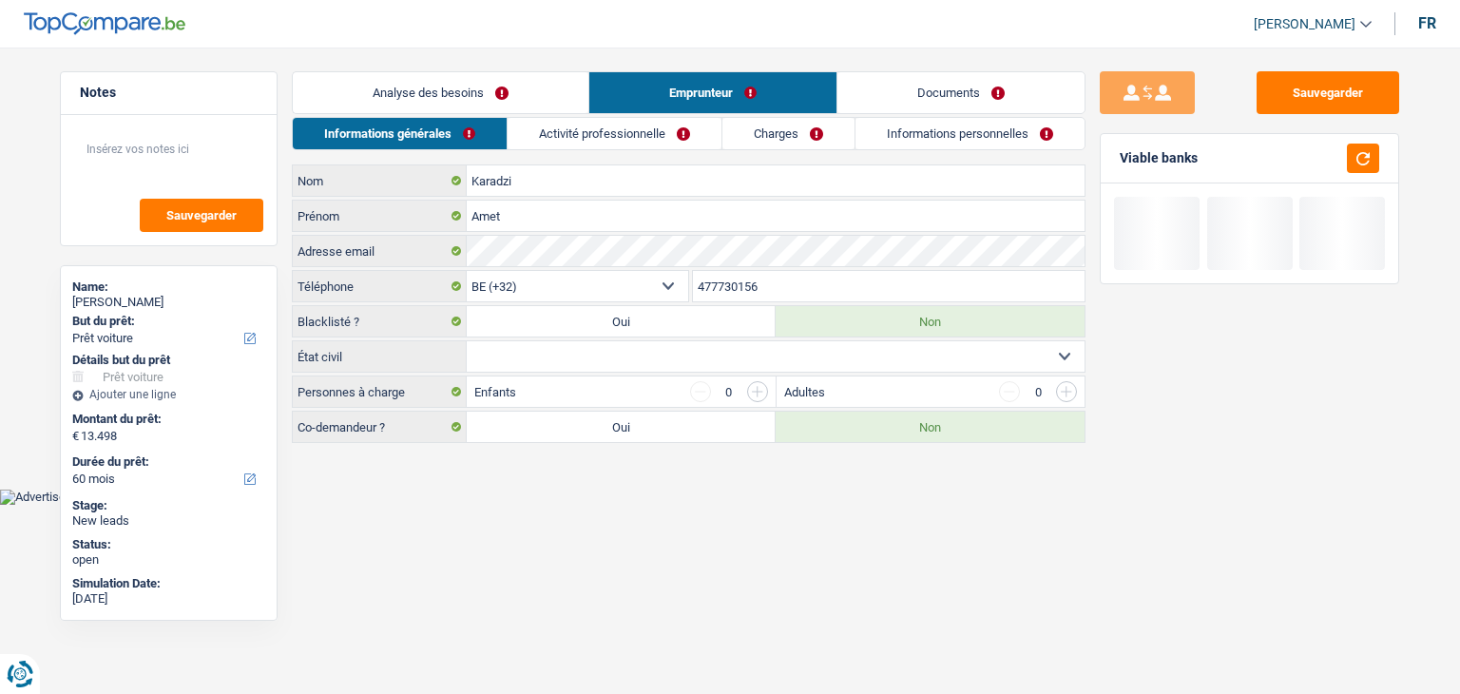
click at [545, 356] on select "Célibataire Marié(e) Cohabitant(e) légal(e) Divorcé(e) Veuf(ve) Séparé (de fait…" at bounding box center [776, 356] width 618 height 30
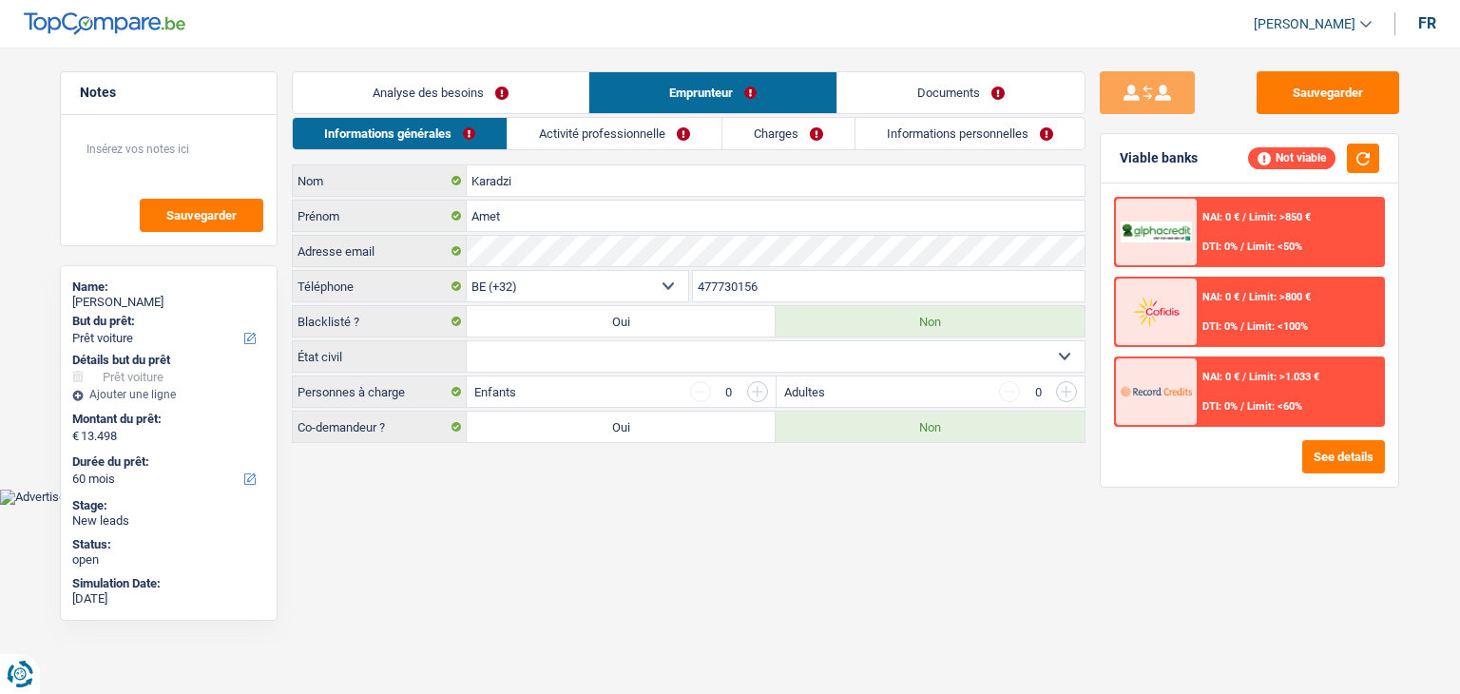
select select "married"
click at [467, 341] on select "Célibataire Marié(e) Cohabitant(e) légal(e) Divorcé(e) Veuf(ve) Séparé (de fait…" at bounding box center [776, 356] width 618 height 30
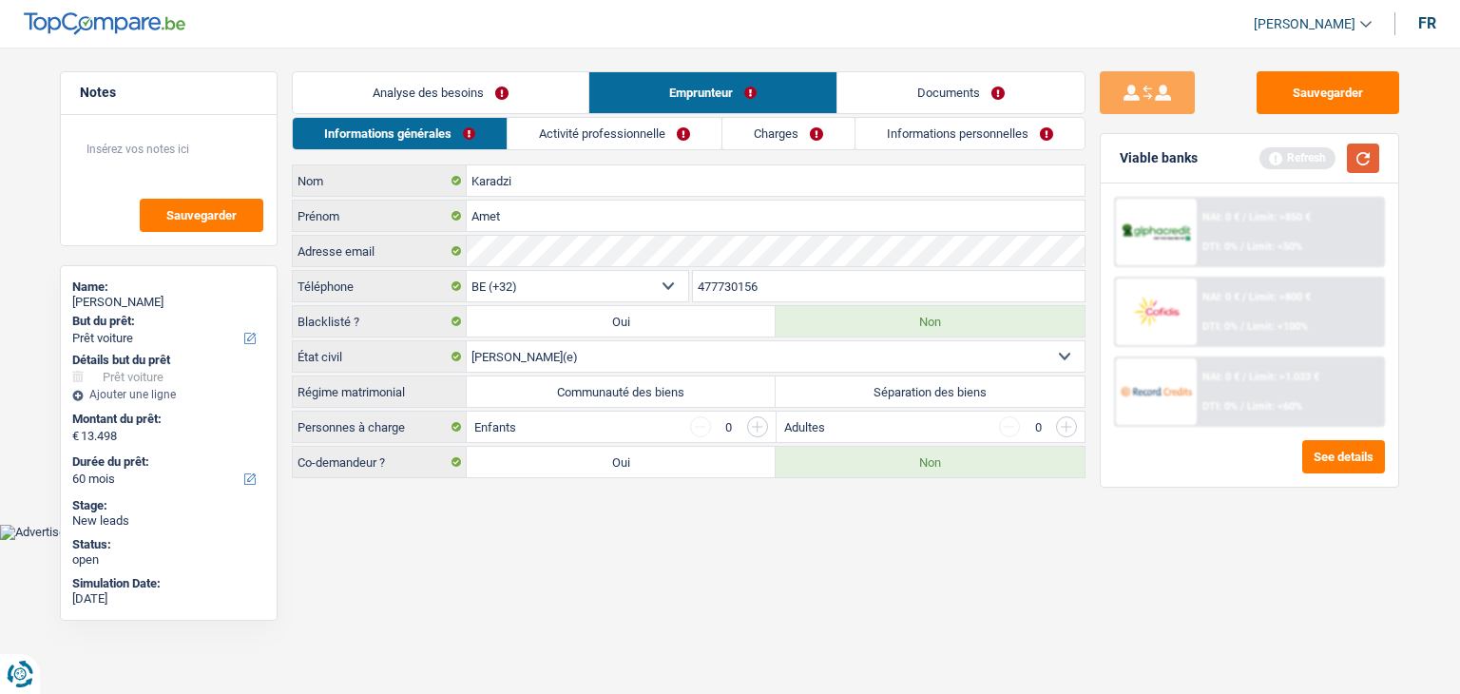
click at [1350, 152] on button "button" at bounding box center [1363, 158] width 32 height 29
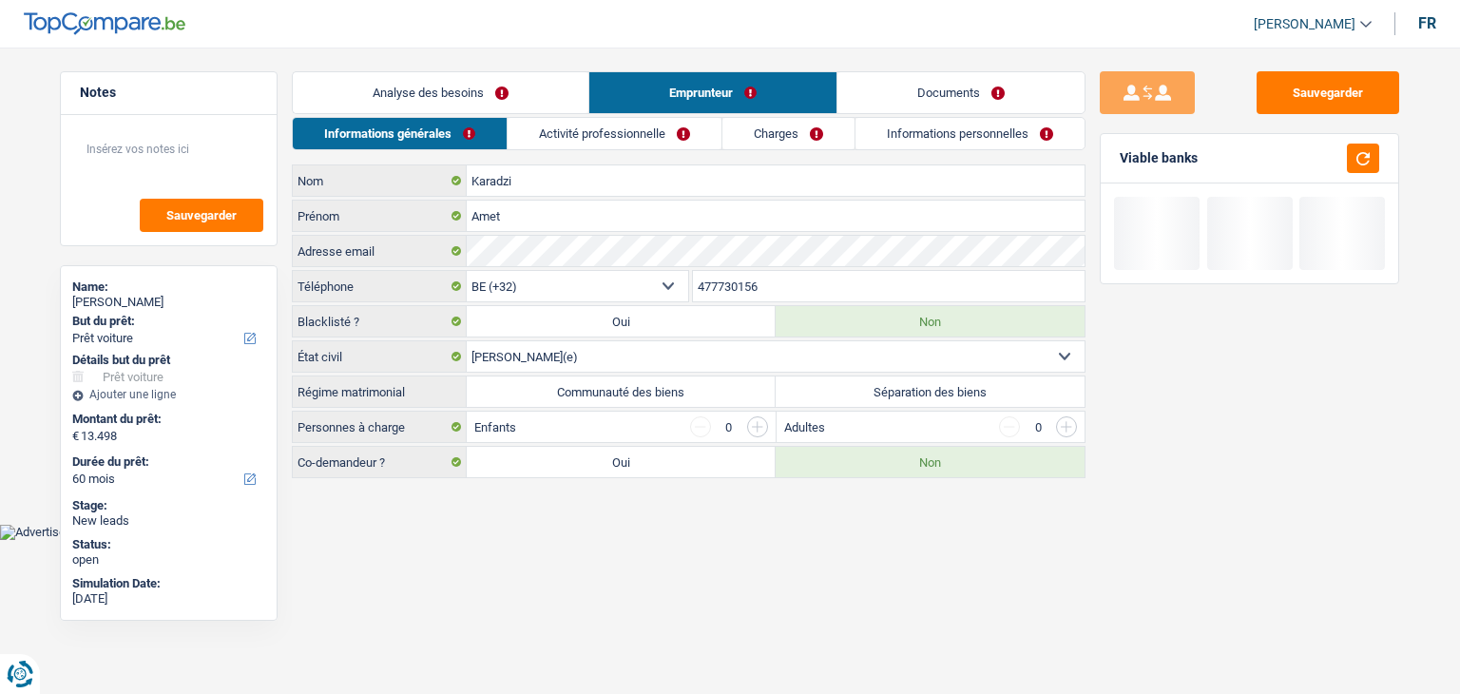
drag, startPoint x: 1205, startPoint y: 168, endPoint x: 1113, endPoint y: 156, distance: 92.1
click at [1114, 156] on div "Viable banks" at bounding box center [1250, 158] width 298 height 49
click at [598, 388] on label "Communauté des biens" at bounding box center [621, 392] width 309 height 30
click at [598, 388] on input "Communauté des biens" at bounding box center [621, 392] width 309 height 30
radio input "true"
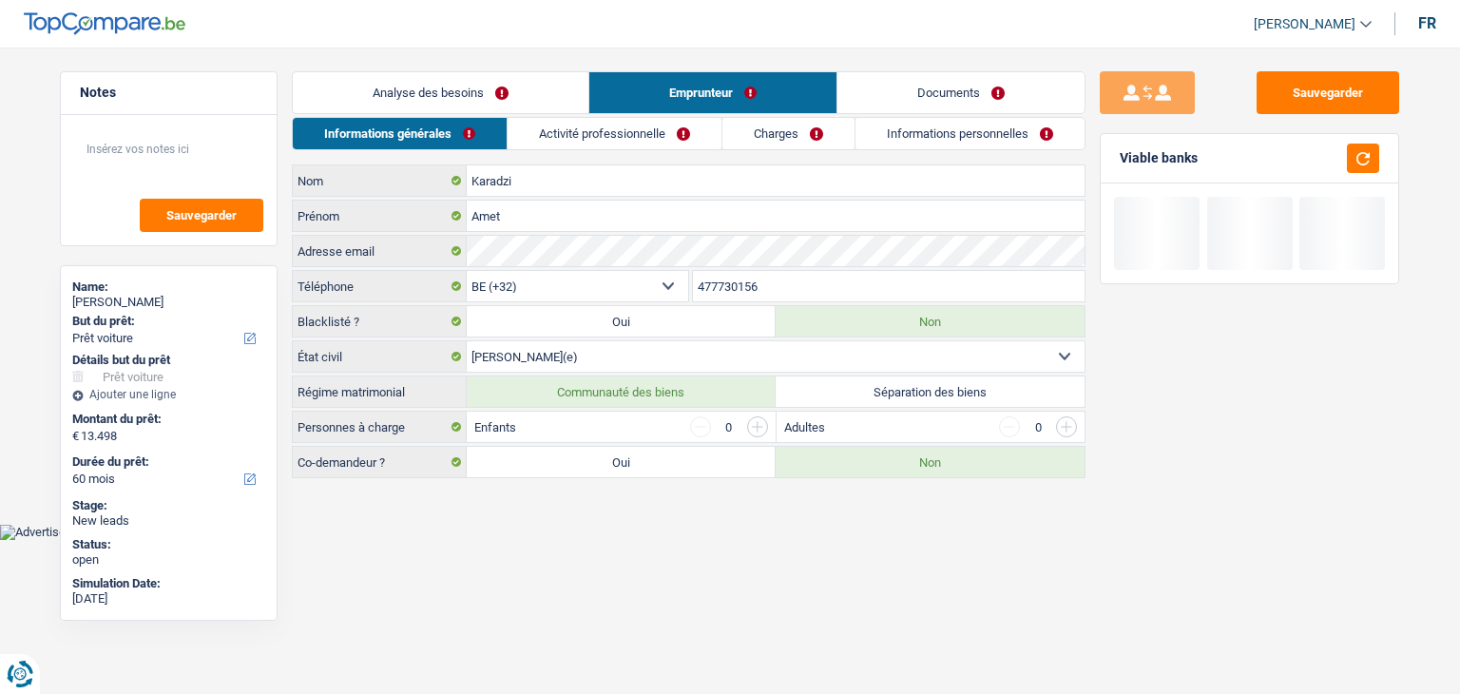
radio input "true"
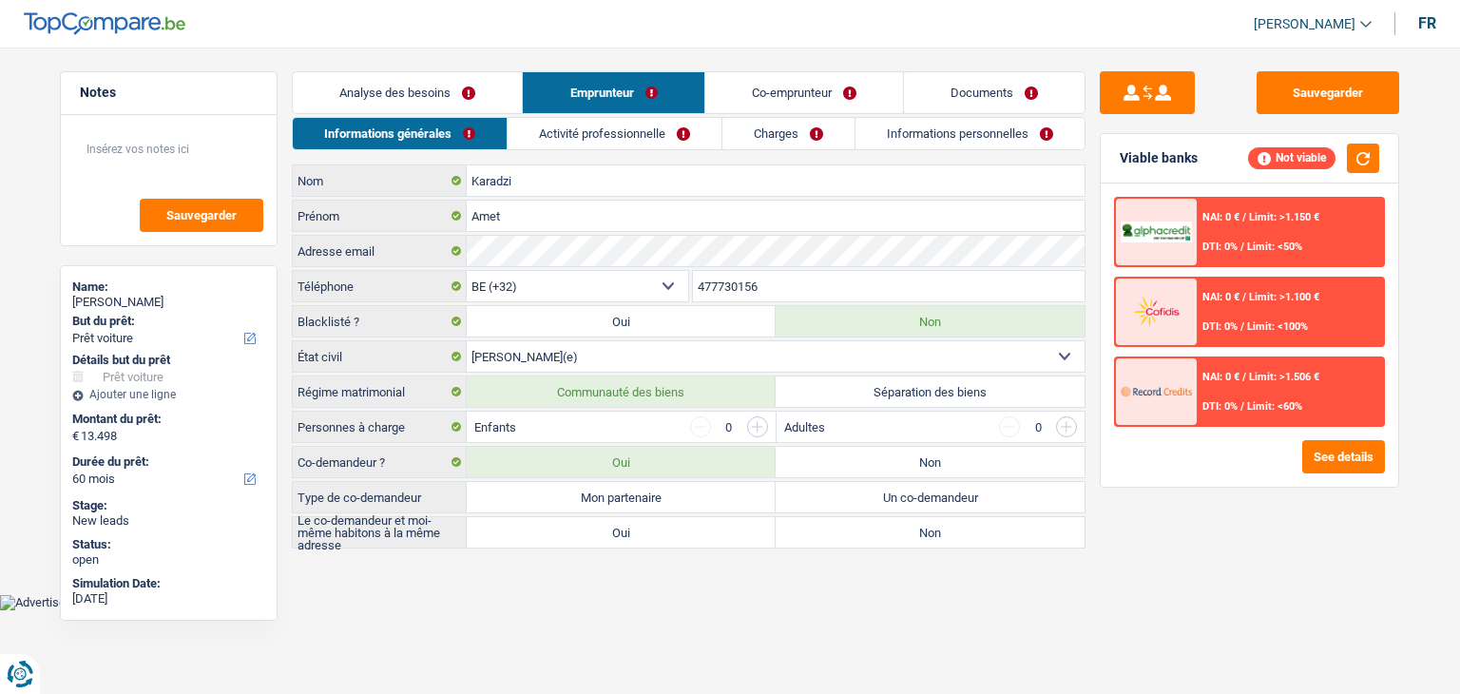
drag, startPoint x: 400, startPoint y: 431, endPoint x: 303, endPoint y: 429, distance: 97.0
click at [303, 429] on label "Personnes à charge" at bounding box center [380, 427] width 174 height 30
click at [397, 585] on main "Notes Sauvegarder Name: Amet Karadzi But du prêt: Confort maison: meubles, text…" at bounding box center [730, 312] width 1460 height 566
drag, startPoint x: 945, startPoint y: 427, endPoint x: 936, endPoint y: 452, distance: 26.5
click at [946, 427] on div "Adultes 0" at bounding box center [931, 427] width 309 height 30
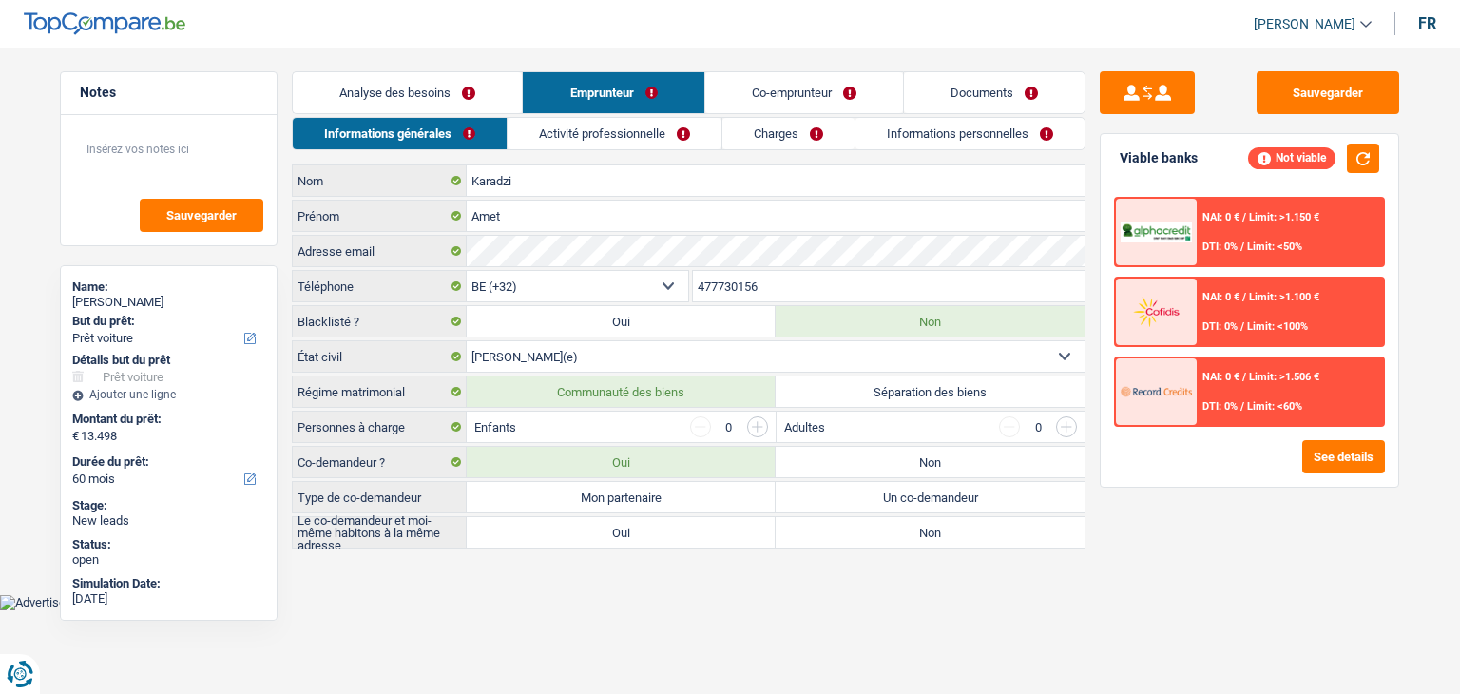
click at [913, 454] on label "Non" at bounding box center [930, 462] width 309 height 30
click at [913, 454] on input "Non" at bounding box center [930, 462] width 309 height 30
radio input "true"
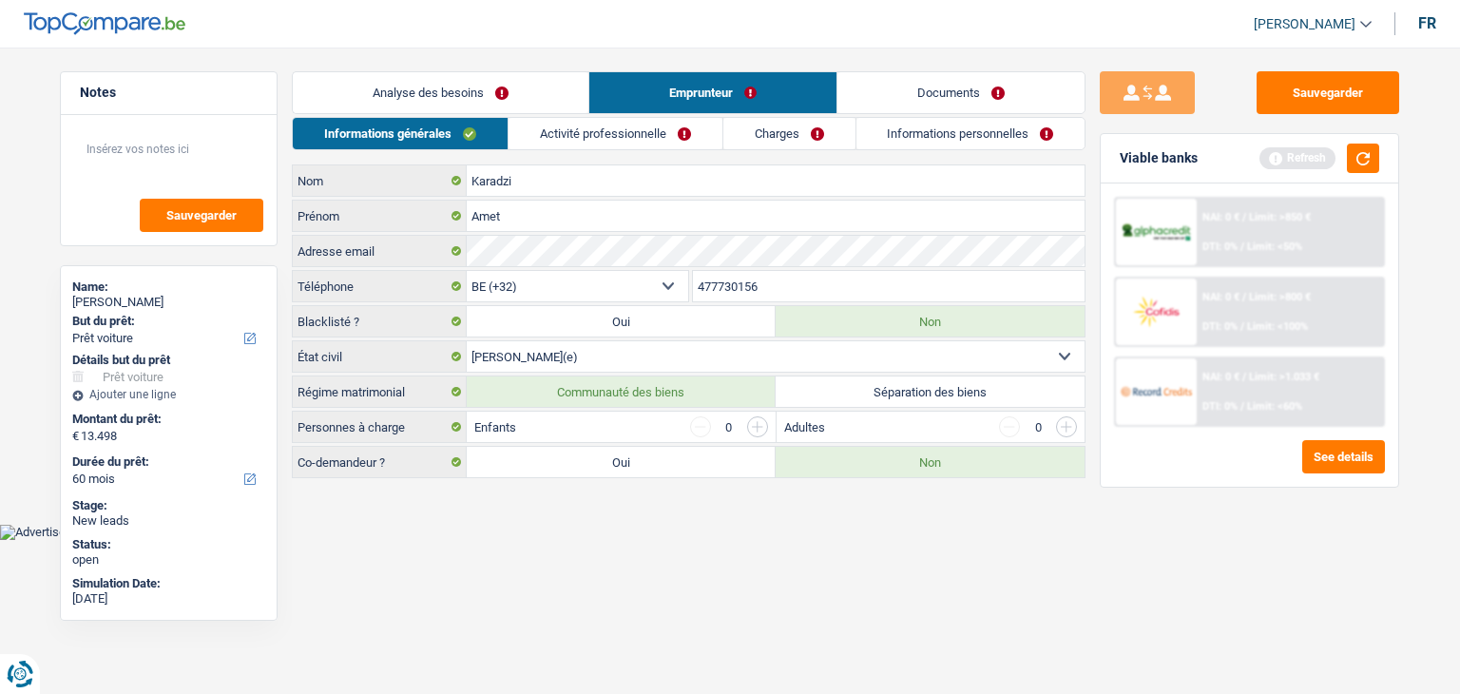
click at [631, 138] on link "Activité professionnelle" at bounding box center [616, 133] width 214 height 31
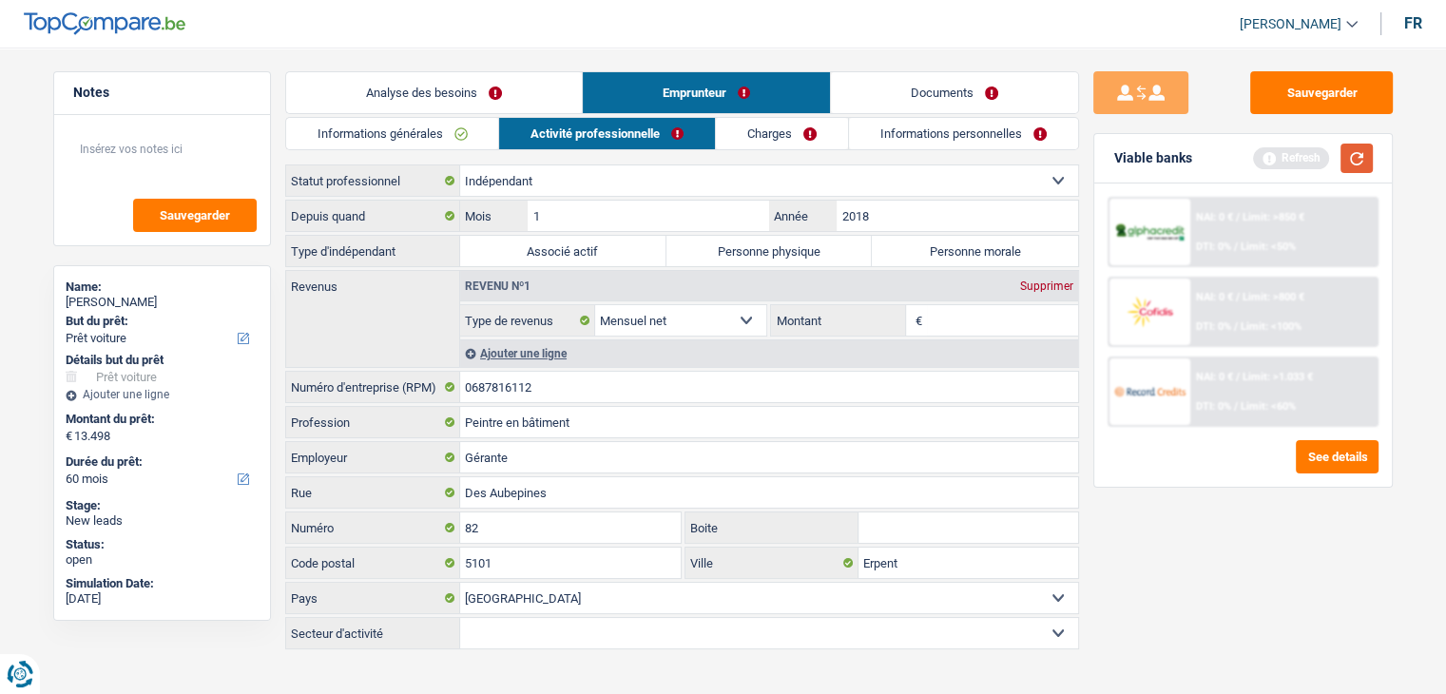
click at [1372, 161] on button "button" at bounding box center [1357, 158] width 32 height 29
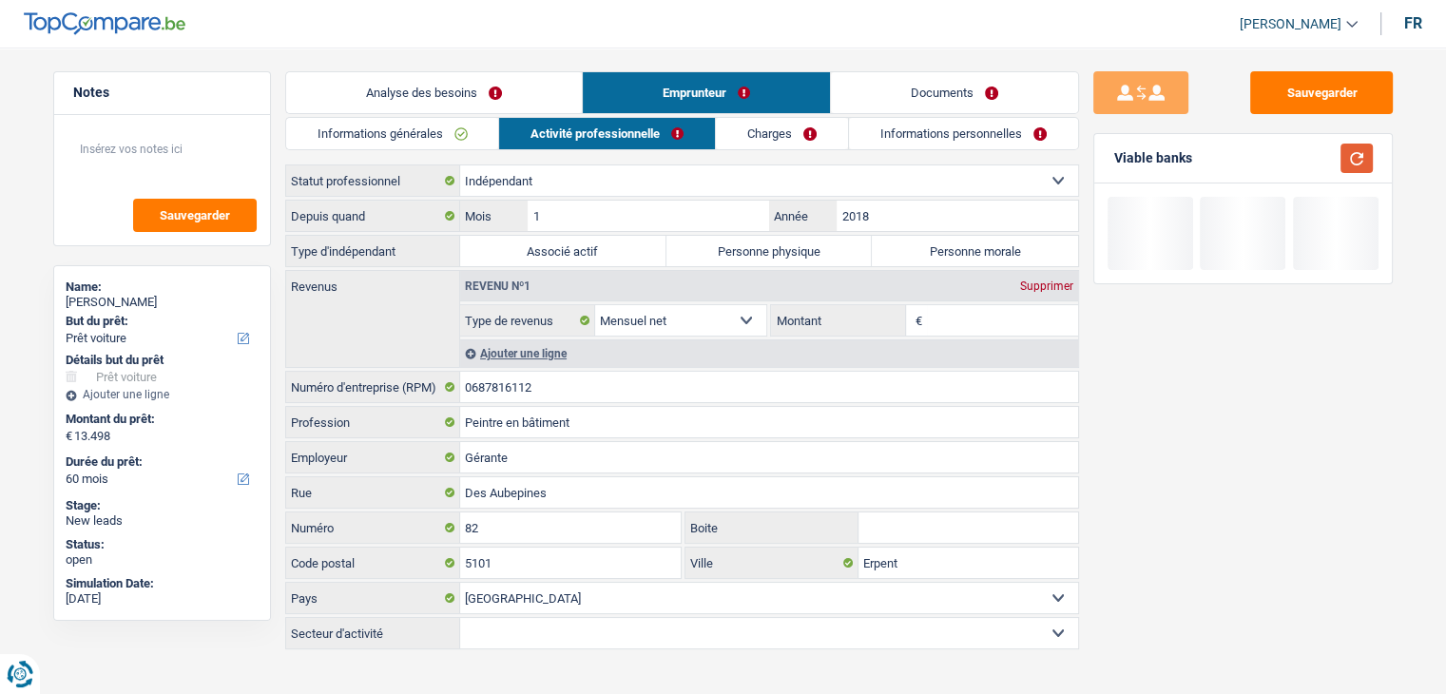
click at [1363, 161] on button "button" at bounding box center [1357, 158] width 32 height 29
click at [923, 251] on label "Personne morale" at bounding box center [975, 251] width 206 height 30
click at [923, 251] on input "Personne morale" at bounding box center [975, 251] width 206 height 30
radio input "true"
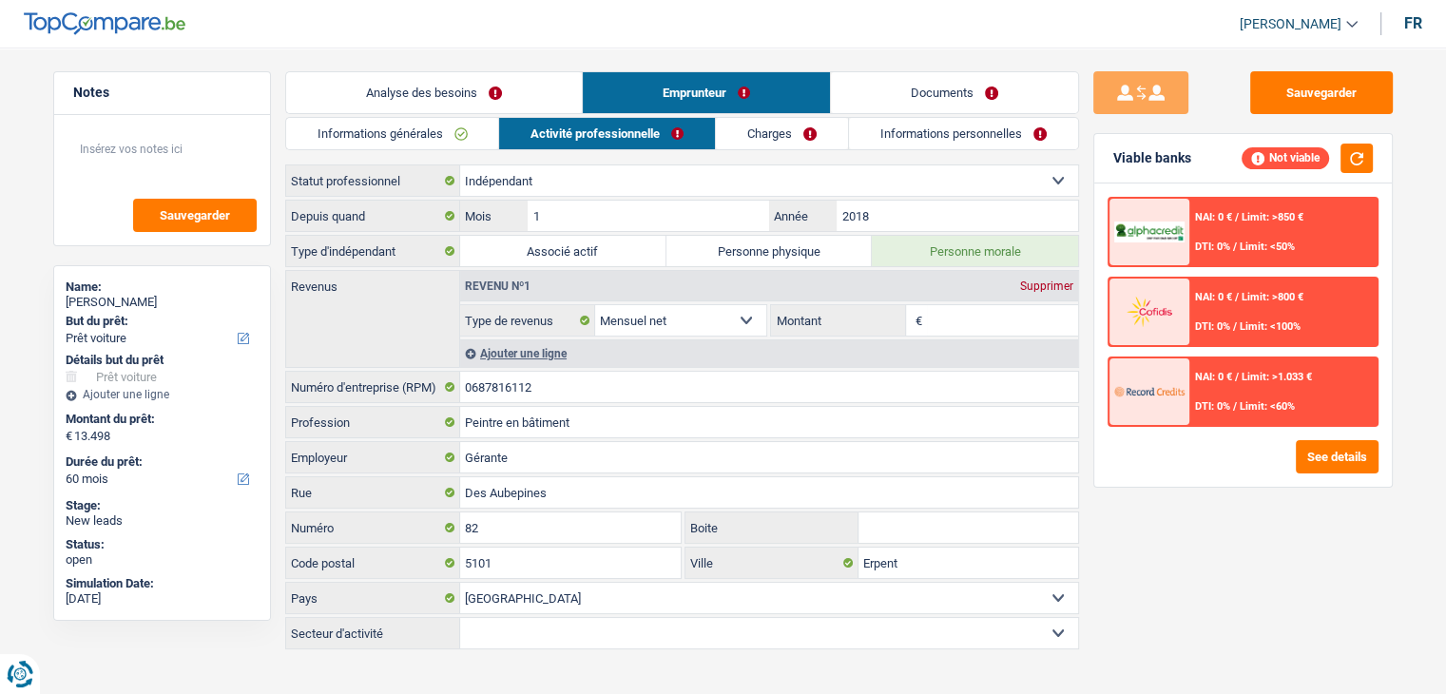
drag, startPoint x: 962, startPoint y: 324, endPoint x: 966, endPoint y: 343, distance: 19.4
click at [962, 324] on input "Montant" at bounding box center [1002, 320] width 151 height 30
click at [1088, 275] on div "Sauvegarder Viable banks Not viable NAI: 0 € / Limit: >850 € DTI: 0% / Limit: <…" at bounding box center [1243, 365] width 328 height 588
click at [951, 328] on input "Montant" at bounding box center [1002, 320] width 151 height 30
click at [1095, 299] on div "NAI: 0 € / Limit: >850 € DTI: 0% / Limit: <50% NAI: 0 € / Limit: >800 € DTI: 0%…" at bounding box center [1243, 335] width 298 height 303
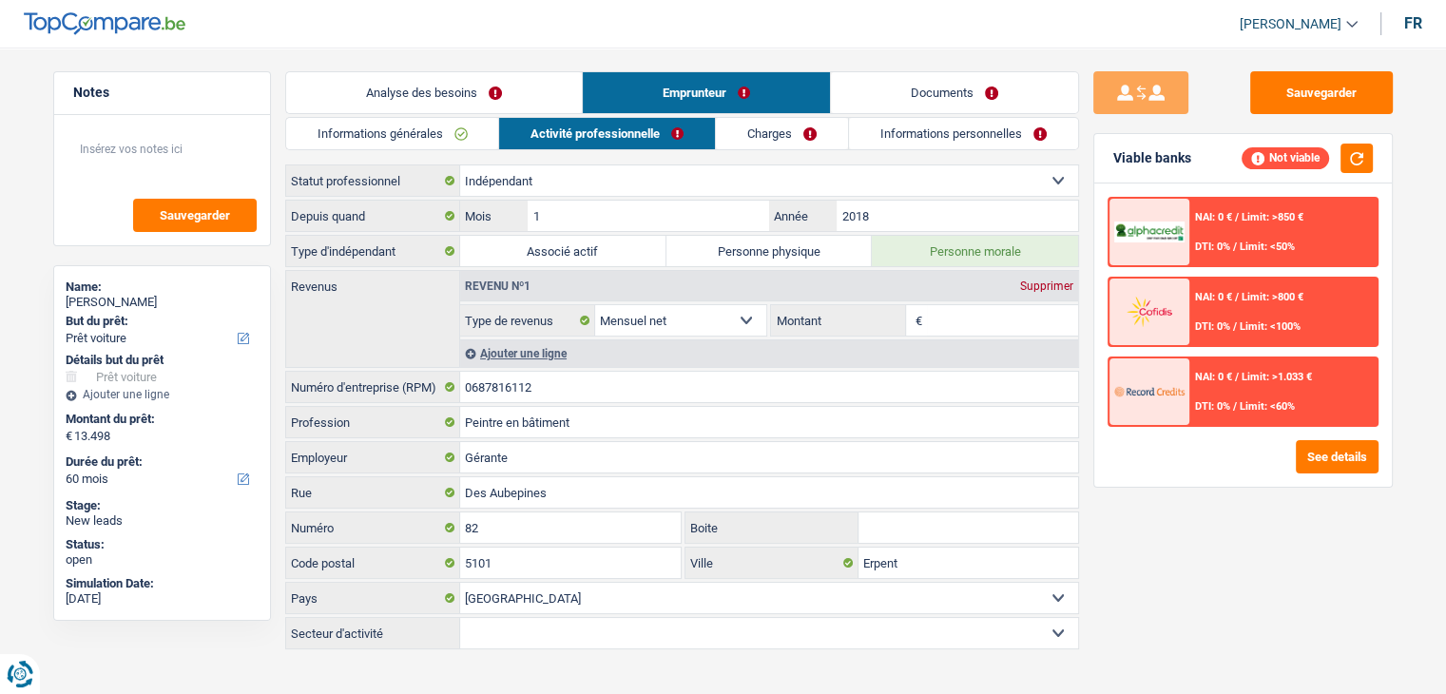
drag, startPoint x: 1011, startPoint y: 323, endPoint x: 1015, endPoint y: 332, distance: 9.8
click at [1011, 323] on input "Montant" at bounding box center [1002, 320] width 151 height 30
click at [1095, 304] on div "NAI: 0 € / Limit: >850 € DTI: 0% / Limit: <50% NAI: 0 € / Limit: >800 € DTI: 0%…" at bounding box center [1243, 335] width 298 height 303
click at [1034, 326] on input "Montant" at bounding box center [1002, 320] width 151 height 30
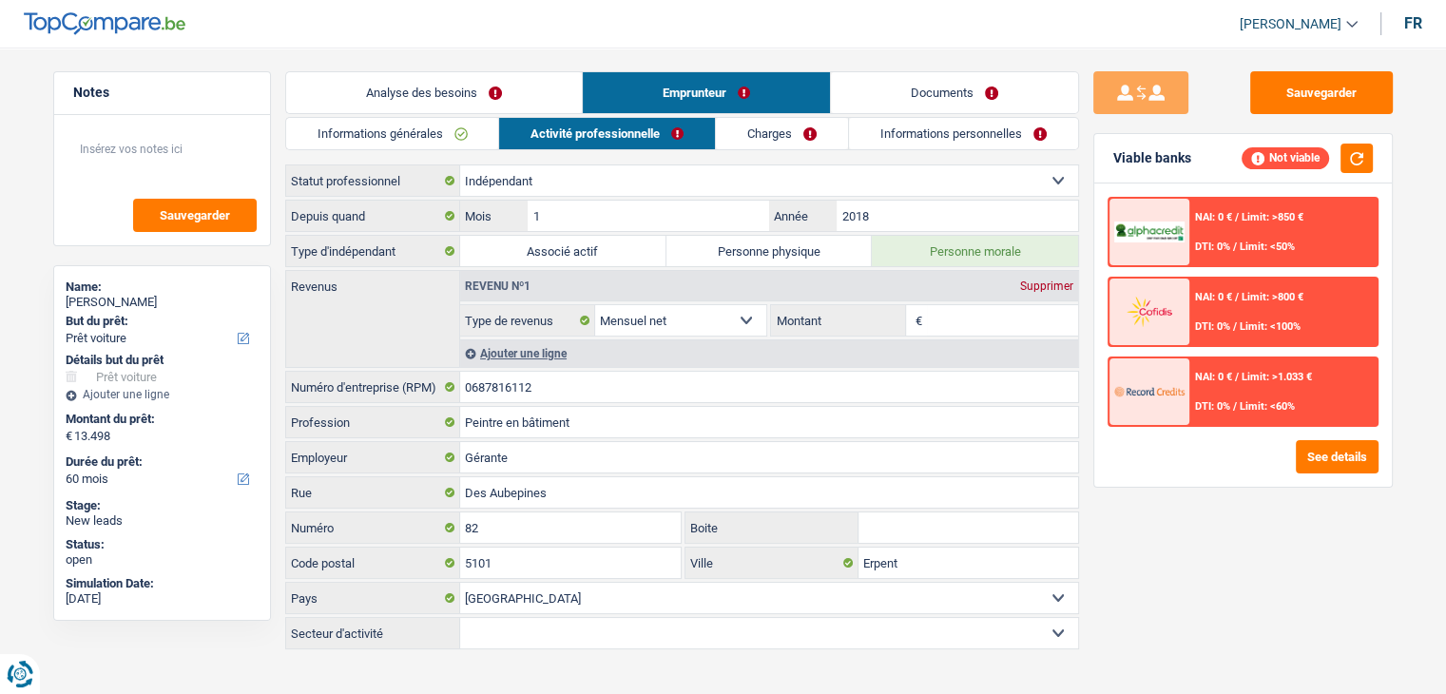
click at [1095, 305] on div "NAI: 0 € / Limit: >850 € DTI: 0% / Limit: <50% NAI: 0 € / Limit: >800 € DTI: 0%…" at bounding box center [1243, 335] width 298 height 303
click at [1088, 340] on div "Sauvegarder Viable banks Not viable NAI: 0 € / Limit: >850 € DTI: 0% / Limit: <…" at bounding box center [1243, 365] width 328 height 588
click at [1089, 267] on div "Sauvegarder Viable banks Not viable NAI: 0 € / Limit: >850 € DTI: 0% / Limit: <…" at bounding box center [1243, 365] width 328 height 588
click at [1087, 306] on div "Sauvegarder Viable banks Not viable NAI: 0 € / Limit: >850 € DTI: 0% / Limit: <…" at bounding box center [1243, 365] width 328 height 588
click at [1362, 160] on button "button" at bounding box center [1357, 158] width 32 height 29
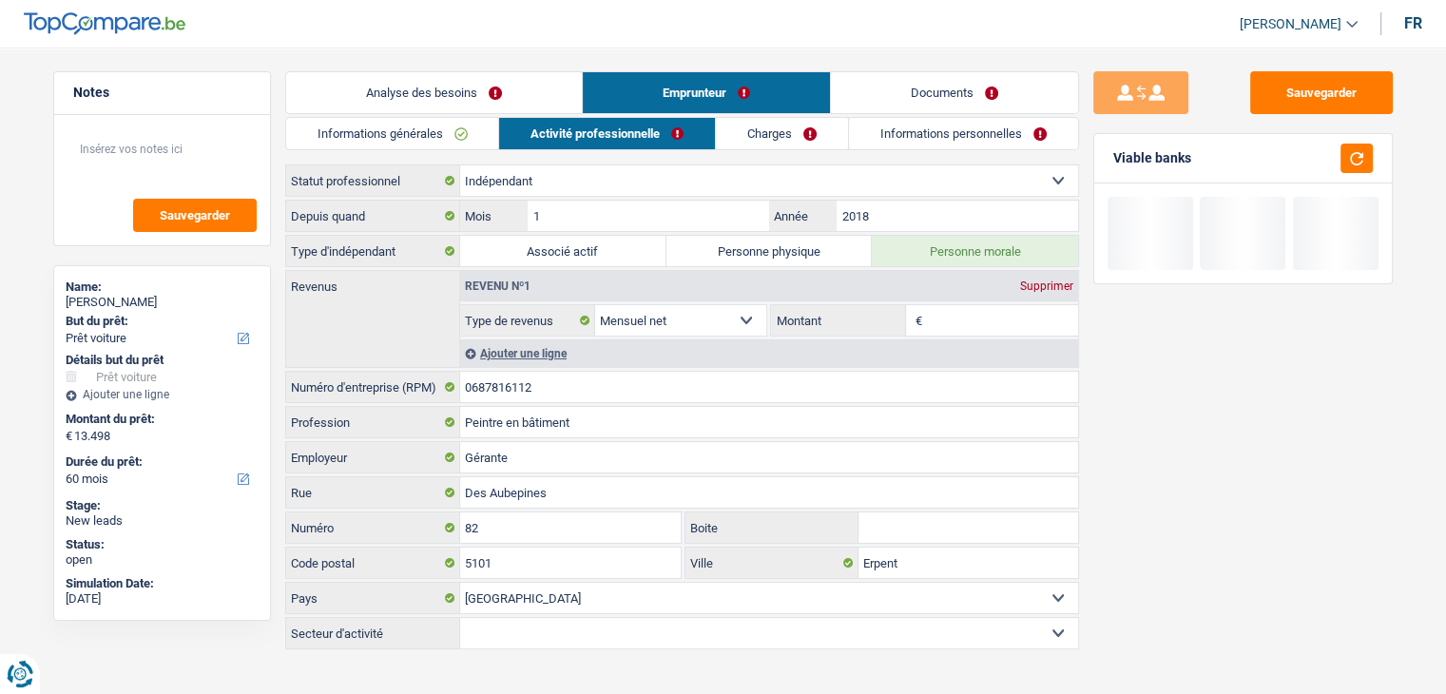
click at [802, 140] on link "Charges" at bounding box center [782, 133] width 132 height 31
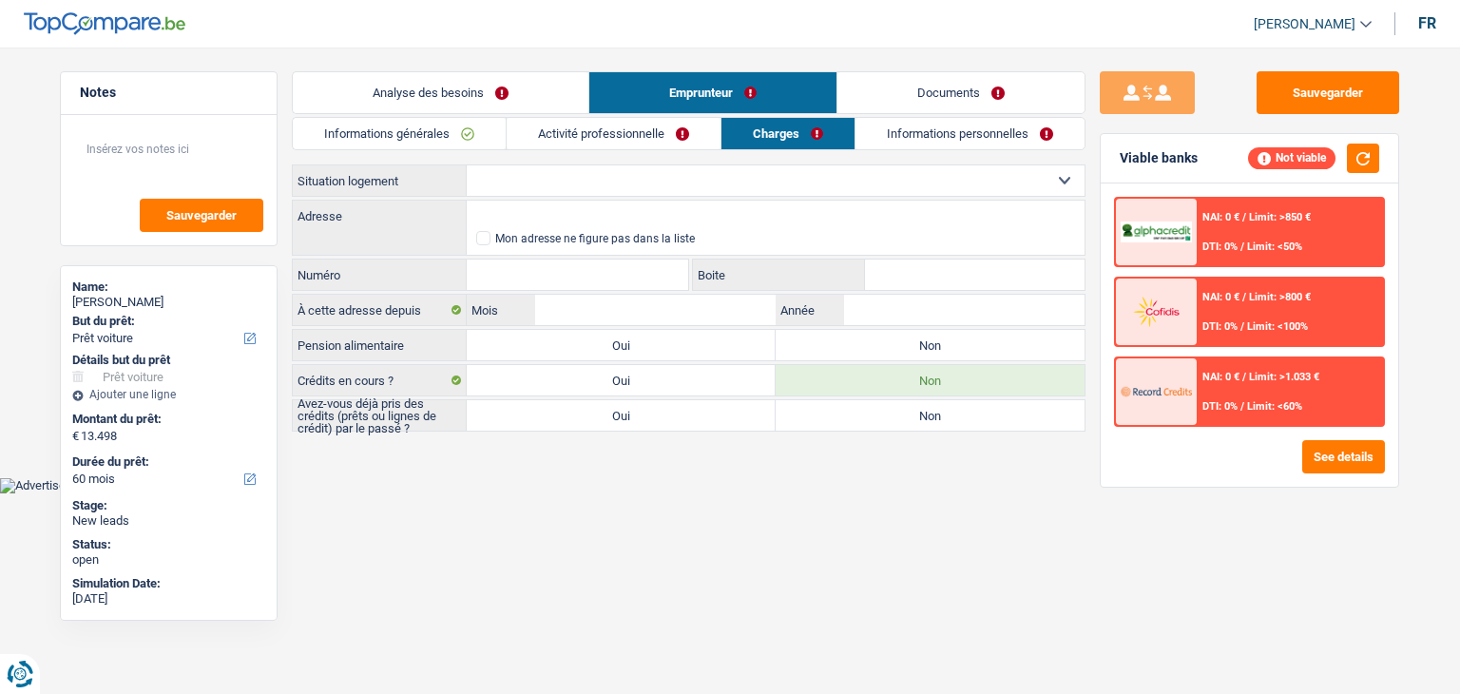
click at [520, 184] on select "Locataire Propriétaire avec prêt hypothécaire Propriétaire sans prêt hypothécai…" at bounding box center [776, 180] width 618 height 30
select select "ownerWithMortgage"
click at [467, 165] on select "Locataire Propriétaire avec prêt hypothécaire Propriétaire sans prêt hypothécai…" at bounding box center [776, 180] width 618 height 30
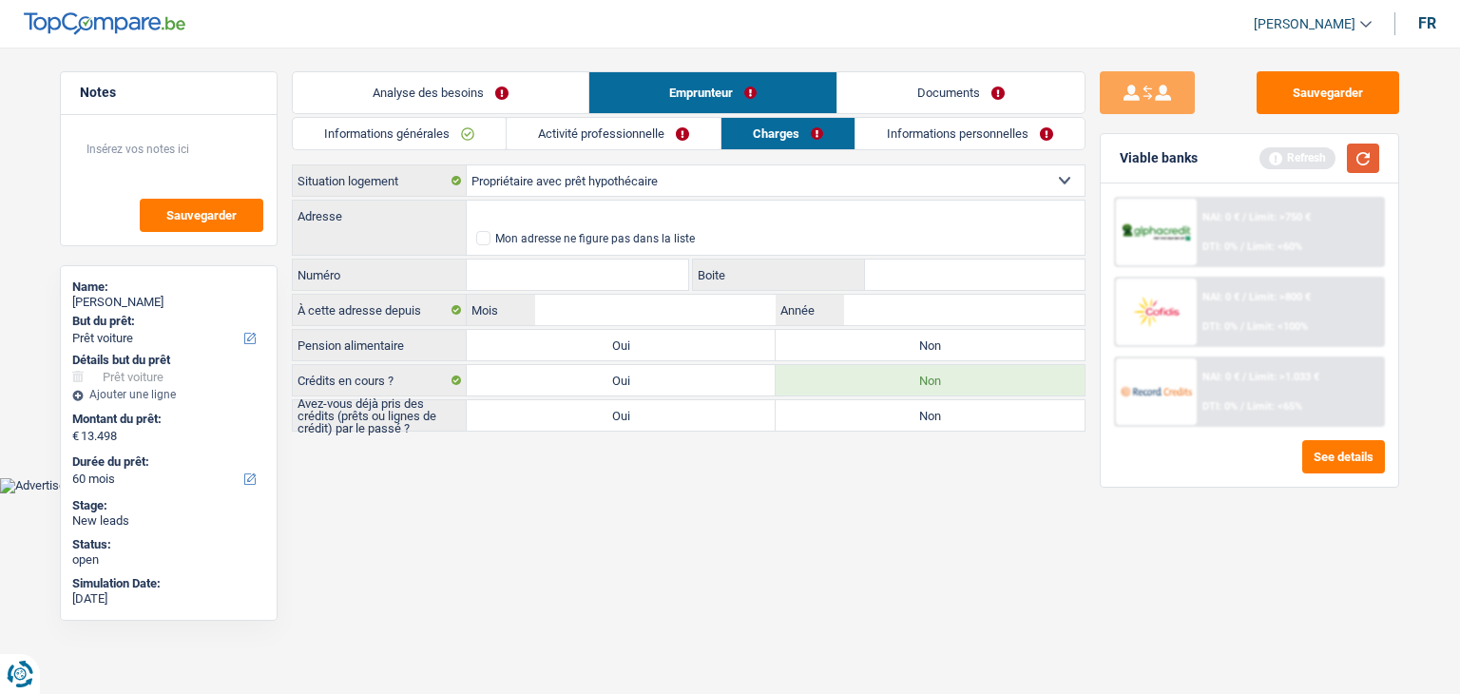
click at [1351, 159] on button "button" at bounding box center [1363, 158] width 32 height 29
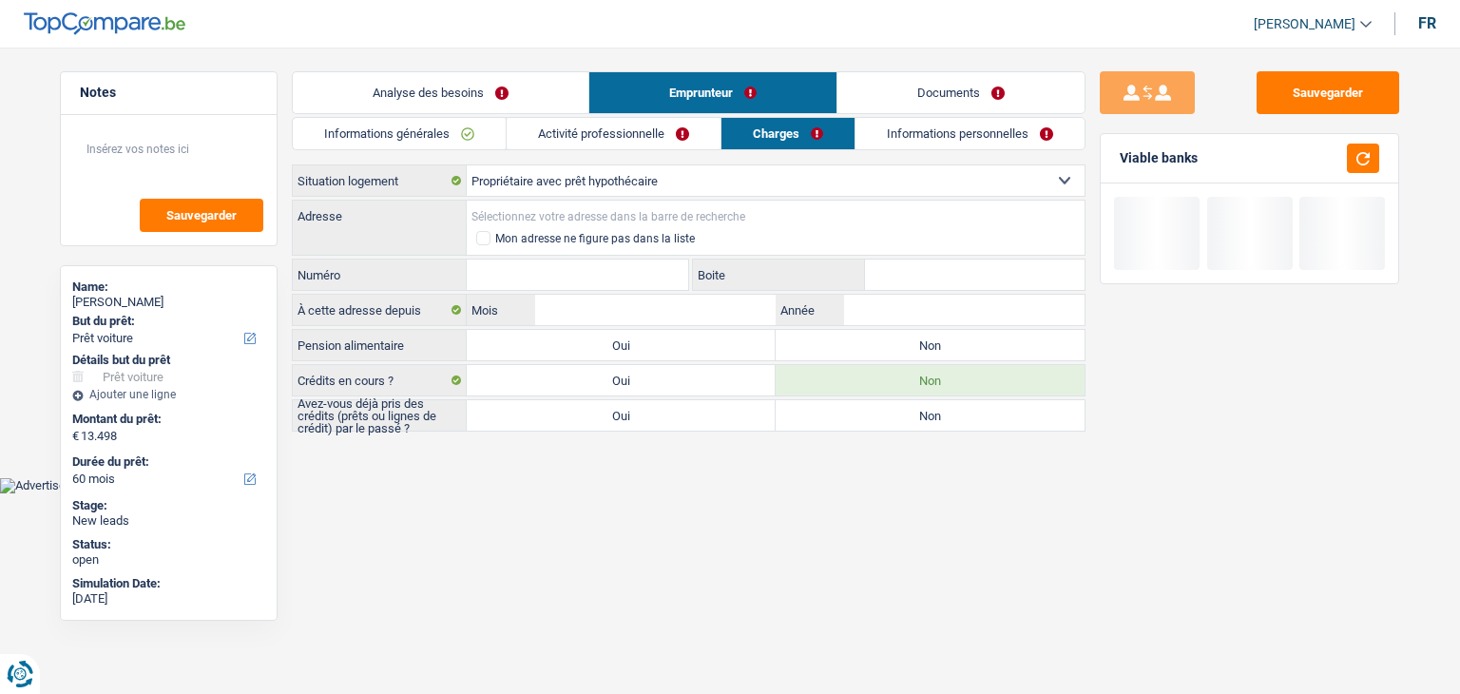
click at [550, 214] on input "Adresse" at bounding box center [776, 216] width 618 height 30
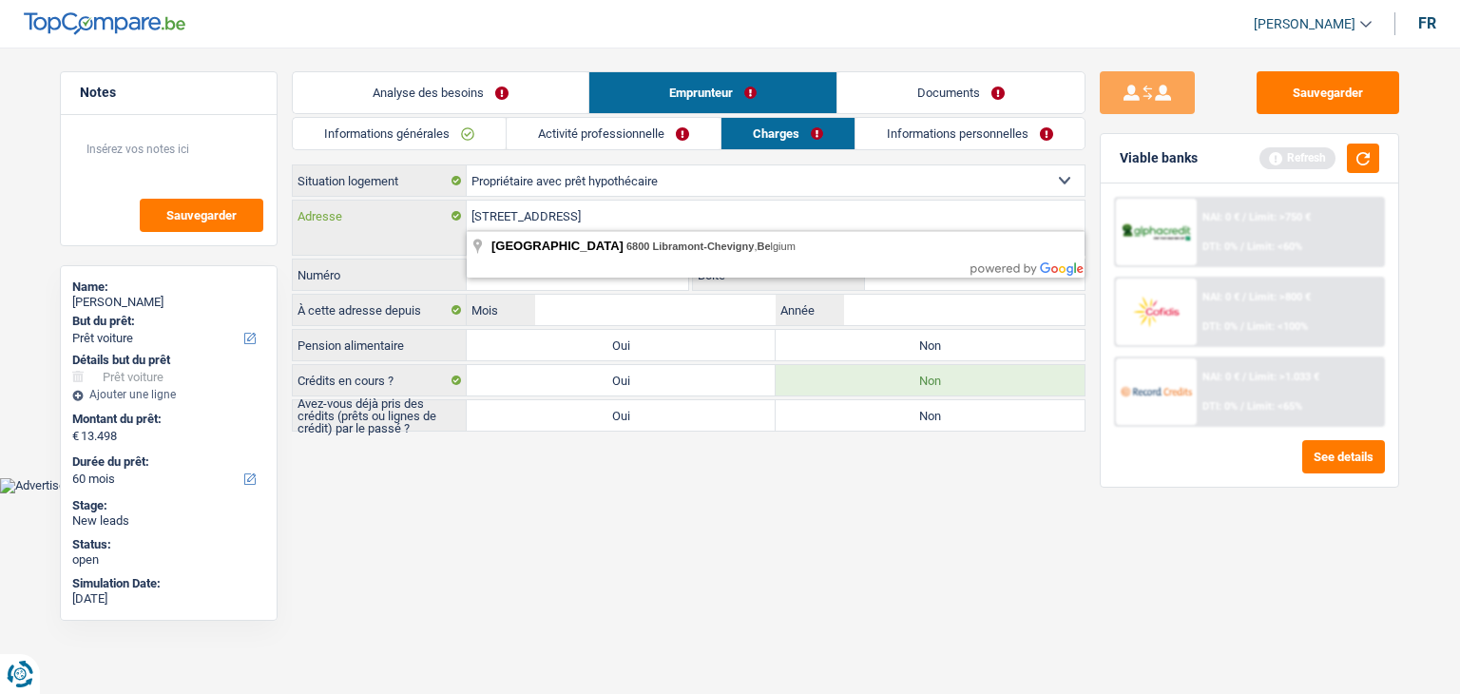
drag, startPoint x: 745, startPoint y: 210, endPoint x: 584, endPoint y: 218, distance: 161.8
click at [584, 218] on input "Rue des Aubépines, 6800, Libramont-Chevigny, BE" at bounding box center [776, 216] width 618 height 30
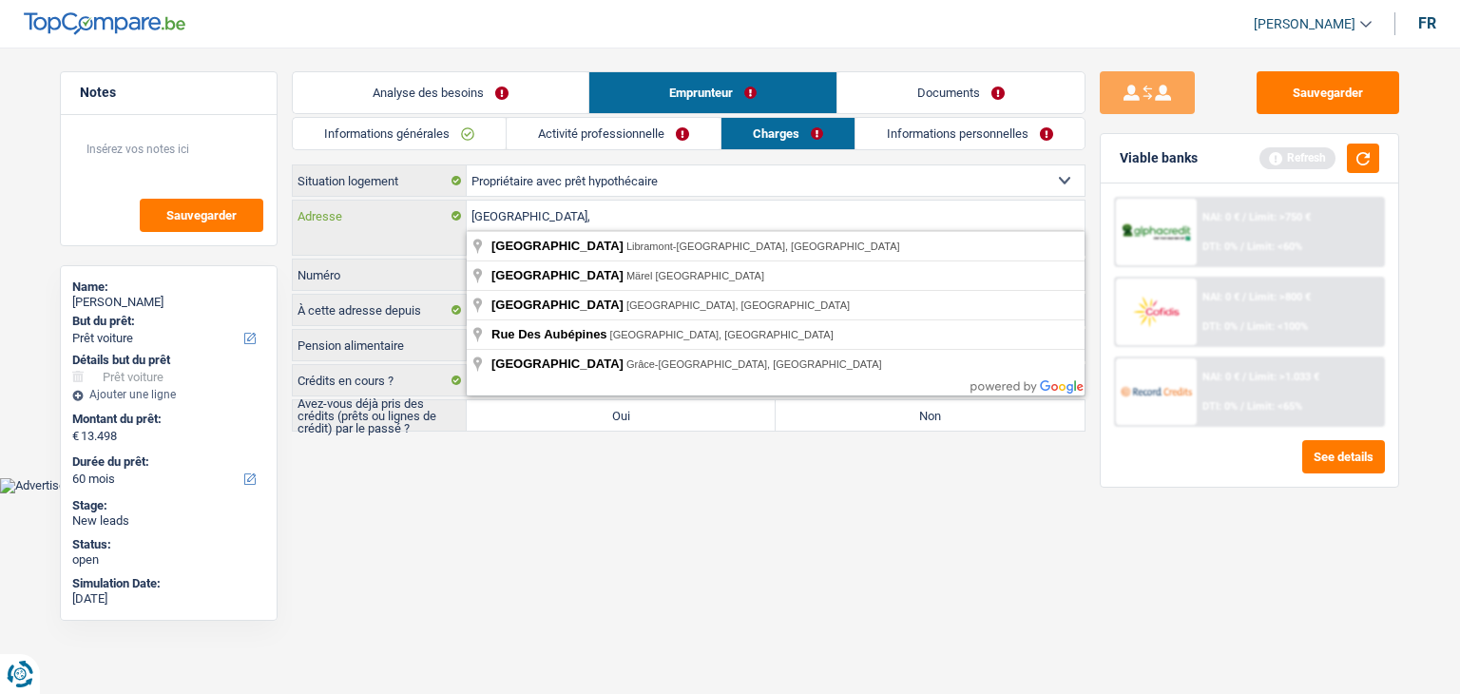
type input "Rue des Aubépines,"
click at [553, 473] on main "Notes Sauvegarder Name: Amet Karadzi But du prêt: Confort maison: meubles, text…" at bounding box center [730, 253] width 1460 height 449
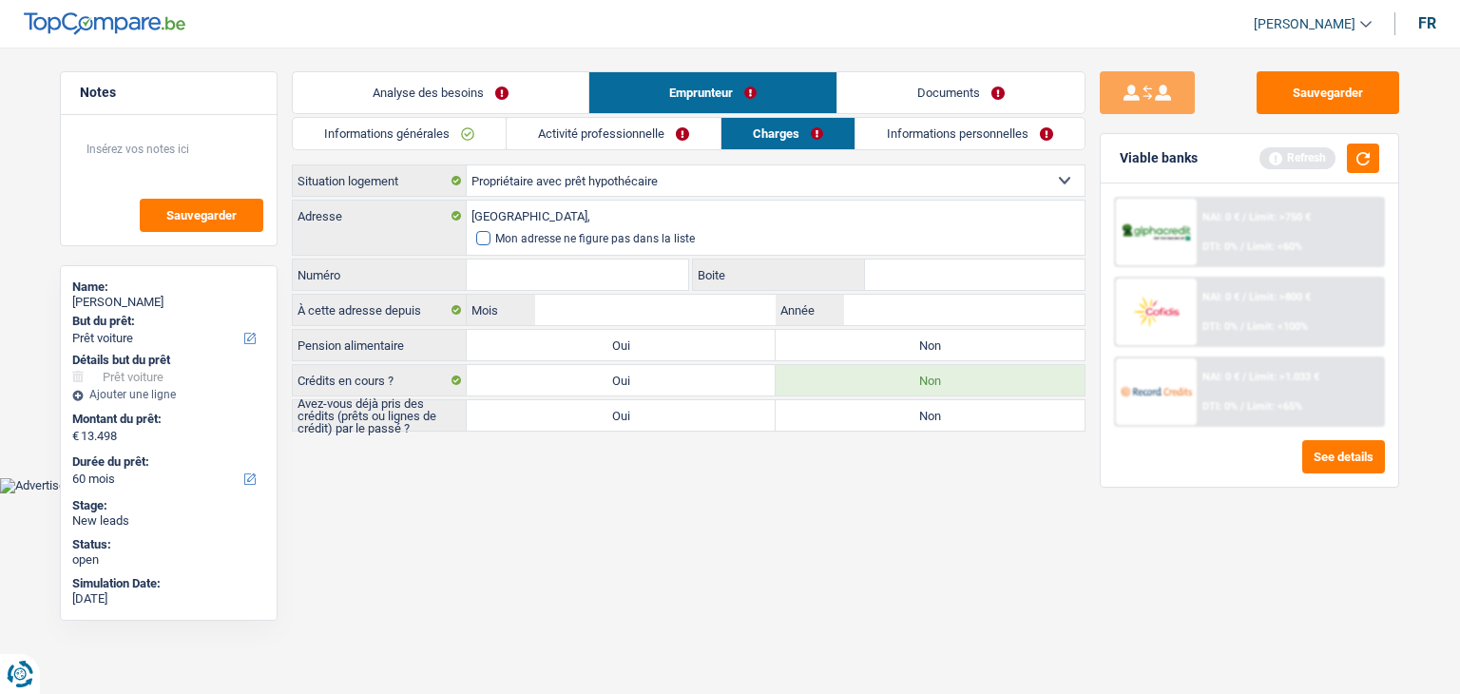
click at [482, 242] on span at bounding box center [483, 238] width 14 height 14
click at [476, 239] on input "Mon adresse ne figure pas dans la liste" at bounding box center [476, 239] width 0 height 0
select select "BE"
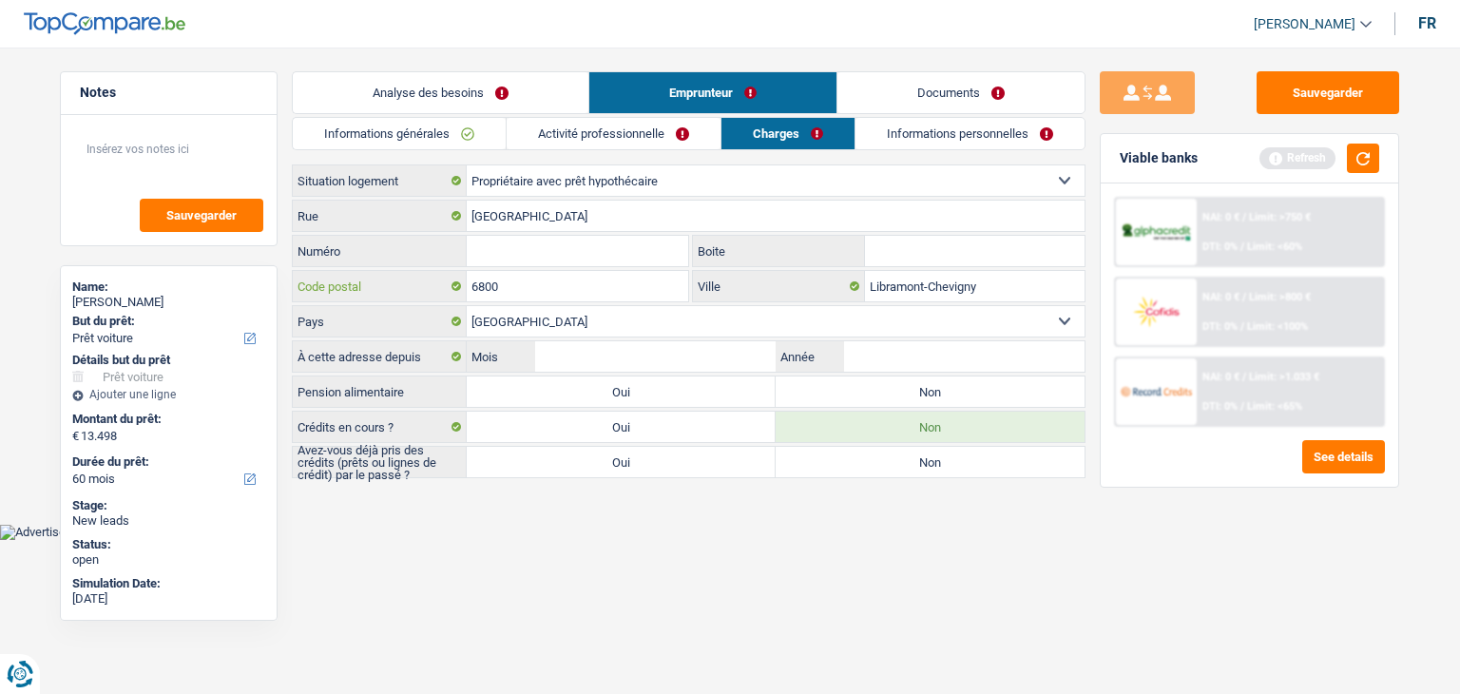
drag, startPoint x: 510, startPoint y: 284, endPoint x: 434, endPoint y: 284, distance: 76.1
click at [434, 284] on div "6800 Code postal" at bounding box center [491, 286] width 396 height 30
type input "5101"
drag, startPoint x: 977, startPoint y: 291, endPoint x: 849, endPoint y: 288, distance: 128.4
click at [849, 288] on div "Libramont-Chevigny Ville" at bounding box center [889, 286] width 393 height 30
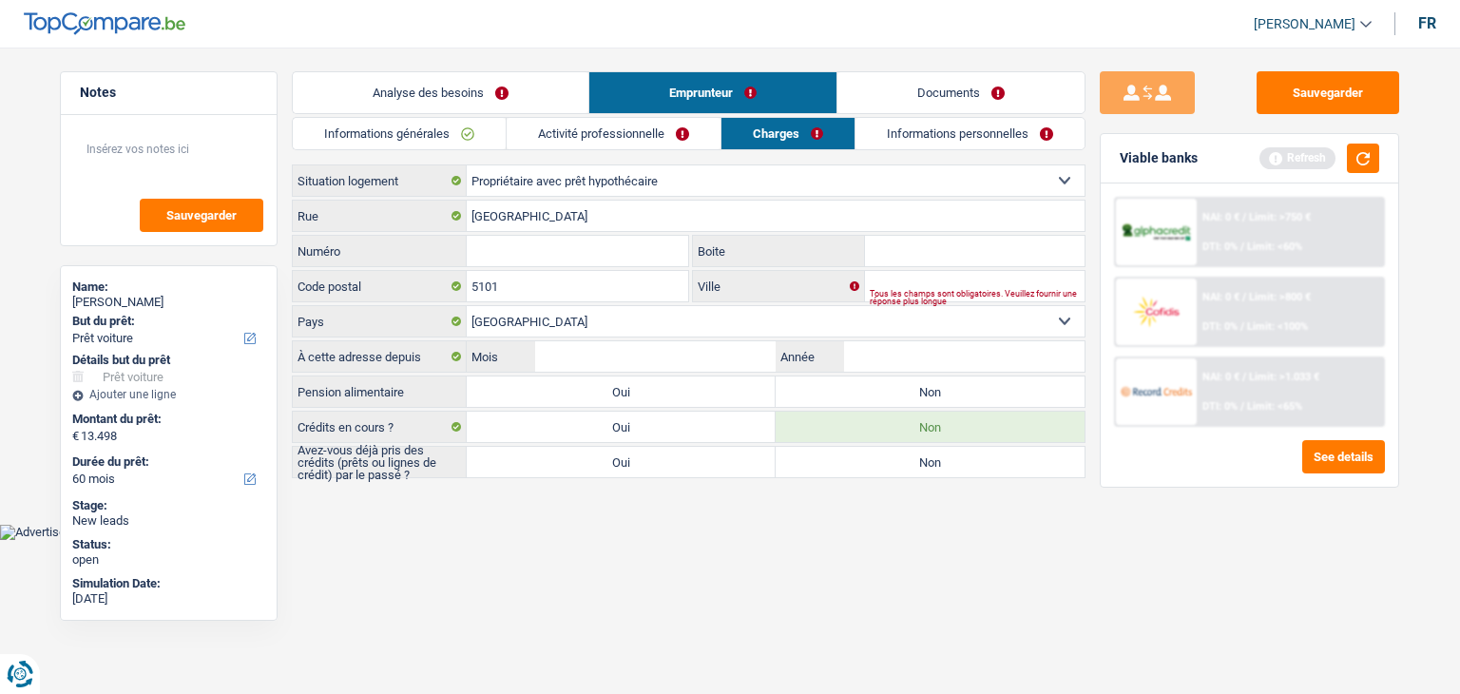
click at [551, 252] on input "Numéro" at bounding box center [578, 251] width 222 height 30
type input "82"
click at [549, 217] on input "Rue des Aubepines" at bounding box center [776, 216] width 618 height 30
type input "Rue des Aubépines"
click at [936, 284] on input "Ville" at bounding box center [975, 286] width 220 height 30
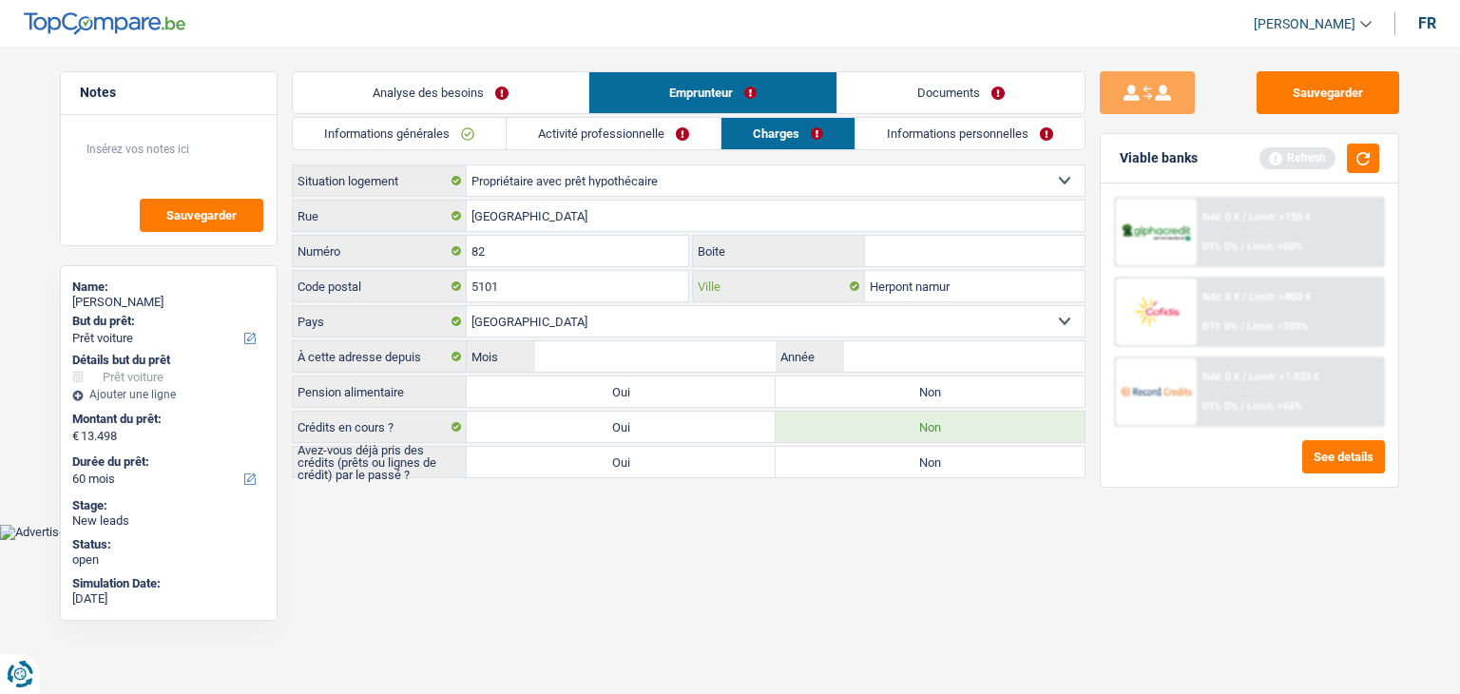
type input "Herpont namur"
click at [595, 540] on html "Vous avez le contrôle de vos données Nous utilisons des cookies, tout comme nos…" at bounding box center [730, 270] width 1460 height 540
click at [1351, 164] on button "button" at bounding box center [1363, 158] width 32 height 29
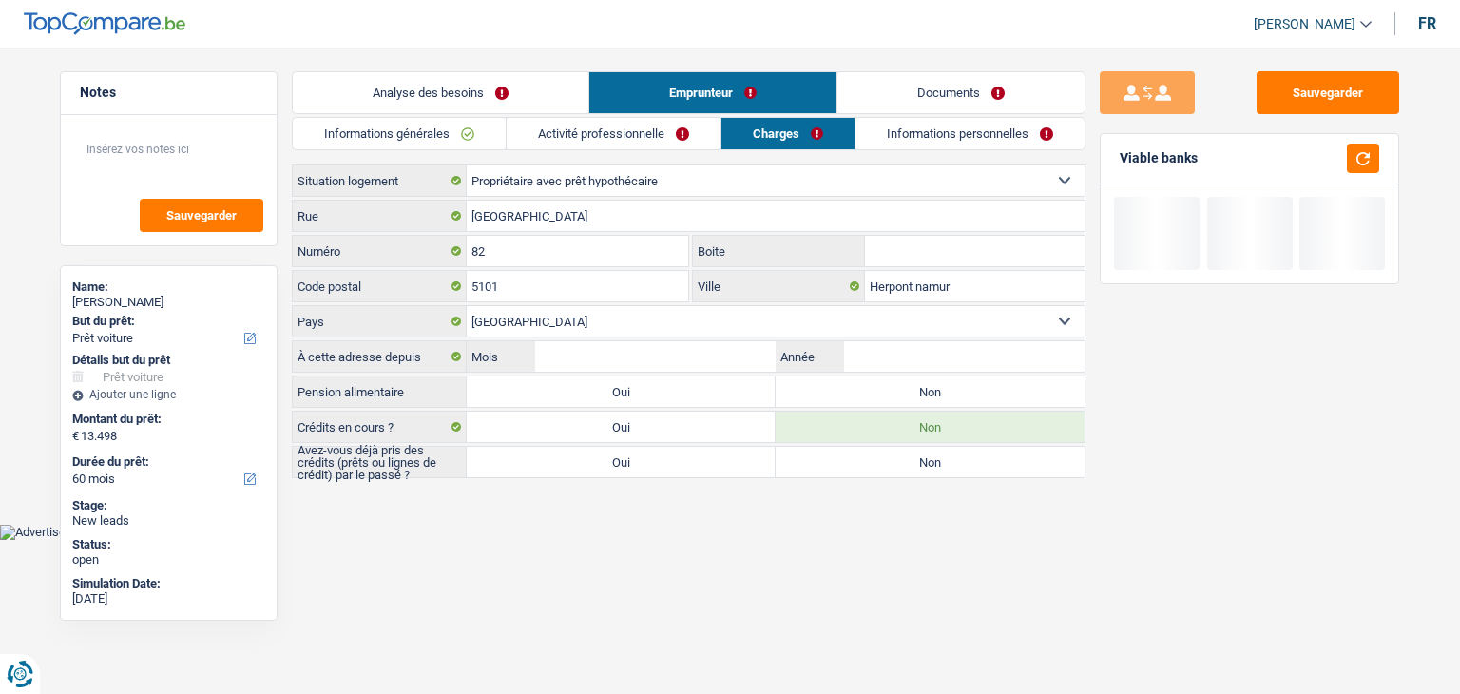
click at [930, 391] on label "Non" at bounding box center [930, 392] width 309 height 30
click at [930, 391] on input "Non" at bounding box center [930, 392] width 309 height 30
radio input "true"
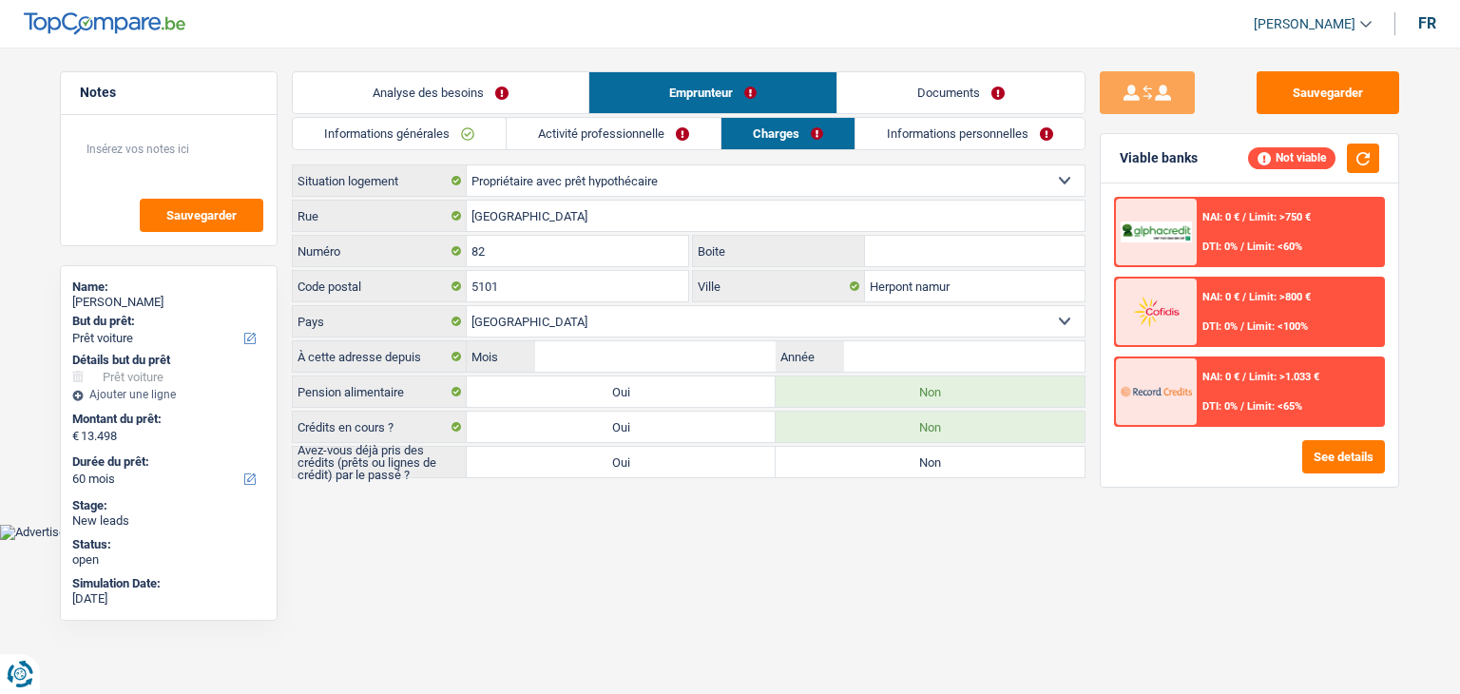
click at [662, 465] on label "Oui" at bounding box center [621, 462] width 309 height 30
click at [662, 465] on input "Oui" at bounding box center [621, 462] width 309 height 30
radio input "true"
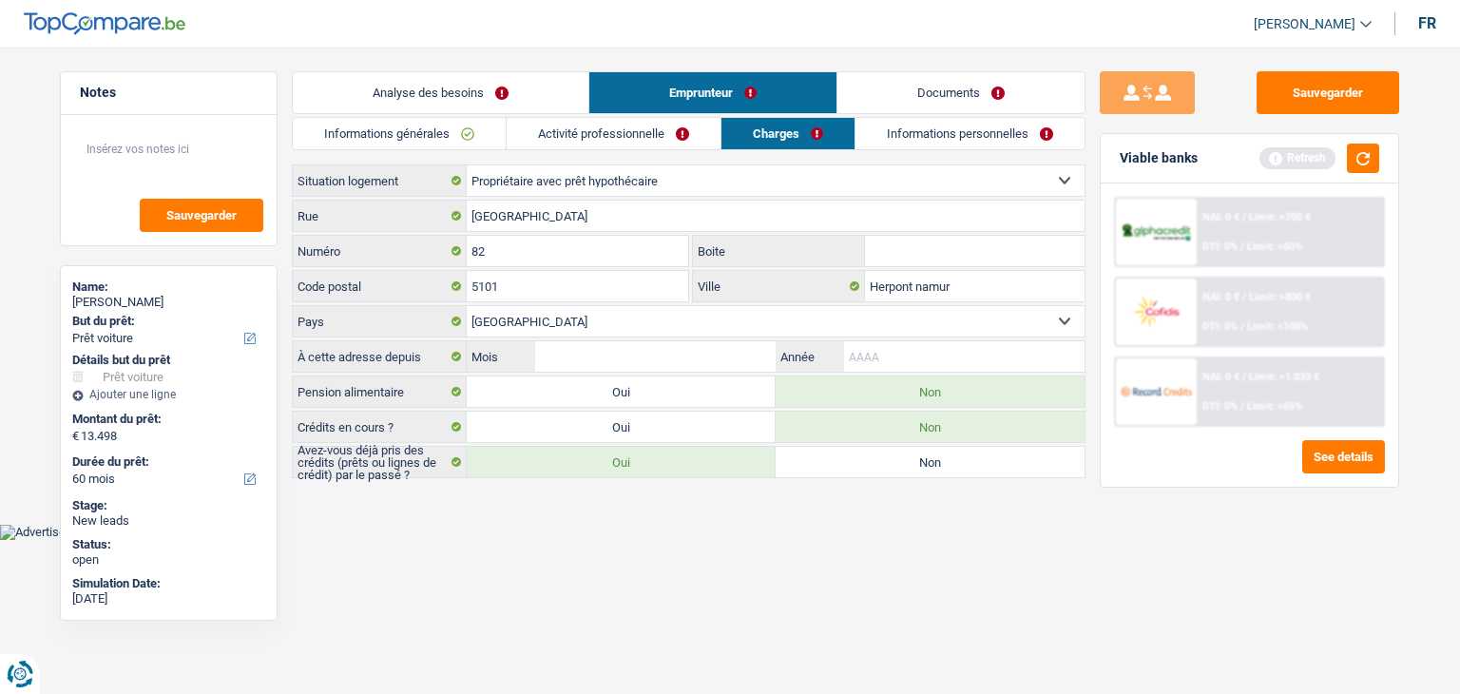
click at [904, 350] on input "Année" at bounding box center [964, 356] width 241 height 30
type input "2007"
click at [749, 355] on input "Mois" at bounding box center [655, 356] width 241 height 30
type input "09"
drag, startPoint x: 873, startPoint y: 137, endPoint x: 888, endPoint y: 163, distance: 29.8
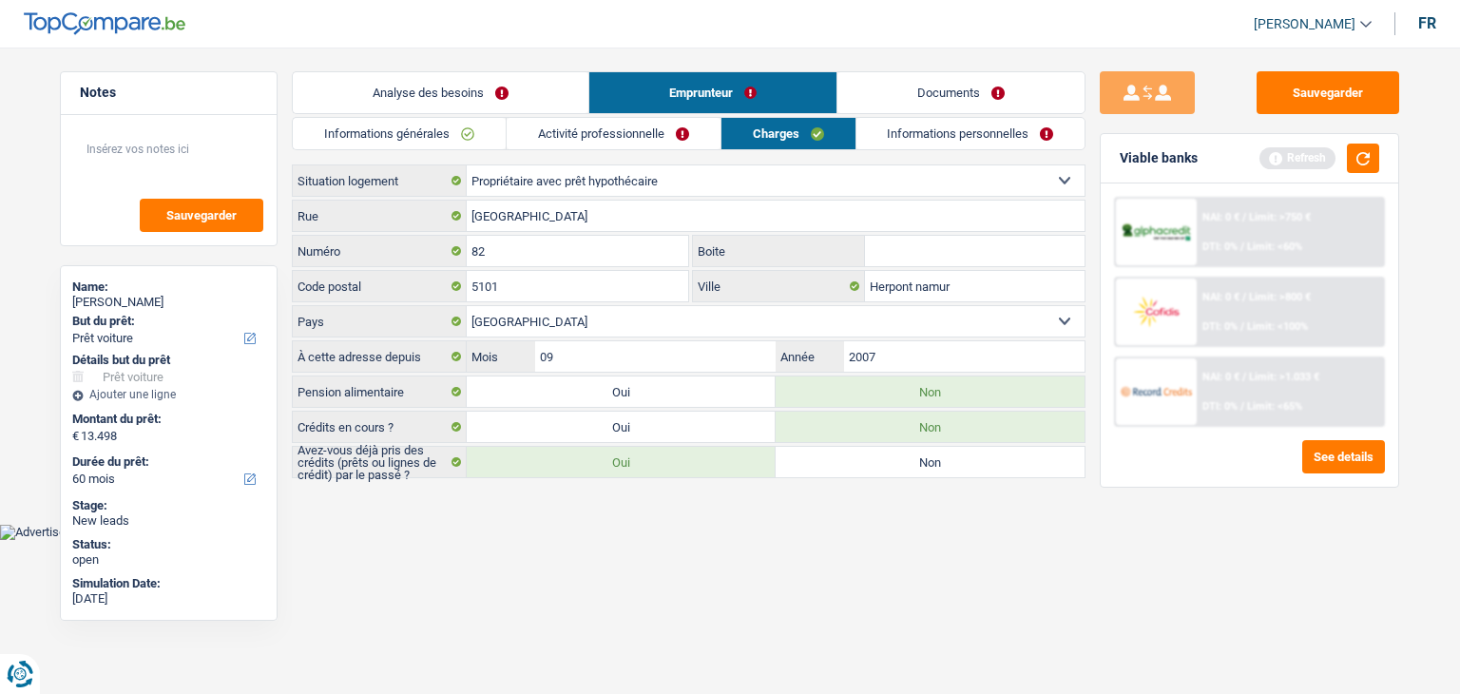
click at [874, 137] on link "Informations personnelles" at bounding box center [971, 133] width 229 height 31
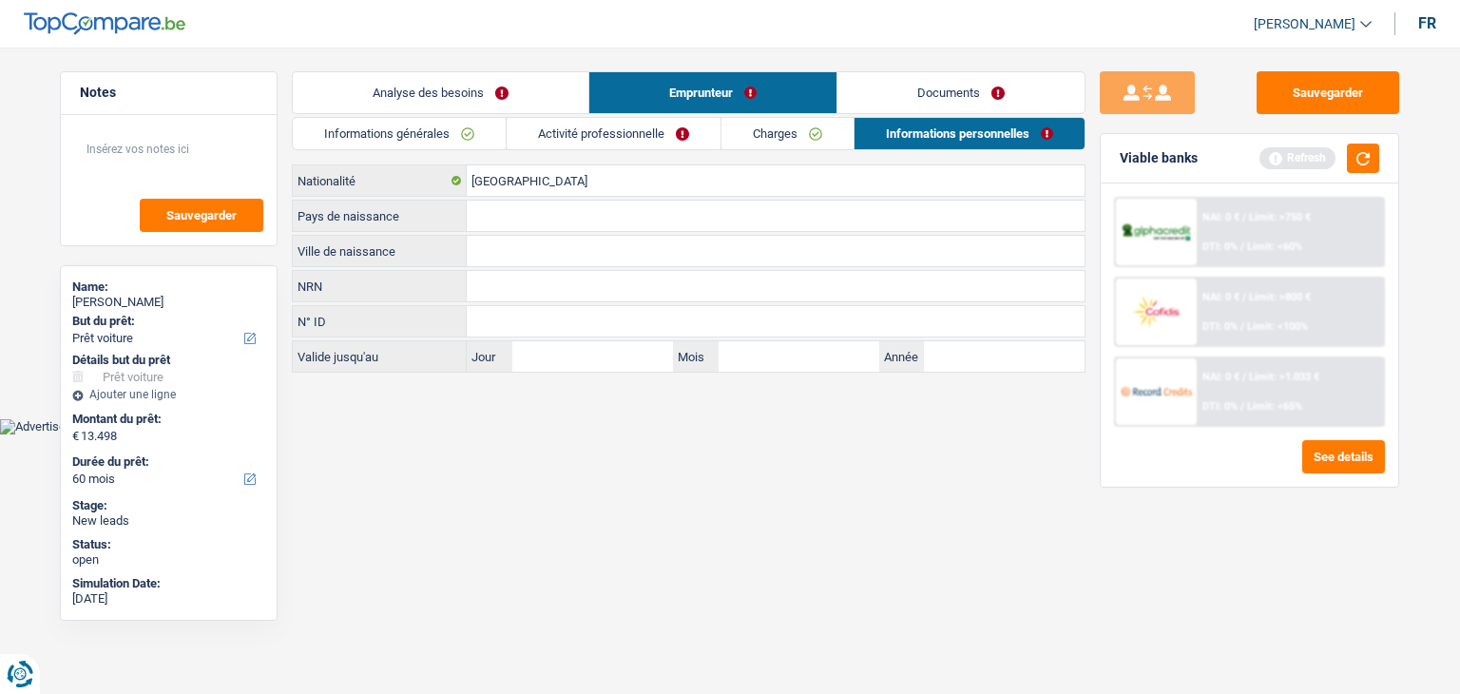
click at [1346, 153] on div "Refresh" at bounding box center [1320, 158] width 120 height 29
click at [1373, 167] on button "button" at bounding box center [1363, 158] width 32 height 29
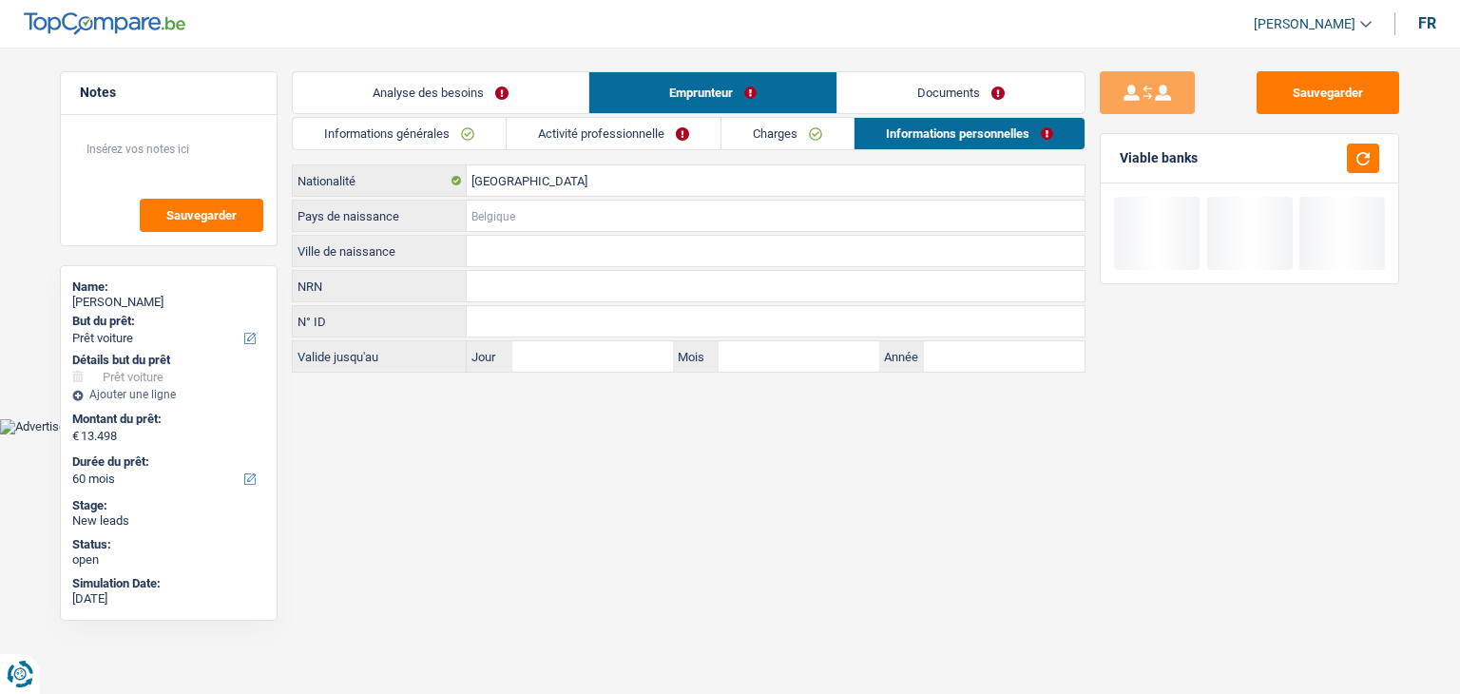
click at [652, 218] on input "Pays de naissance" at bounding box center [776, 216] width 618 height 30
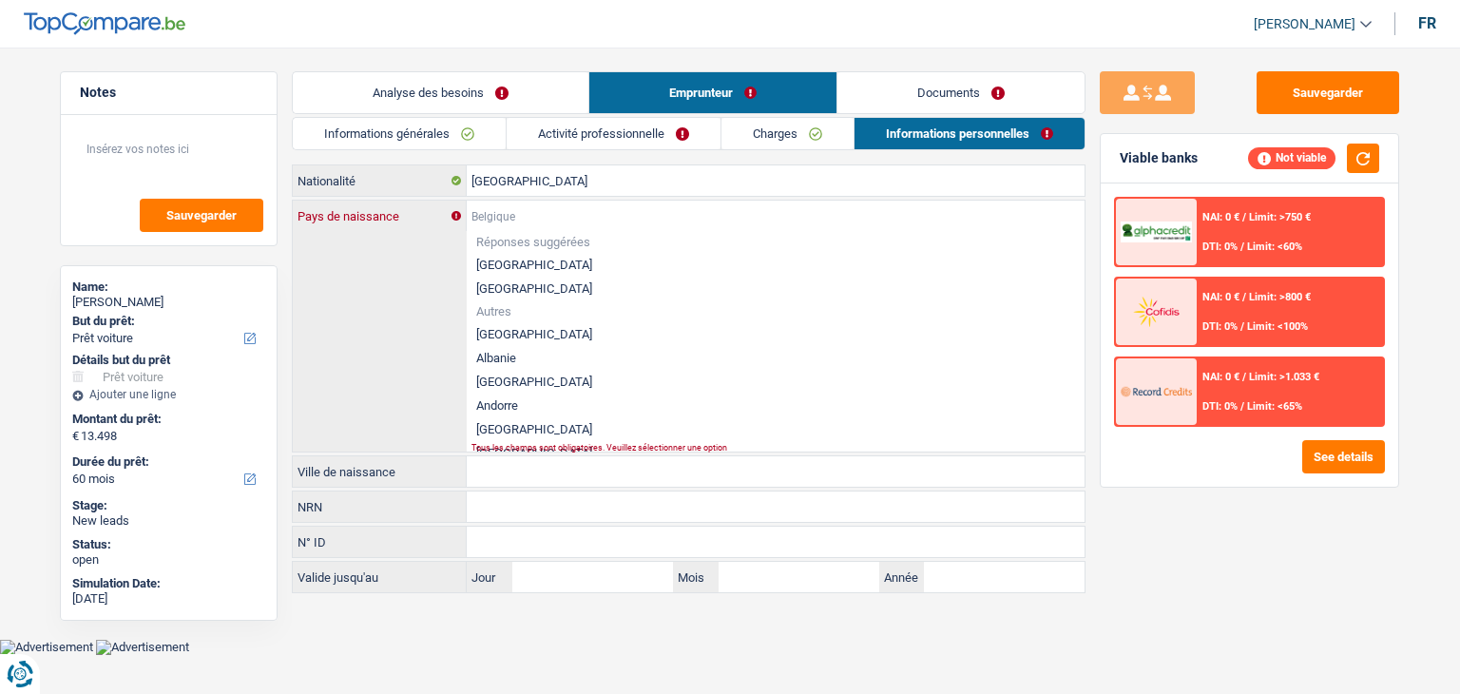
type input "K"
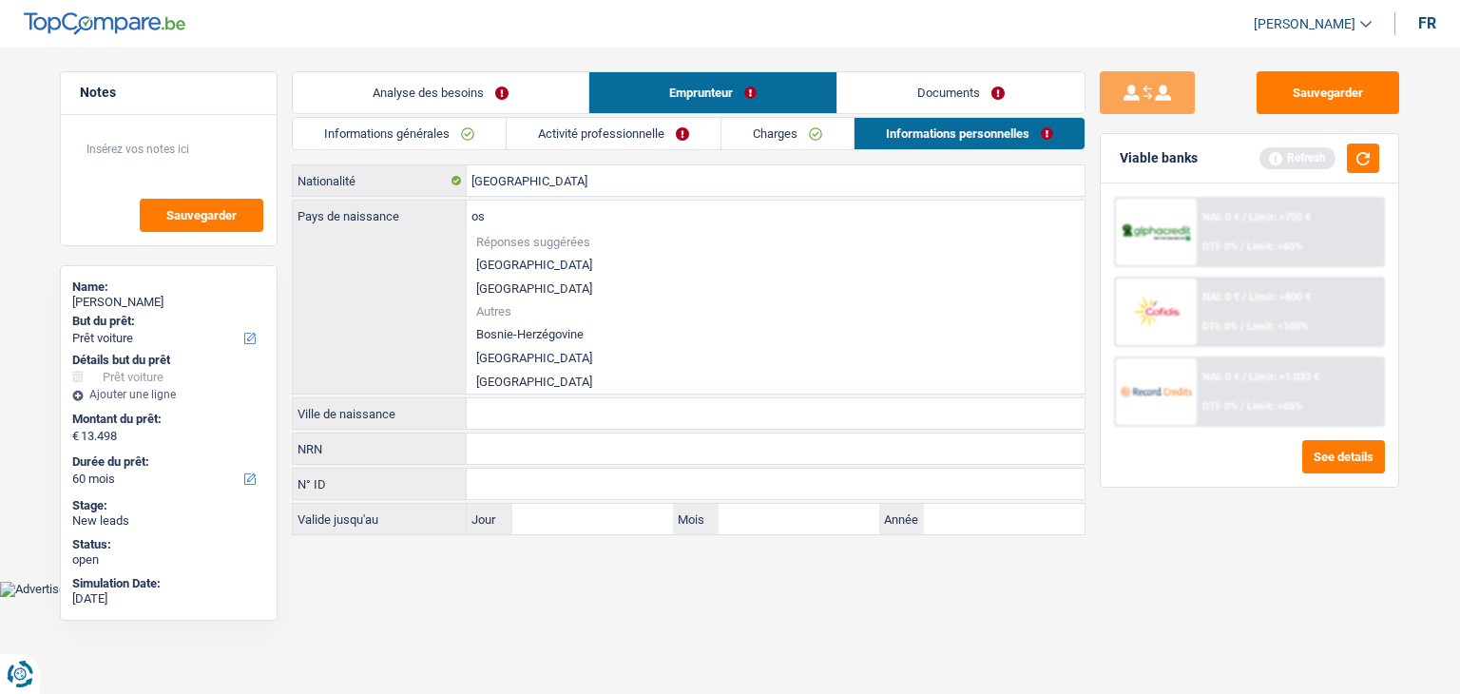
type input "o"
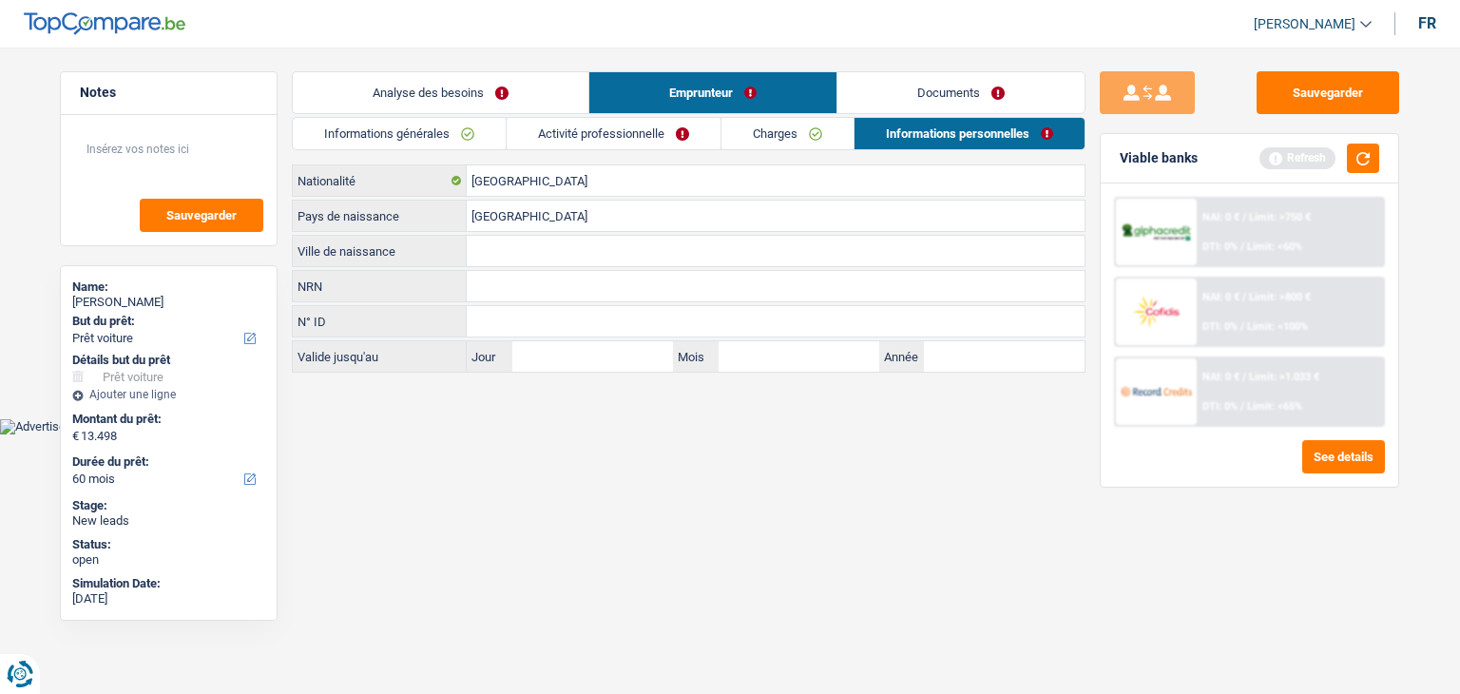
click at [653, 218] on input "kosovo" at bounding box center [776, 216] width 618 height 30
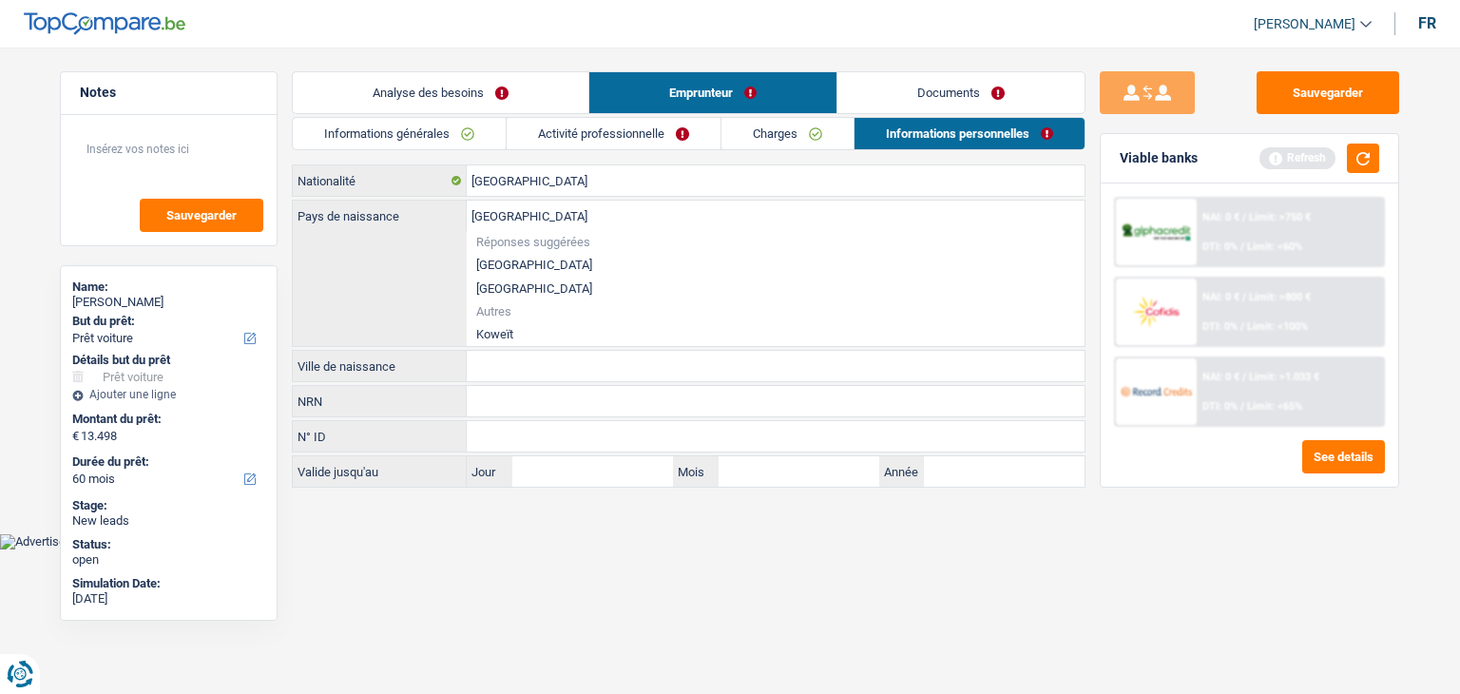
click at [490, 534] on body "Vous avez le contrôle de vos données Nous utilisons des cookies, tout comme nos…" at bounding box center [730, 289] width 1460 height 521
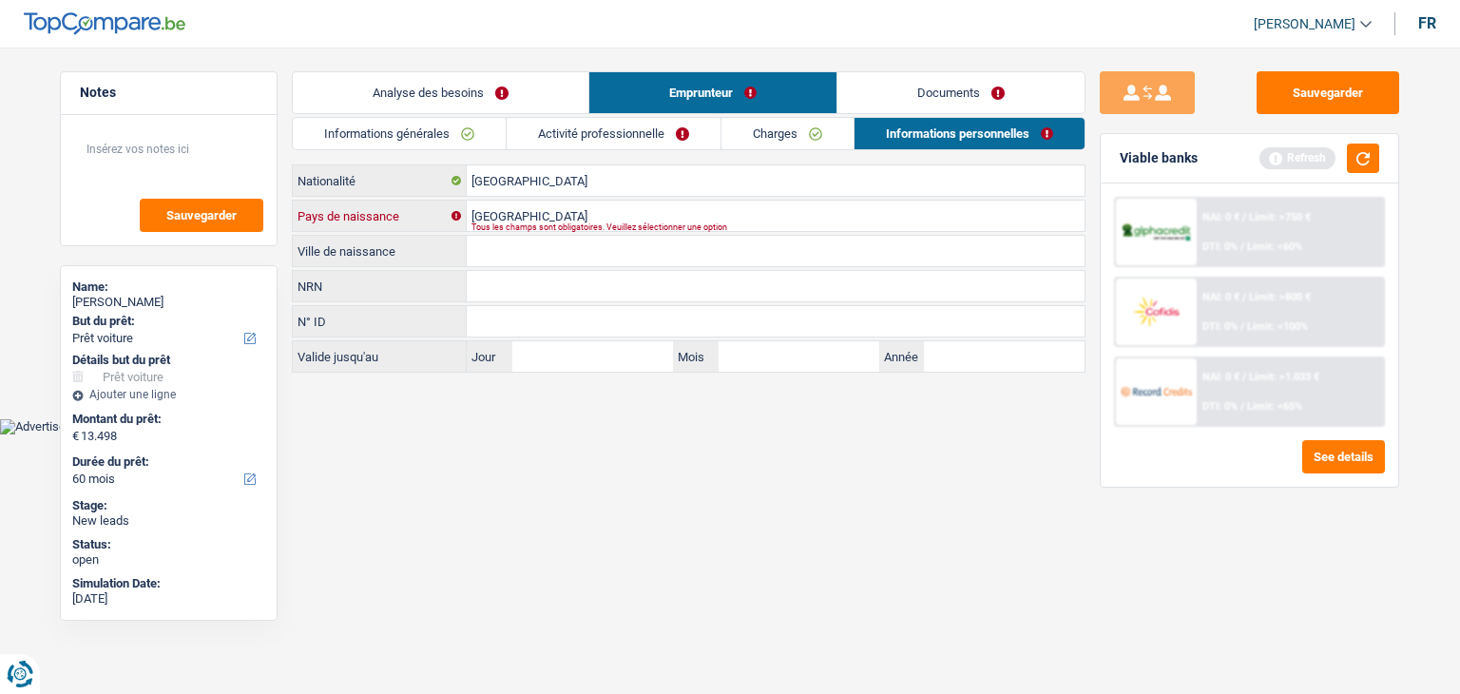
click at [516, 210] on input "kosovo" at bounding box center [776, 216] width 618 height 30
type input "kosovo"
drag, startPoint x: 506, startPoint y: 252, endPoint x: 501, endPoint y: 278, distance: 26.1
click at [506, 252] on input "Ville de naissance" at bounding box center [776, 251] width 618 height 30
click at [480, 252] on input "Ville de naissance" at bounding box center [776, 251] width 618 height 30
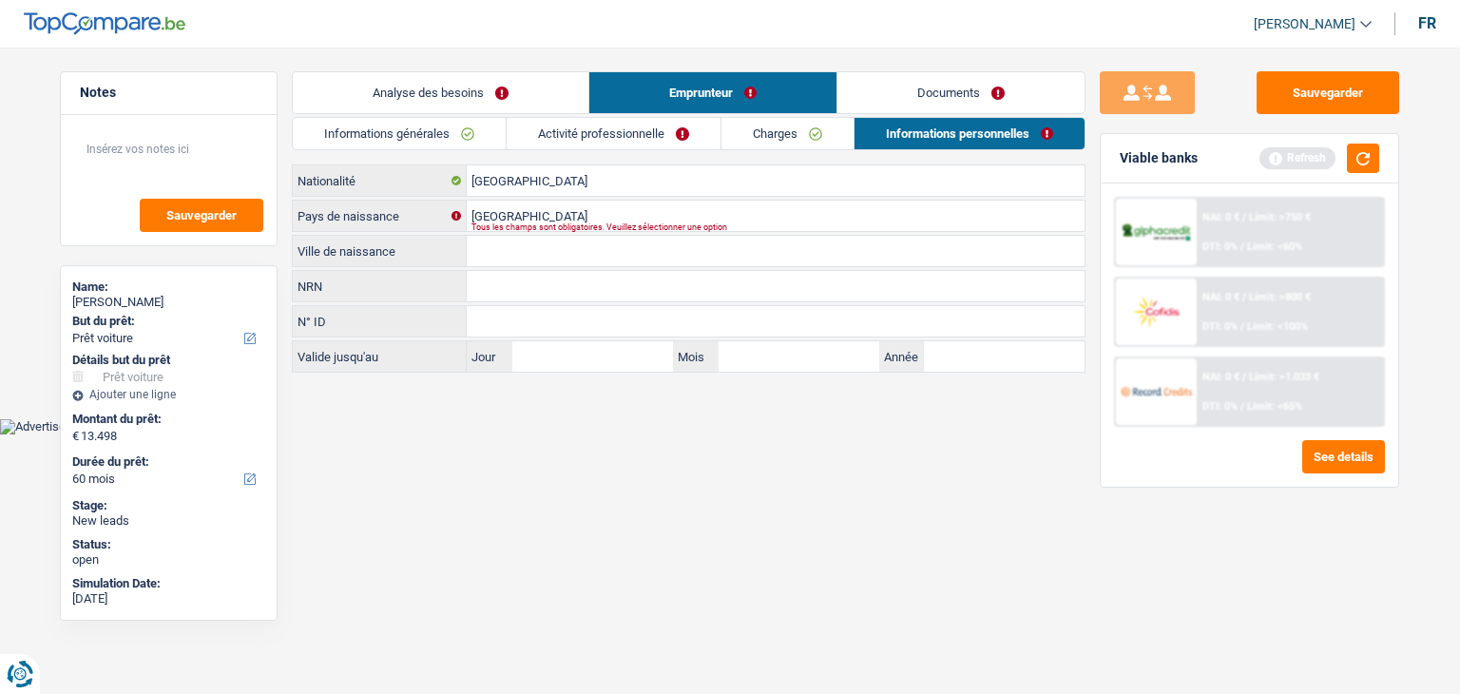
click at [488, 250] on input "Ville de naissance" at bounding box center [776, 251] width 618 height 30
type input "p"
type input "manastirica"
click at [544, 435] on html "Vous avez le contrôle de vos données Nous utilisons des cookies, tout comme nos…" at bounding box center [730, 217] width 1460 height 435
click at [1348, 164] on button "button" at bounding box center [1363, 158] width 32 height 29
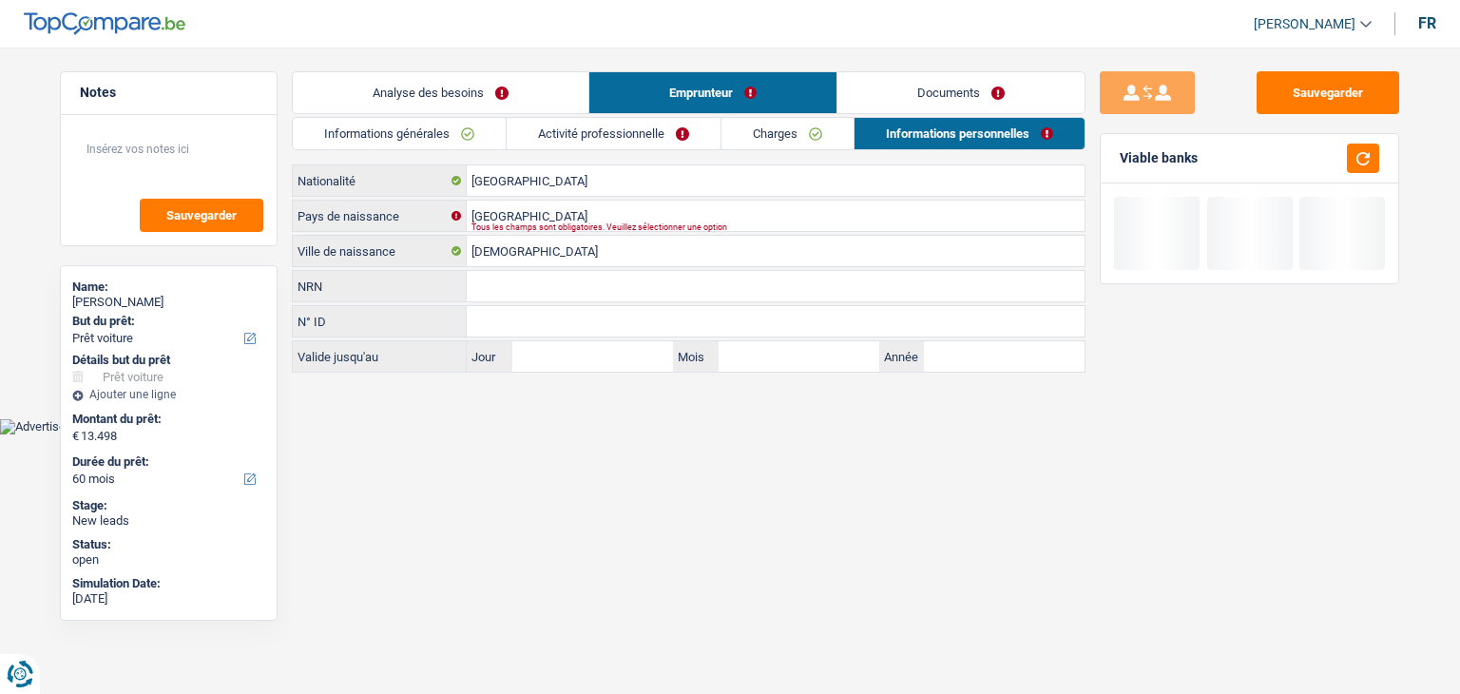
click at [905, 99] on link "Documents" at bounding box center [961, 92] width 247 height 41
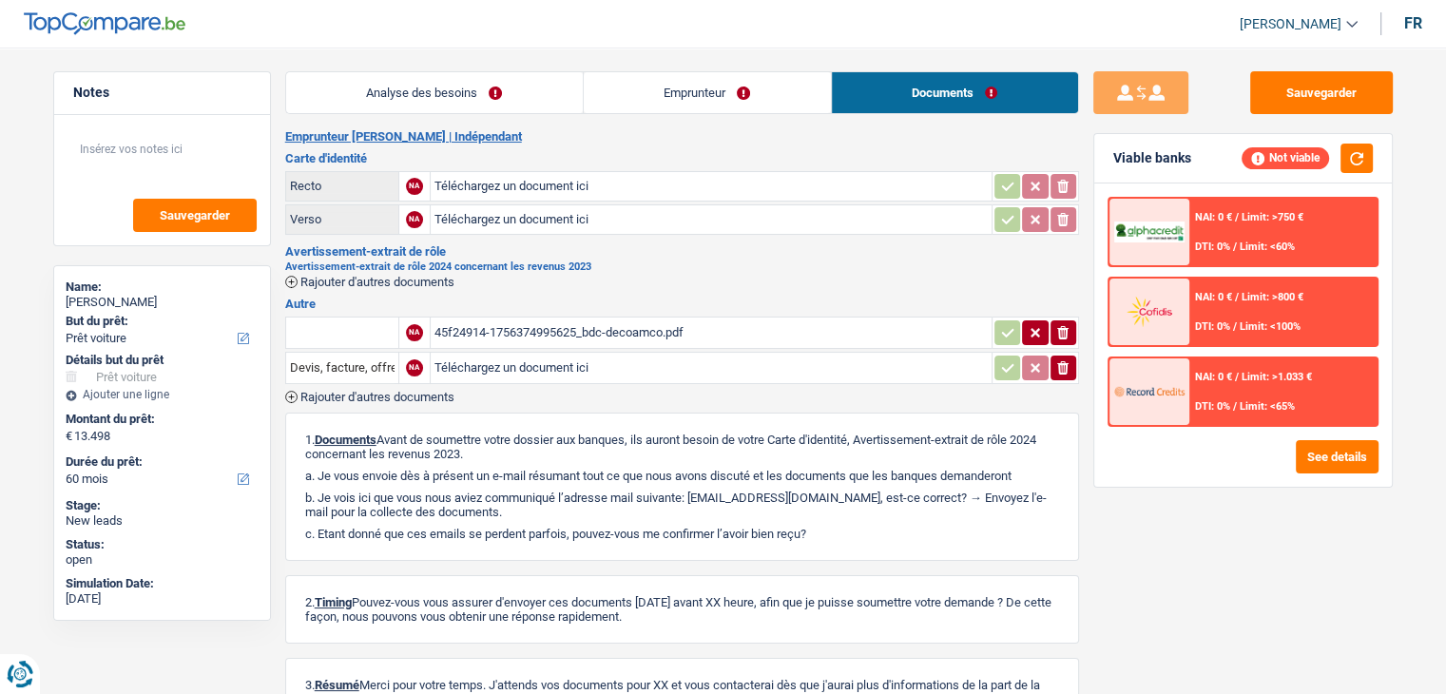
click at [738, 279] on div "Avertissement-extrait de rôle 2024 concernant les revenus 2023 Rajouter d'autre…" at bounding box center [682, 274] width 794 height 27
click at [459, 107] on link "Analyse des besoins" at bounding box center [434, 92] width 297 height 41
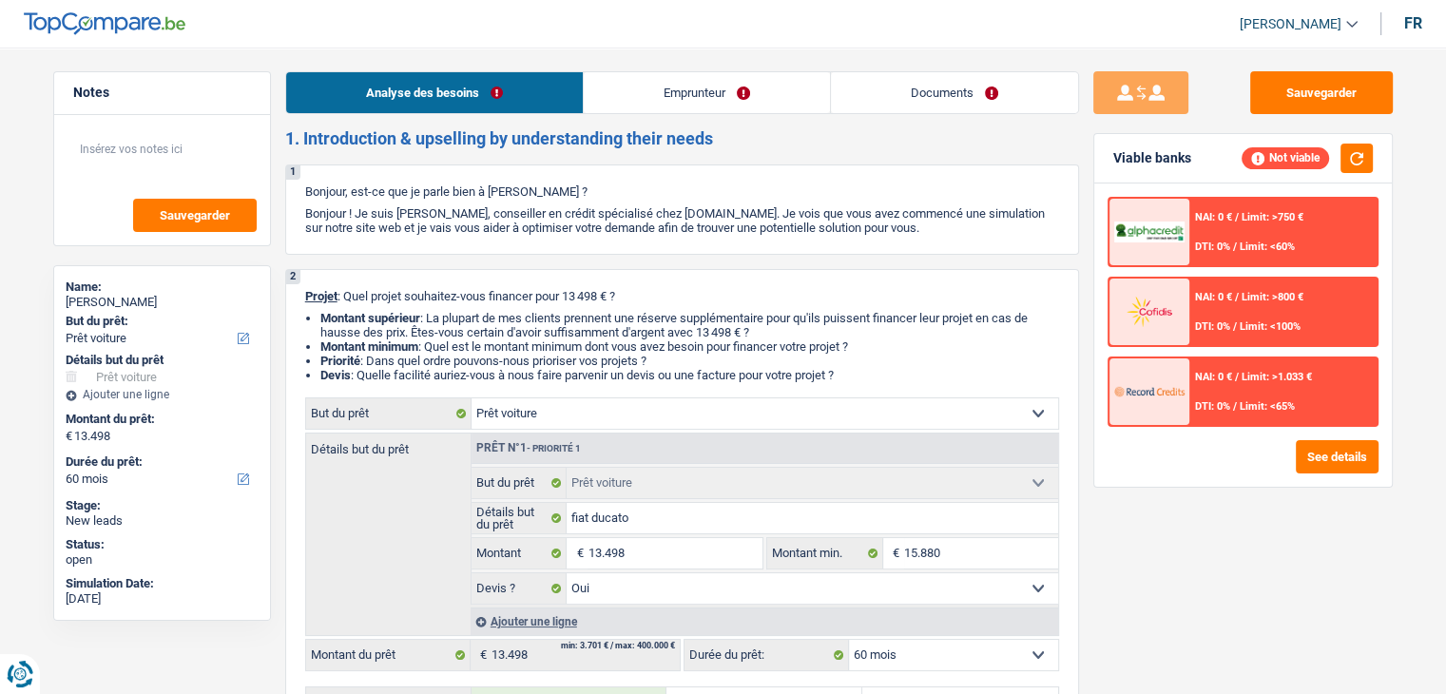
click at [921, 92] on link "Documents" at bounding box center [954, 92] width 247 height 41
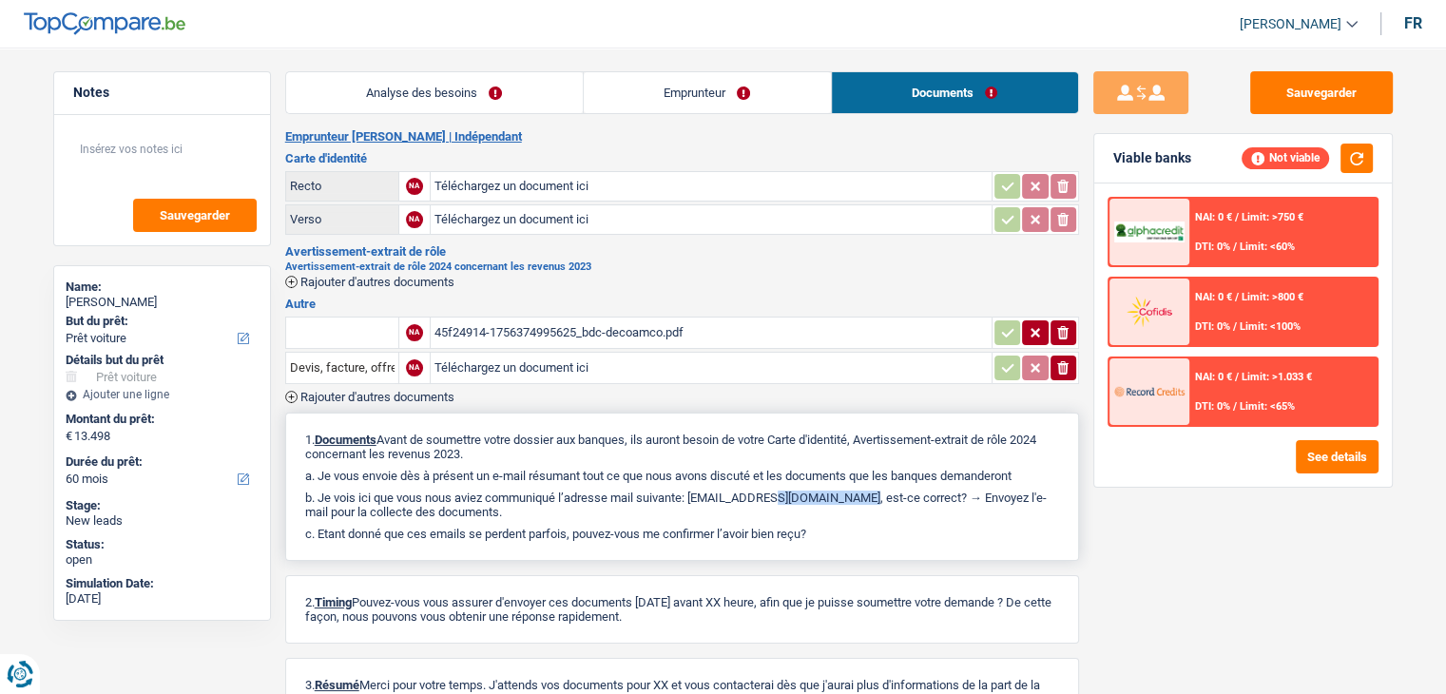
drag, startPoint x: 696, startPoint y: 495, endPoint x: 792, endPoint y: 490, distance: 96.2
click at [792, 491] on p "b. Je vois ici que vous nous aviez communiqué l’adresse mail suivante: decoamc…" at bounding box center [682, 505] width 754 height 29
click at [1266, 98] on button "Sauvegarder" at bounding box center [1321, 92] width 143 height 43
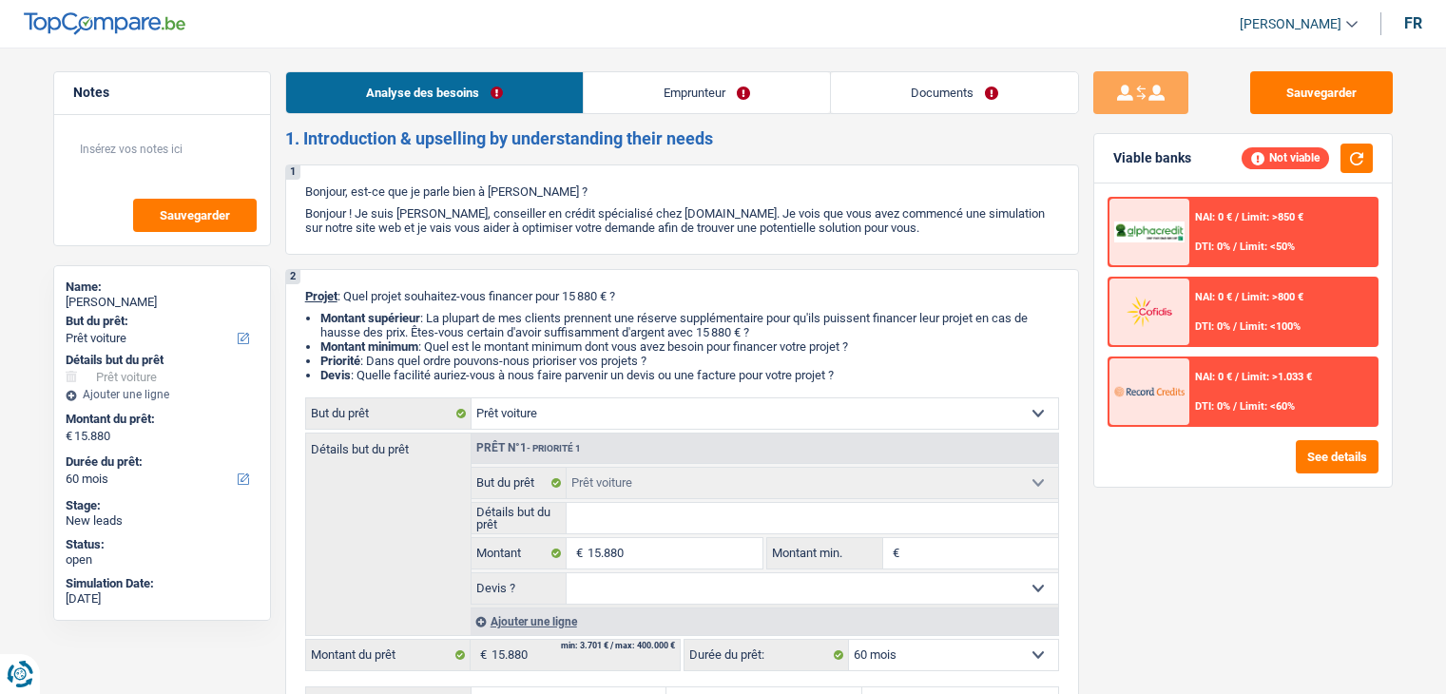
select select "car"
select select "60"
select select "car"
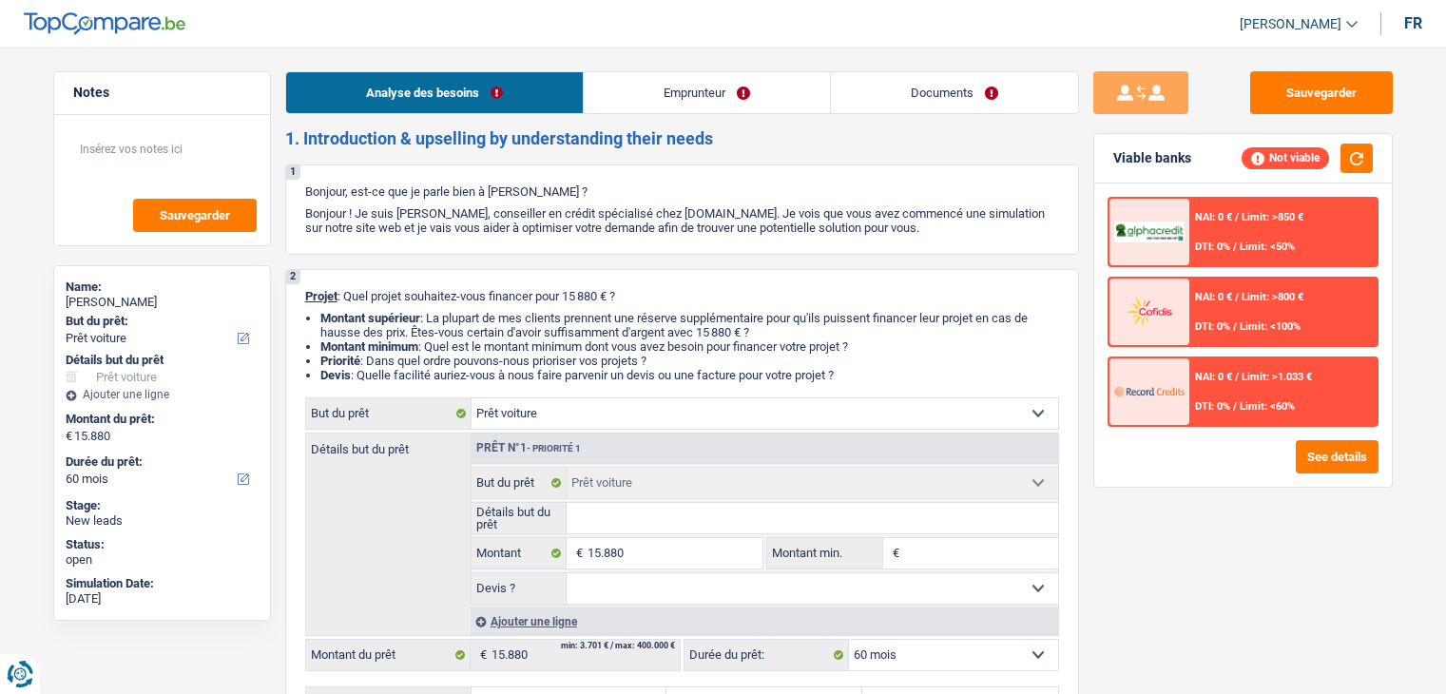
select select "60"
select select "independent"
select select "netSalary"
select select "car"
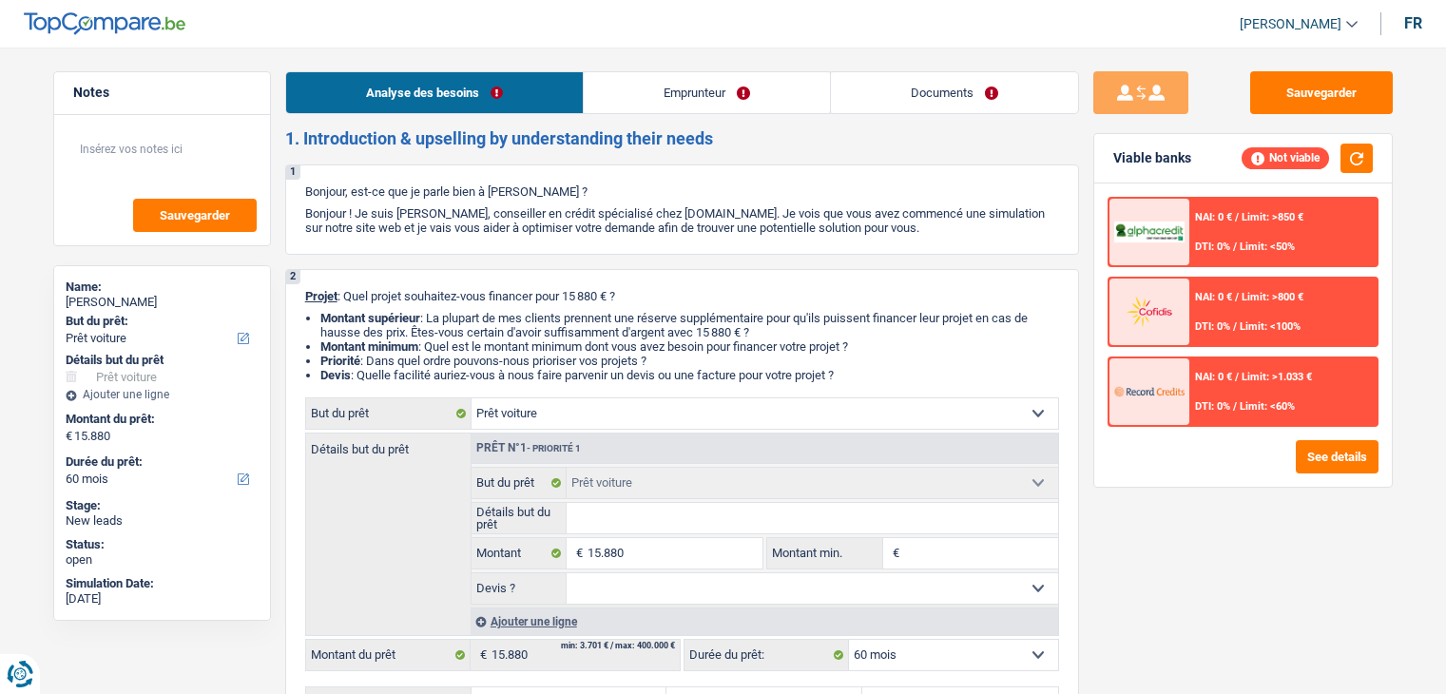
select select "60"
click at [1285, 97] on button "Sauvegarder" at bounding box center [1321, 92] width 143 height 43
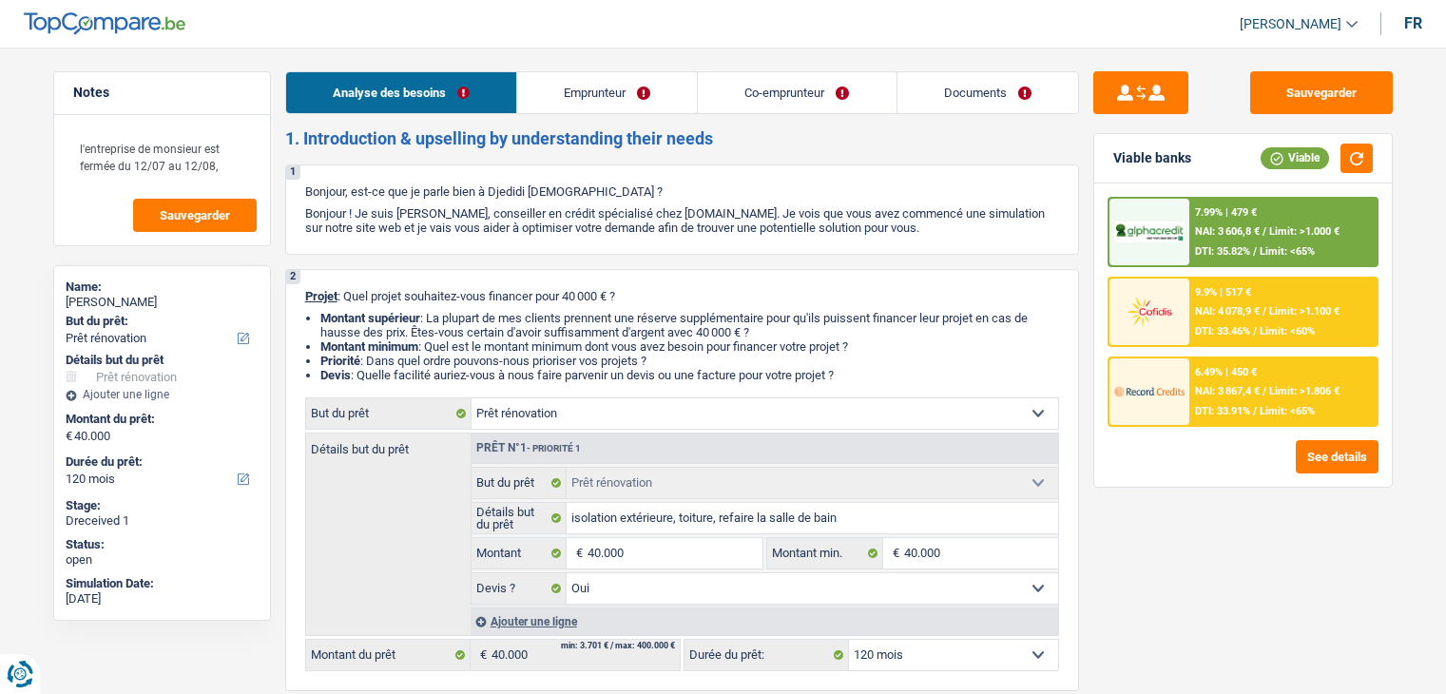
select select "renovation"
select select "120"
select select "renovation"
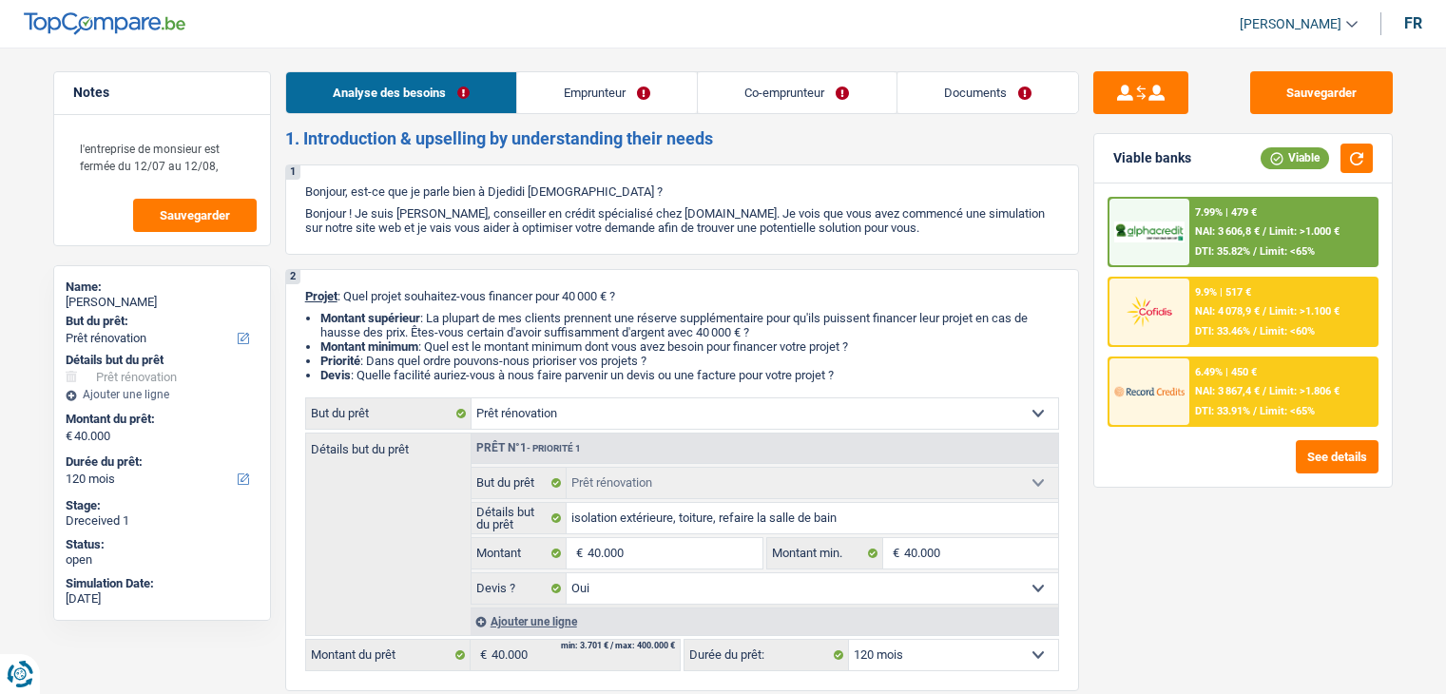
select select "yes"
select select "120"
select select "privateEmployee"
select select "publicEmployee"
select select "netSalary"
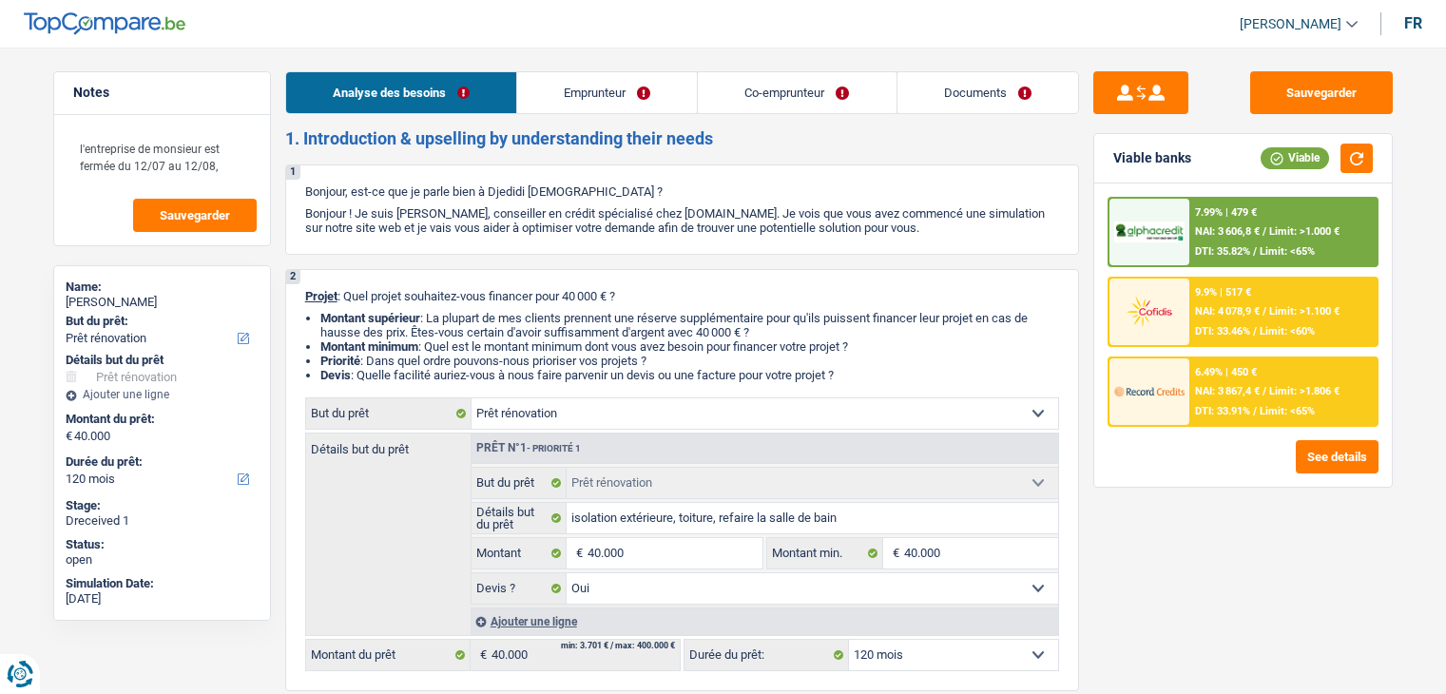
select select "mealVouchers"
select select "familyAllowances"
select select "netSalary"
select select "familyAllowances"
select select "mealVouchers"
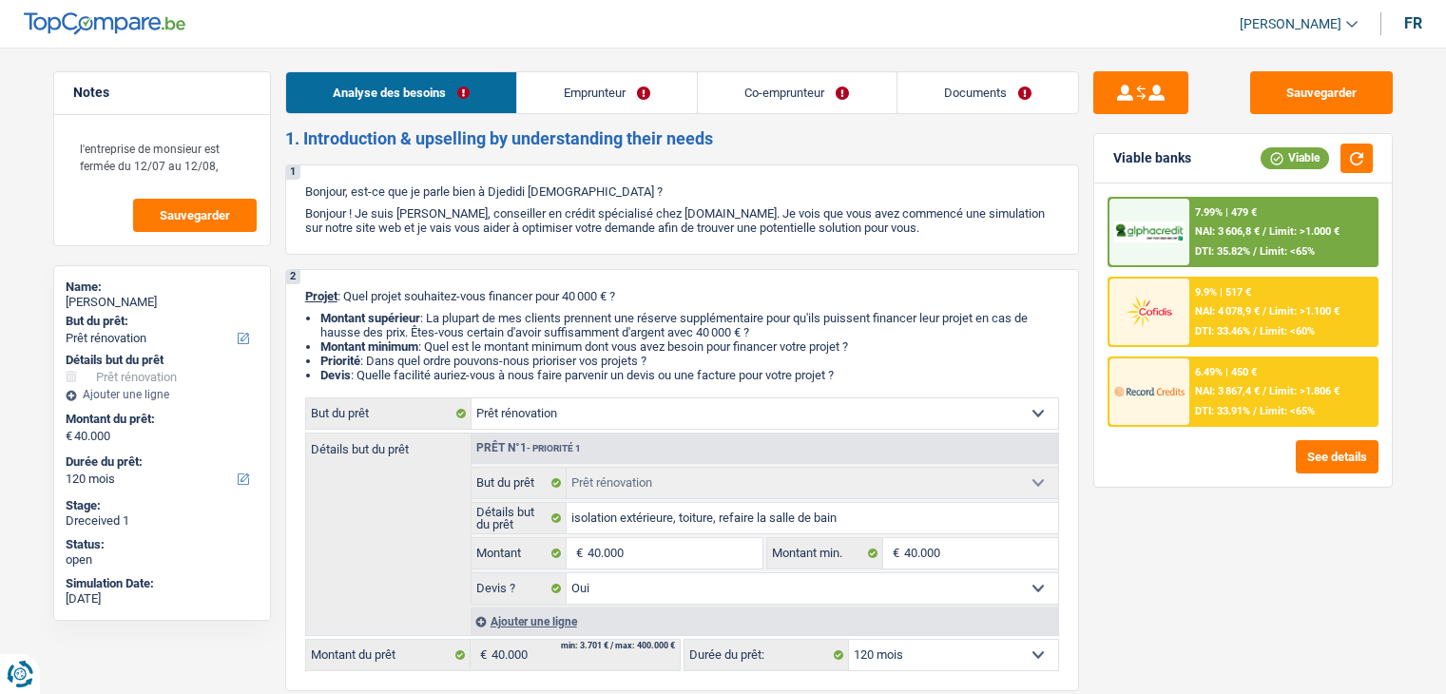
select select "ownerWithMortgage"
select select "mortgage"
select select "300"
select select "renovationLoan"
select select "120"
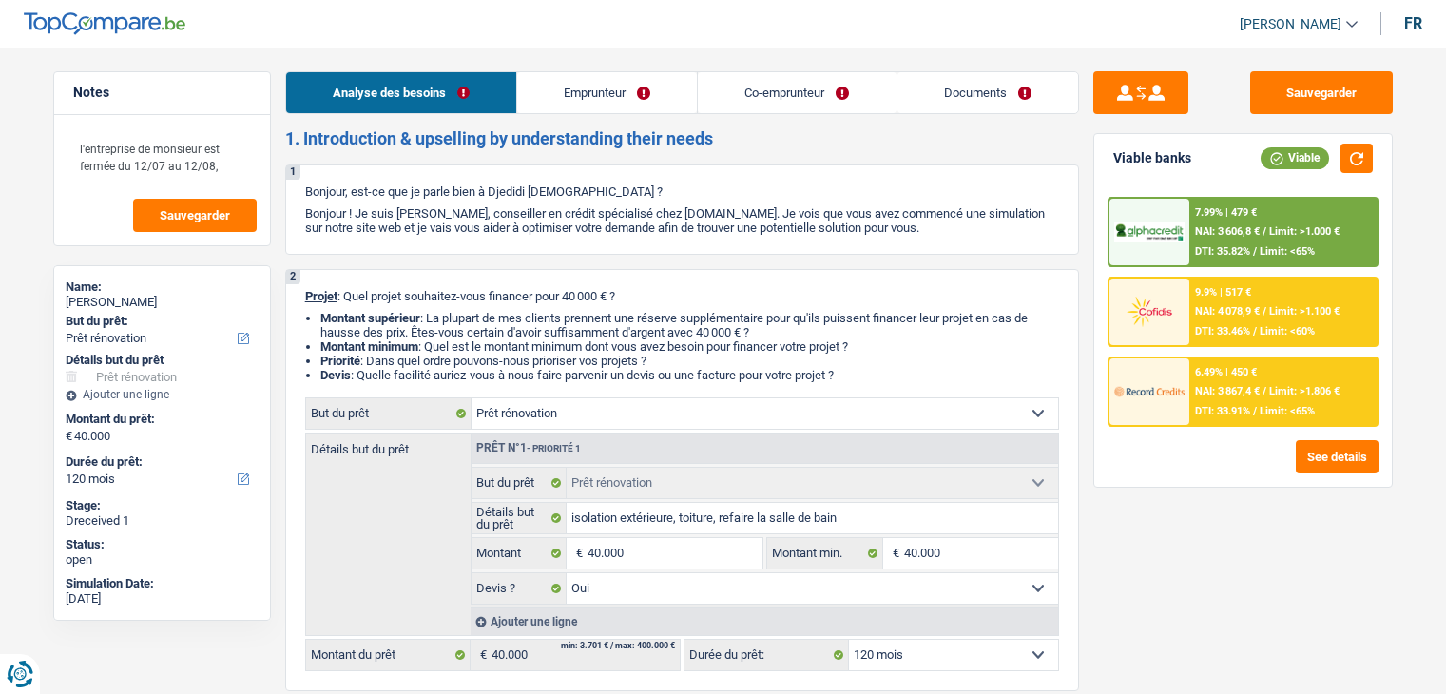
select select "personalLoan"
select select "smallWorks"
select select "36"
select select "renovation"
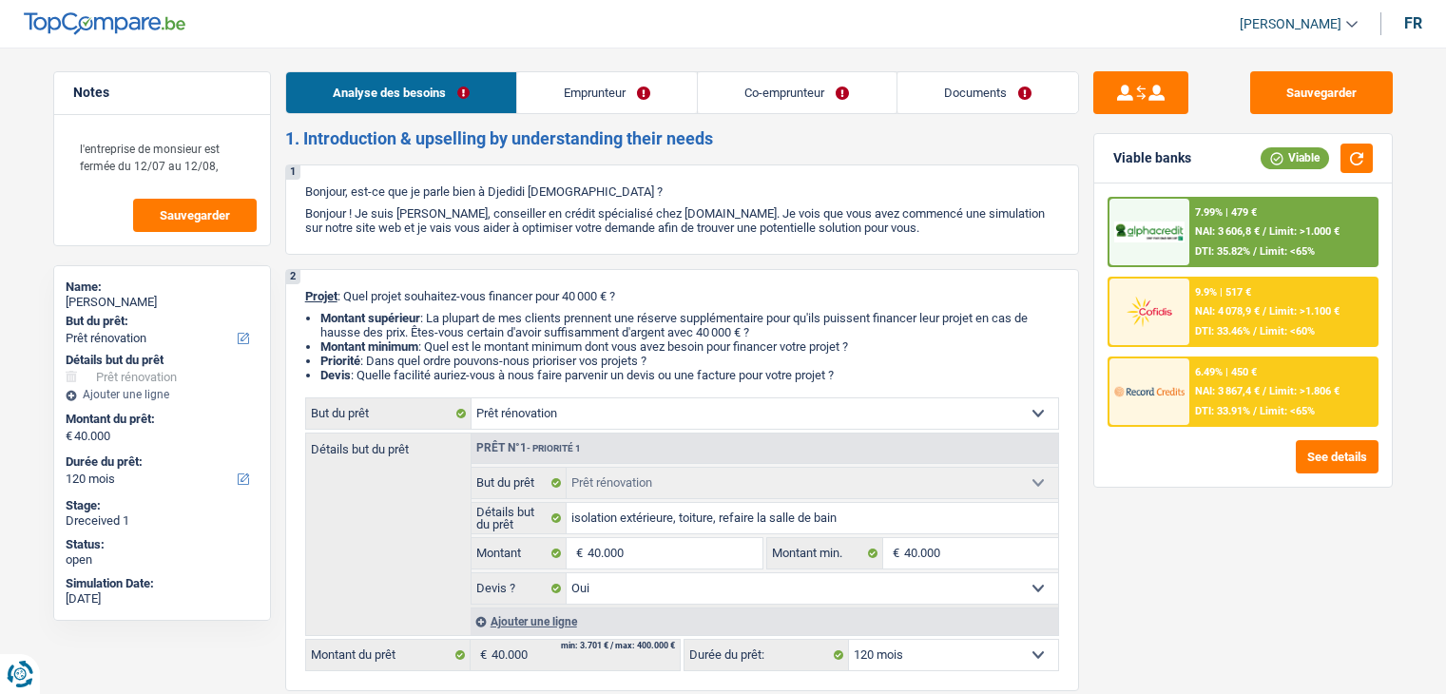
select select "yes"
select select "120"
click at [615, 111] on link "Emprunteur" at bounding box center [607, 92] width 180 height 41
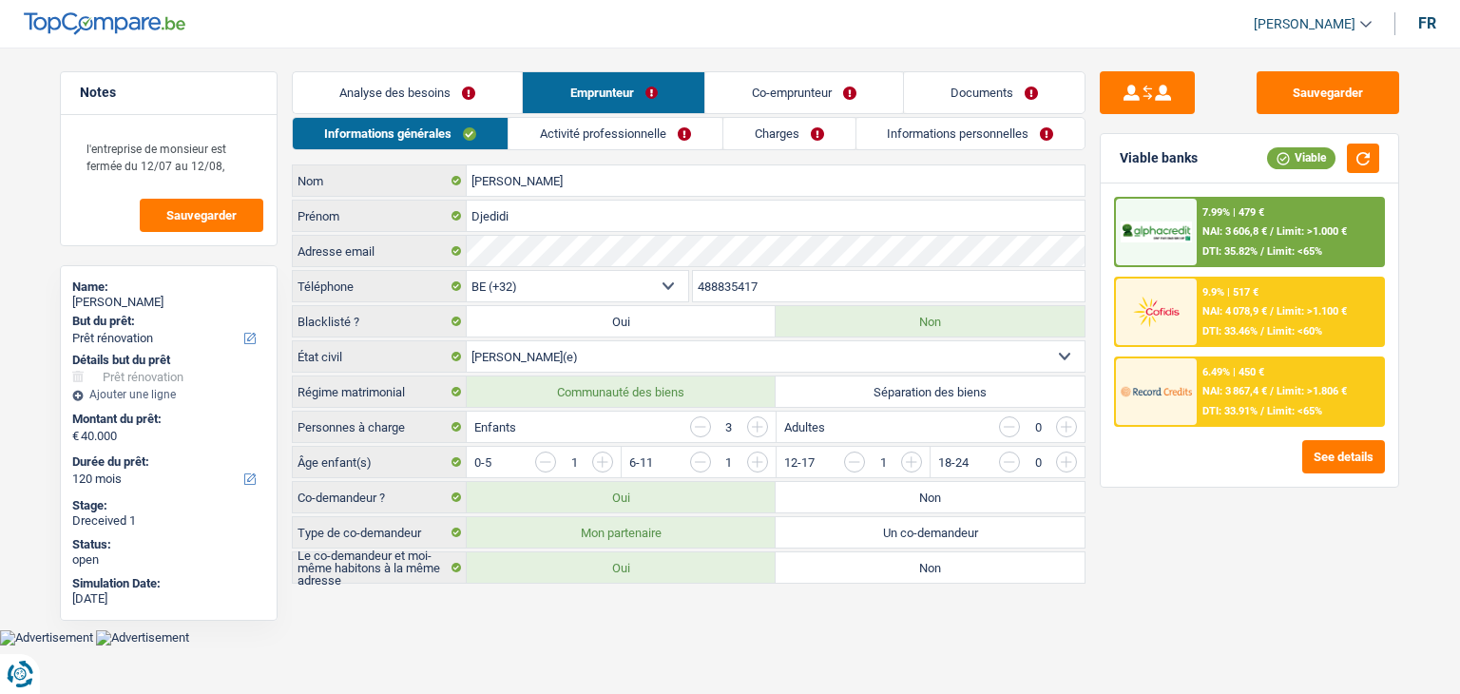
click at [753, 92] on link "Co-emprunteur" at bounding box center [804, 92] width 198 height 41
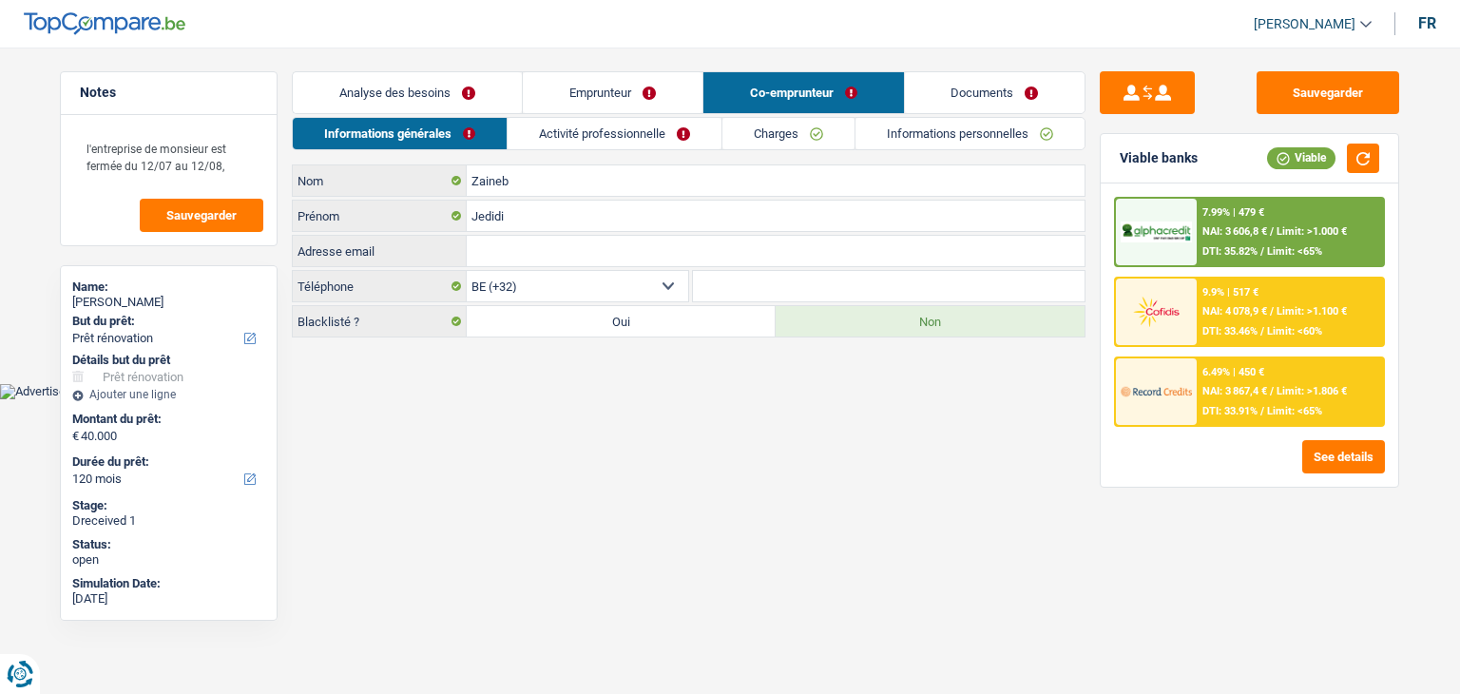
click at [663, 123] on link "Activité professionnelle" at bounding box center [615, 133] width 214 height 31
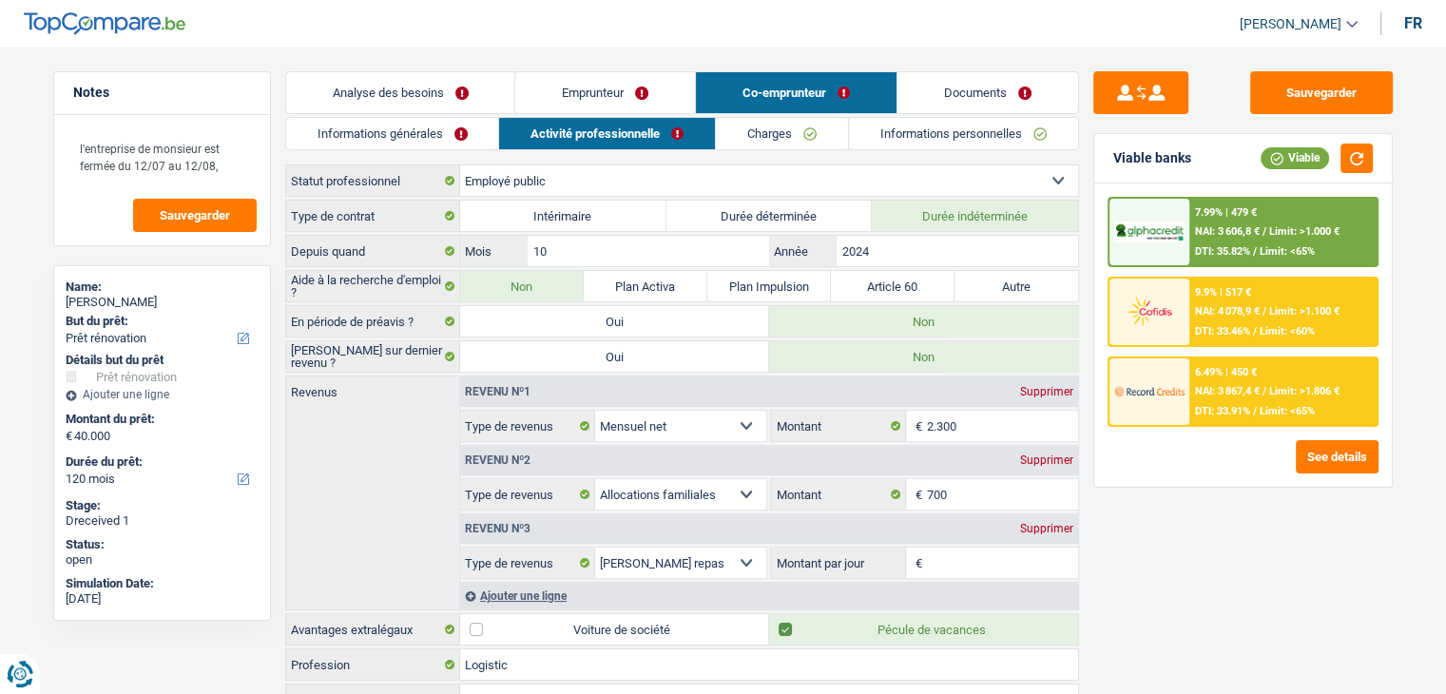
click at [737, 140] on link "Charges" at bounding box center [782, 133] width 132 height 31
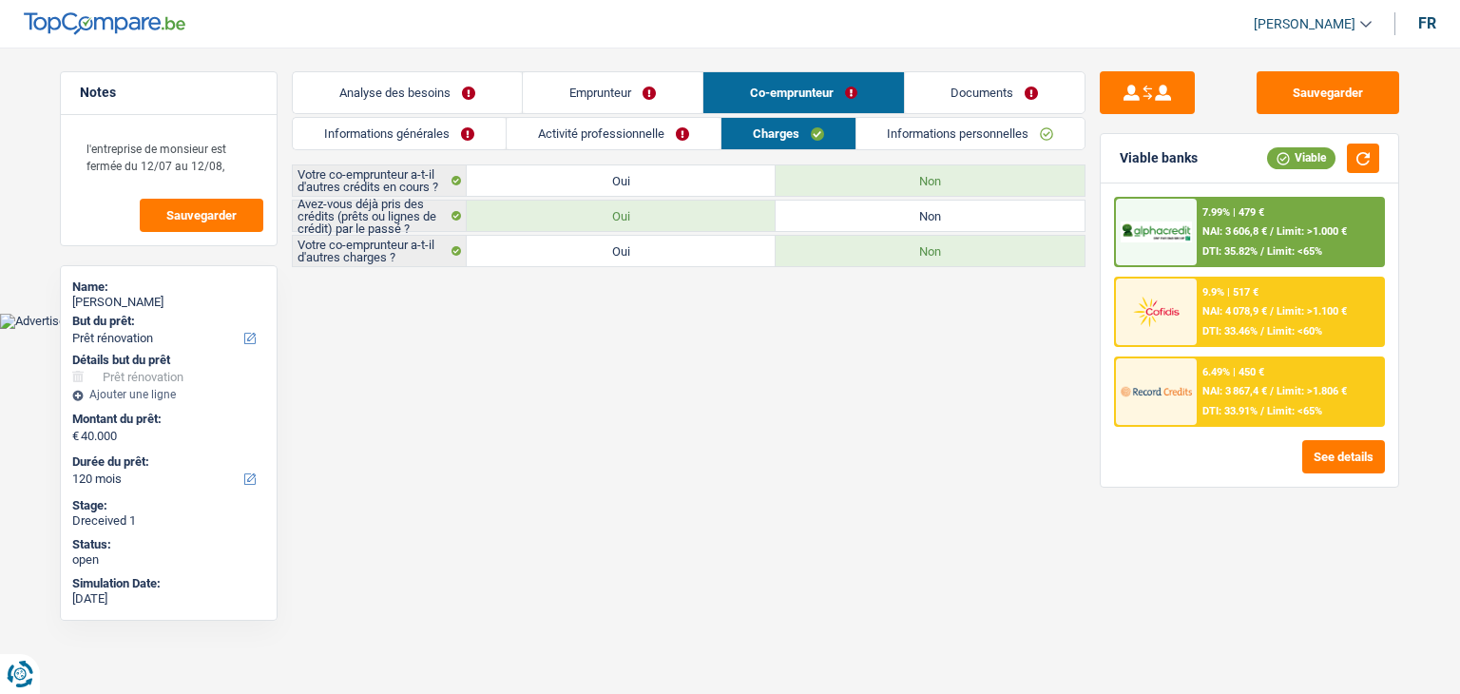
click at [926, 128] on link "Informations personnelles" at bounding box center [971, 133] width 229 height 31
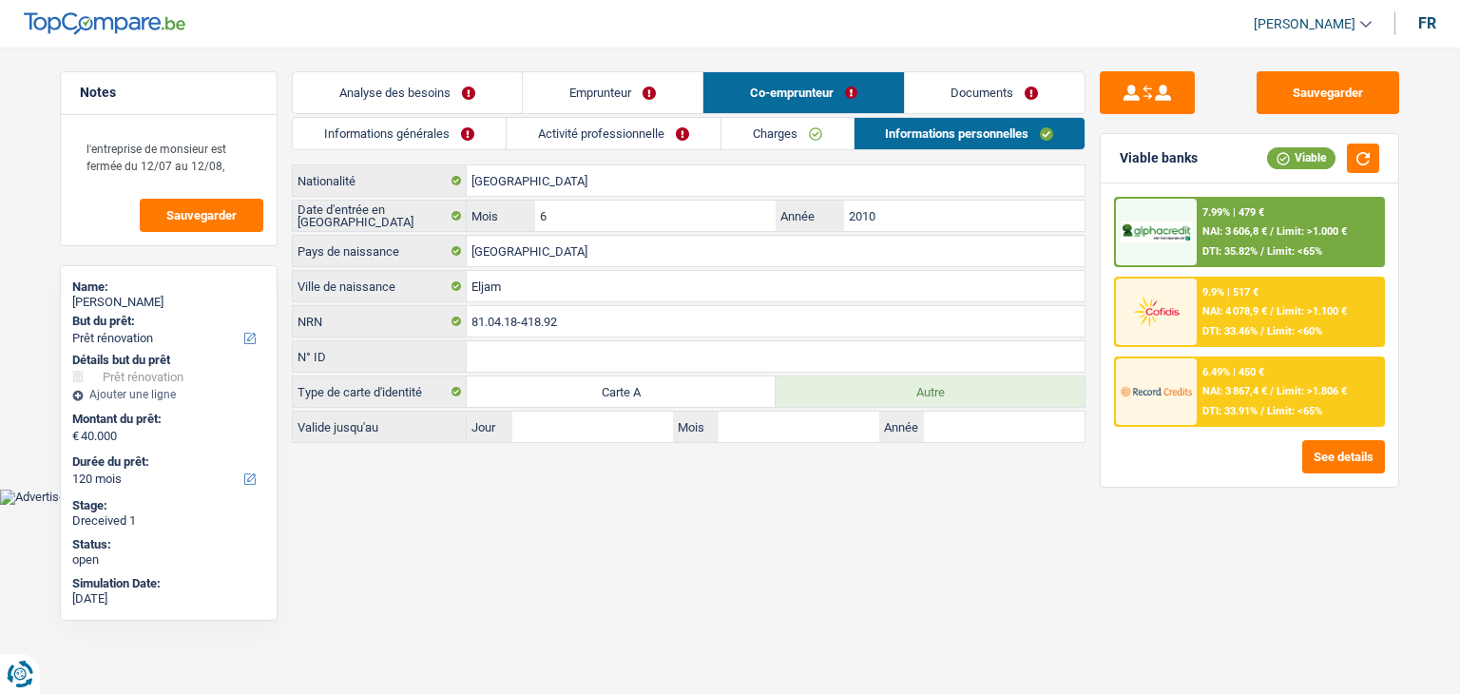
click at [962, 84] on link "Documents" at bounding box center [995, 92] width 181 height 41
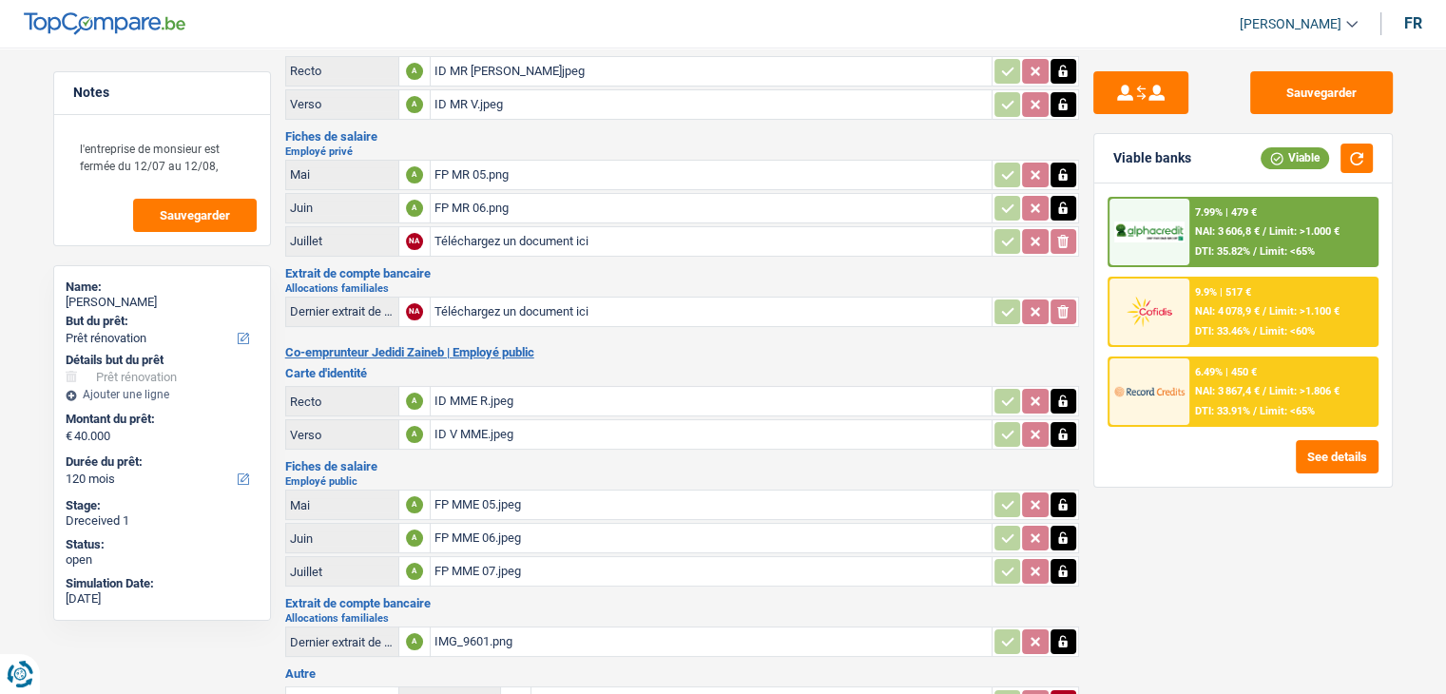
scroll to position [95, 0]
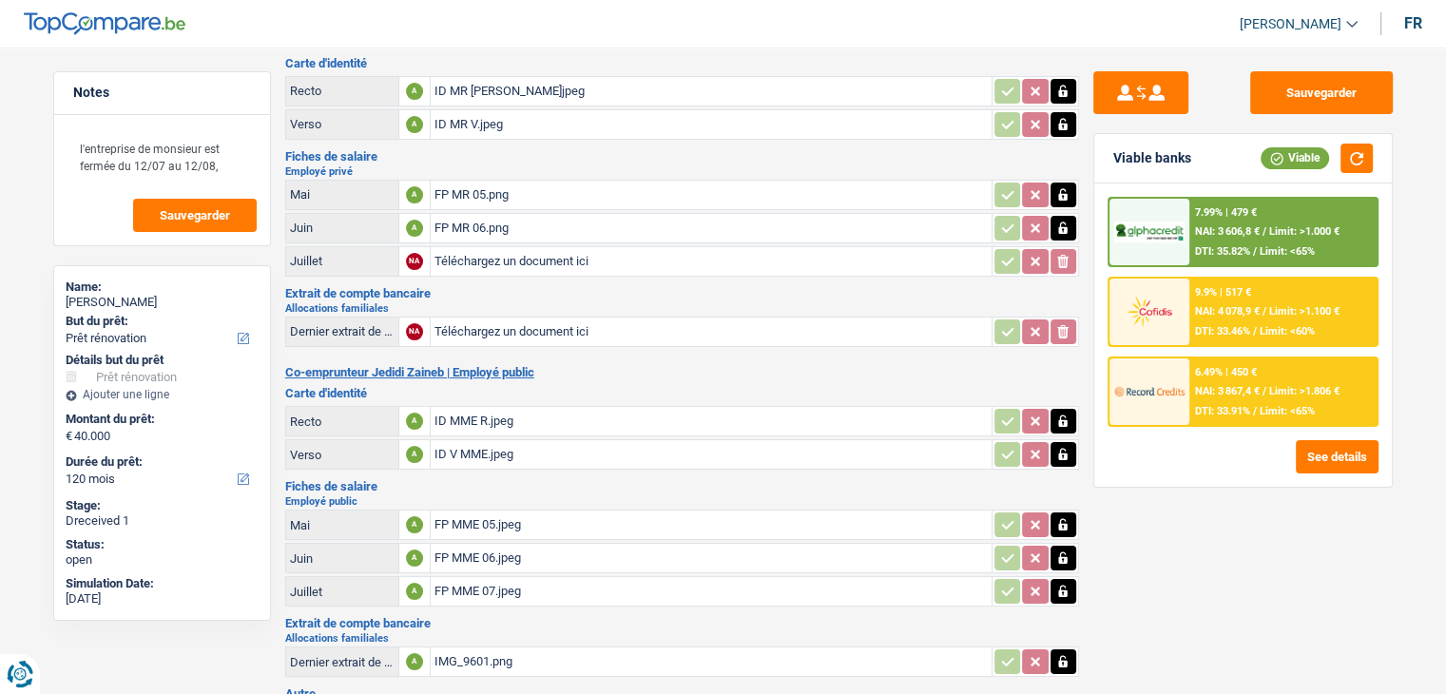
click at [485, 181] on div "FP MR 05.png" at bounding box center [711, 195] width 553 height 29
click at [491, 222] on div "FP MR 06.png" at bounding box center [711, 228] width 553 height 29
click at [487, 189] on div "FP MR 05.png" at bounding box center [711, 195] width 553 height 29
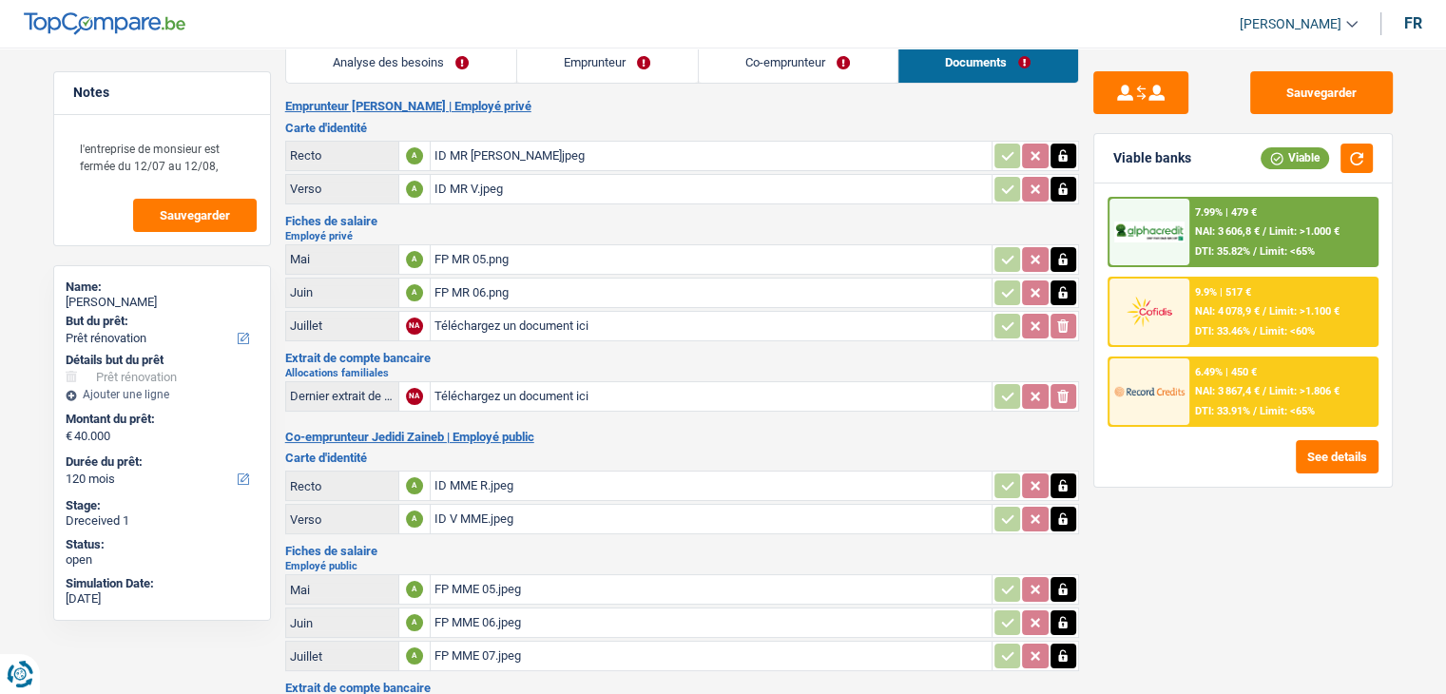
scroll to position [0, 0]
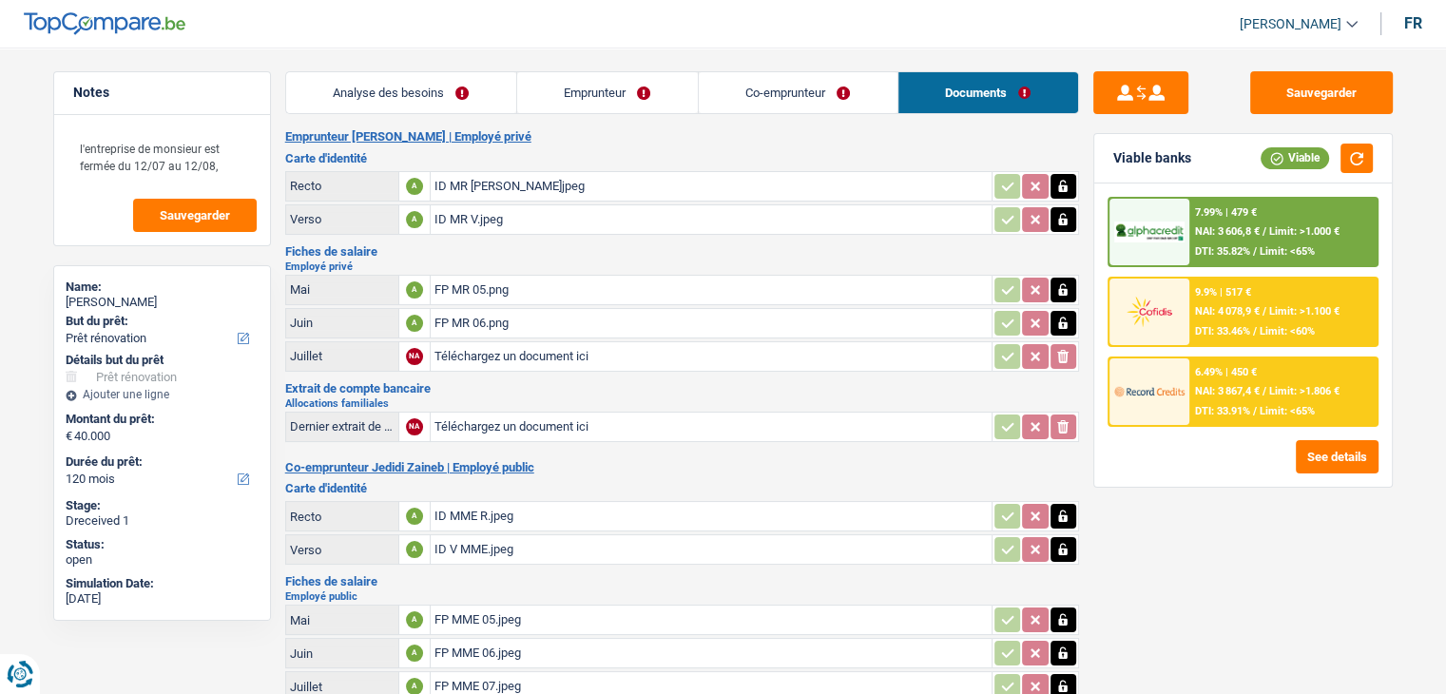
click at [633, 144] on h2 "Emprunteur [PERSON_NAME] | Employé privé" at bounding box center [682, 136] width 794 height 15
click at [1364, 157] on button "button" at bounding box center [1357, 158] width 32 height 29
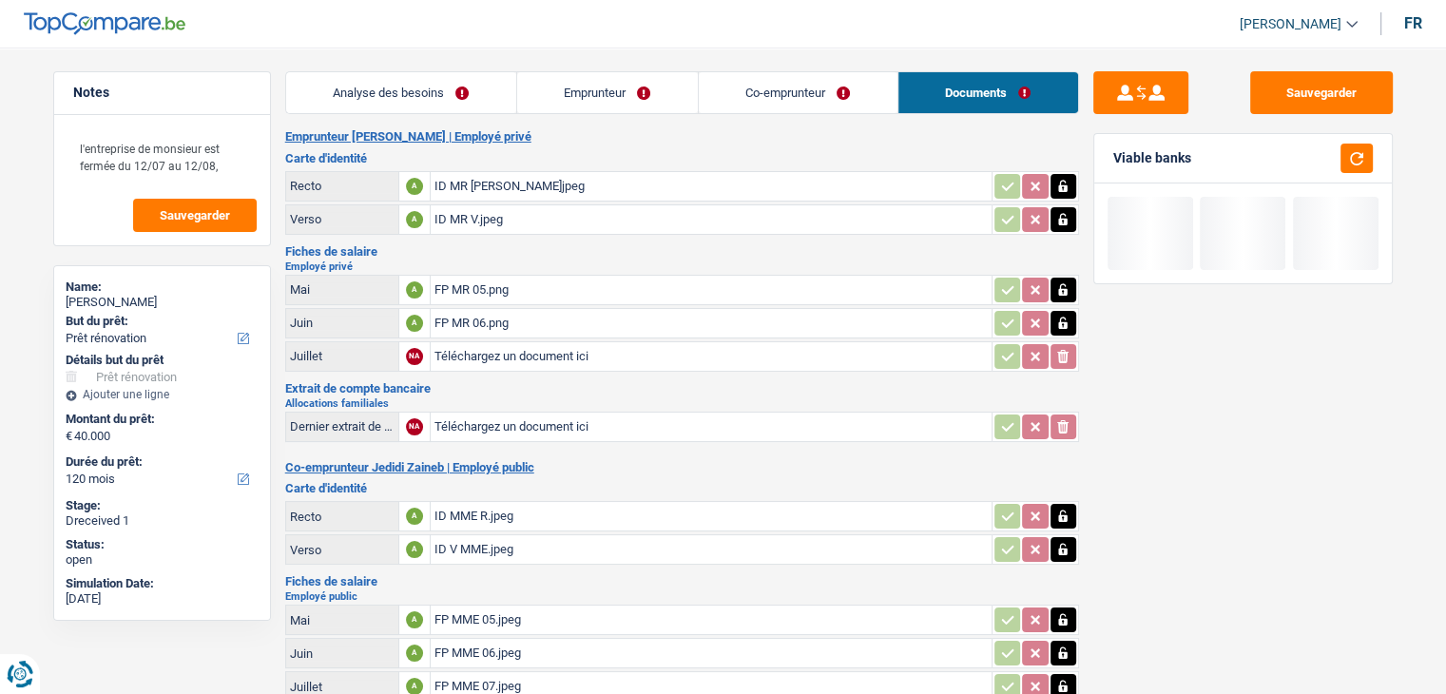
drag, startPoint x: 1198, startPoint y: 153, endPoint x: 1114, endPoint y: 153, distance: 83.7
click at [1114, 153] on div "Viable banks" at bounding box center [1243, 158] width 298 height 49
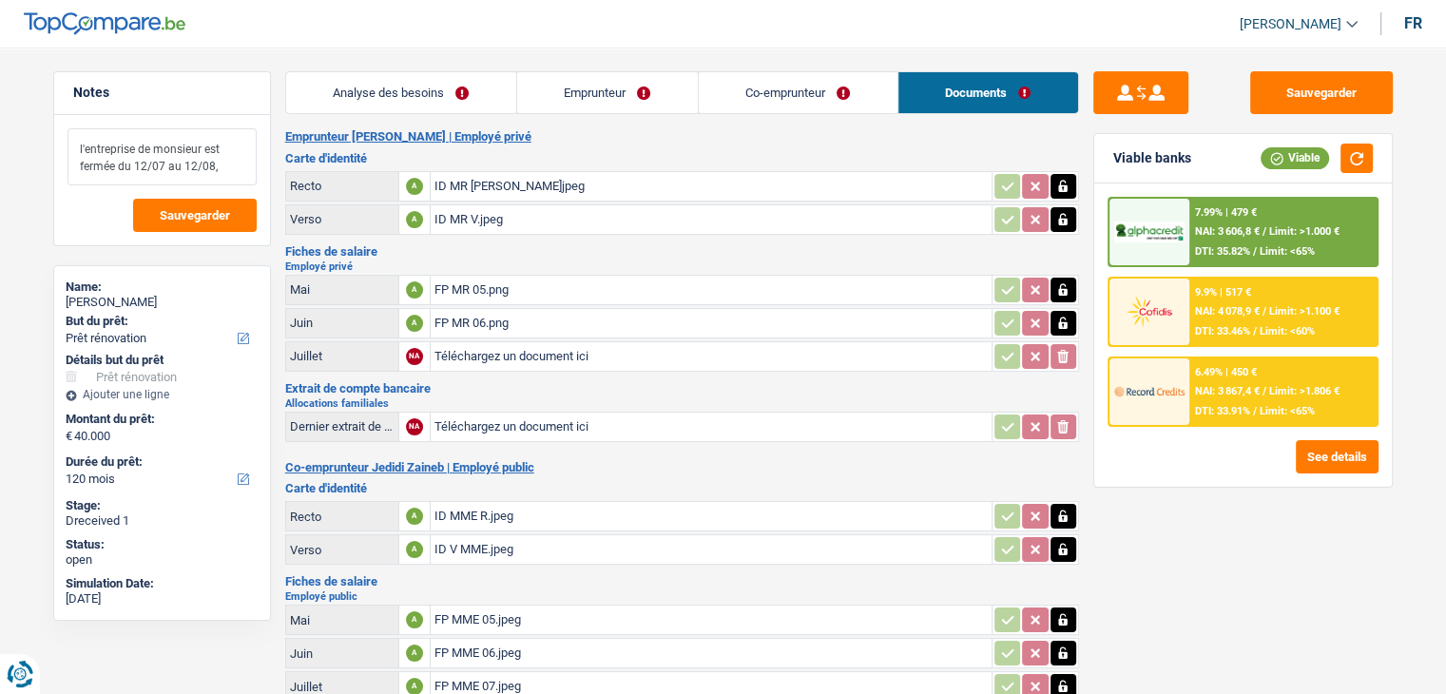
drag, startPoint x: 77, startPoint y: 151, endPoint x: 234, endPoint y: 169, distance: 157.9
click at [234, 169] on textarea "l'entreprise de monsieur est fermée du 12/07 au 12/08," at bounding box center [162, 156] width 189 height 57
click at [251, 118] on div "l'entreprise de monsieur est fermée du 12/07 au 12/08, Sauvegarder" at bounding box center [162, 180] width 216 height 130
click at [1322, 97] on button "Sauvegarder" at bounding box center [1321, 92] width 143 height 43
click at [439, 97] on link "Analyse des besoins" at bounding box center [401, 92] width 230 height 41
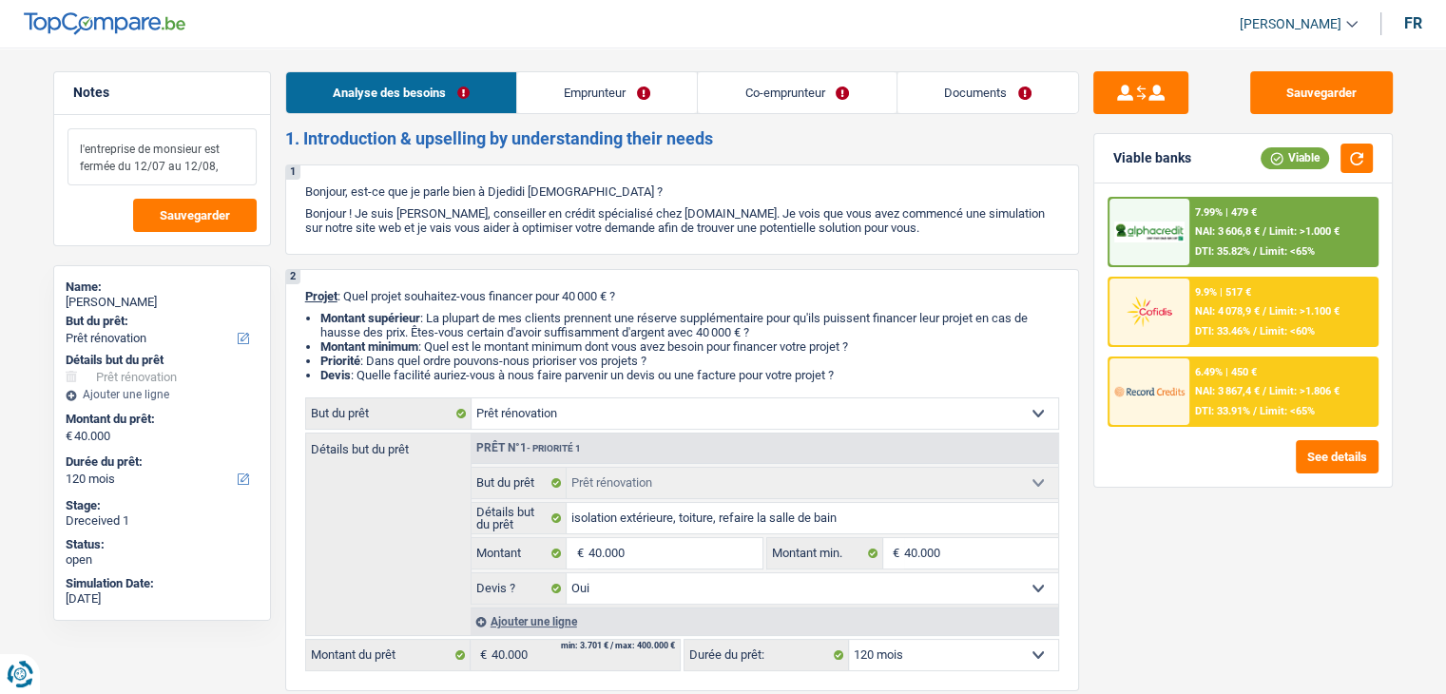
drag, startPoint x: 77, startPoint y: 149, endPoint x: 228, endPoint y: 166, distance: 152.1
click at [228, 166] on textarea "l'entreprise de monsieur est fermée du 12/07 au 12/08," at bounding box center [162, 156] width 189 height 57
click at [365, 190] on p "Bonjour, est-ce que je parle bien à Djedidi [DEMOGRAPHIC_DATA] ?" at bounding box center [682, 191] width 754 height 14
drag, startPoint x: 299, startPoint y: 191, endPoint x: 944, endPoint y: 225, distance: 645.5
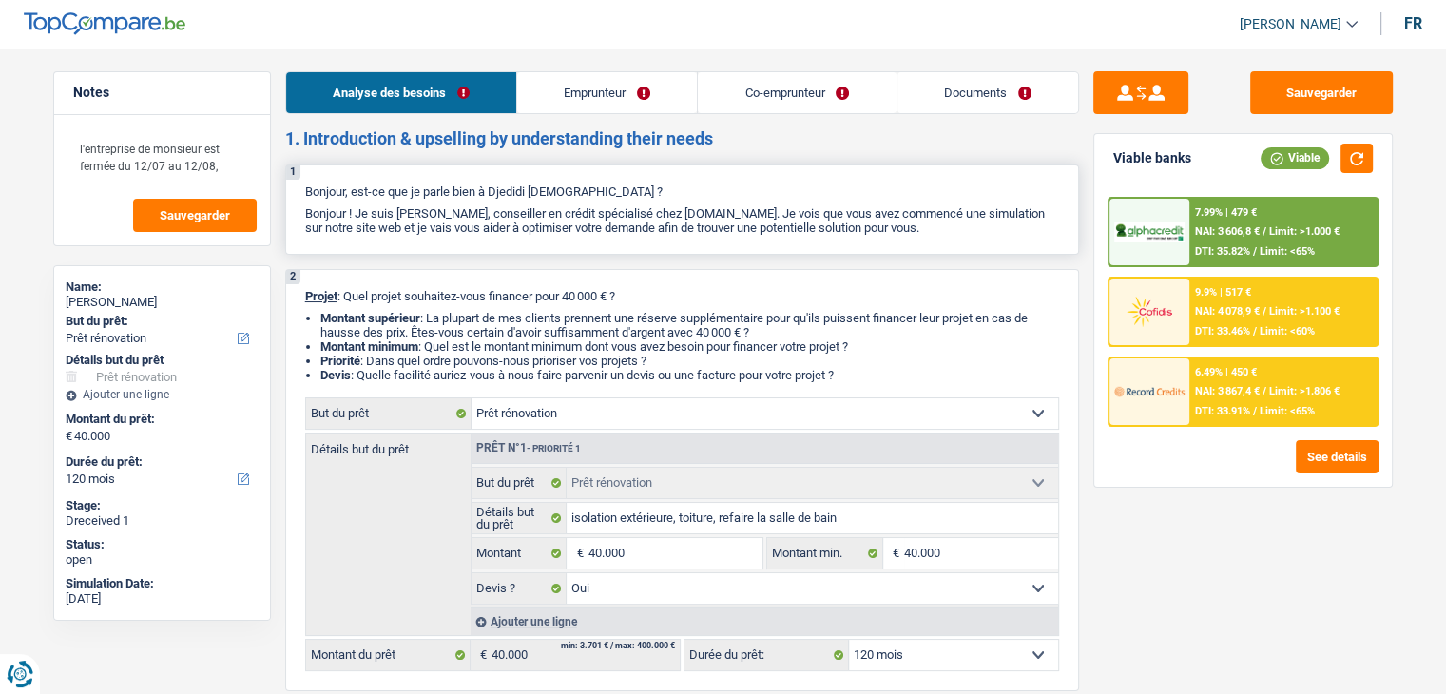
click at [944, 225] on div "1 Bonjour, est-ce que je parle bien à Djedidi [DEMOGRAPHIC_DATA] ? Bonjour ! Je…" at bounding box center [682, 209] width 794 height 90
click at [944, 225] on p "Bonjour ! Je suis [PERSON_NAME], conseiller en crédit spécialisé chez [DOMAIN_N…" at bounding box center [682, 220] width 754 height 29
click at [960, 113] on li "Documents" at bounding box center [988, 92] width 183 height 43
drag, startPoint x: 957, startPoint y: 104, endPoint x: 936, endPoint y: 126, distance: 30.9
click at [957, 103] on link "Documents" at bounding box center [988, 92] width 181 height 41
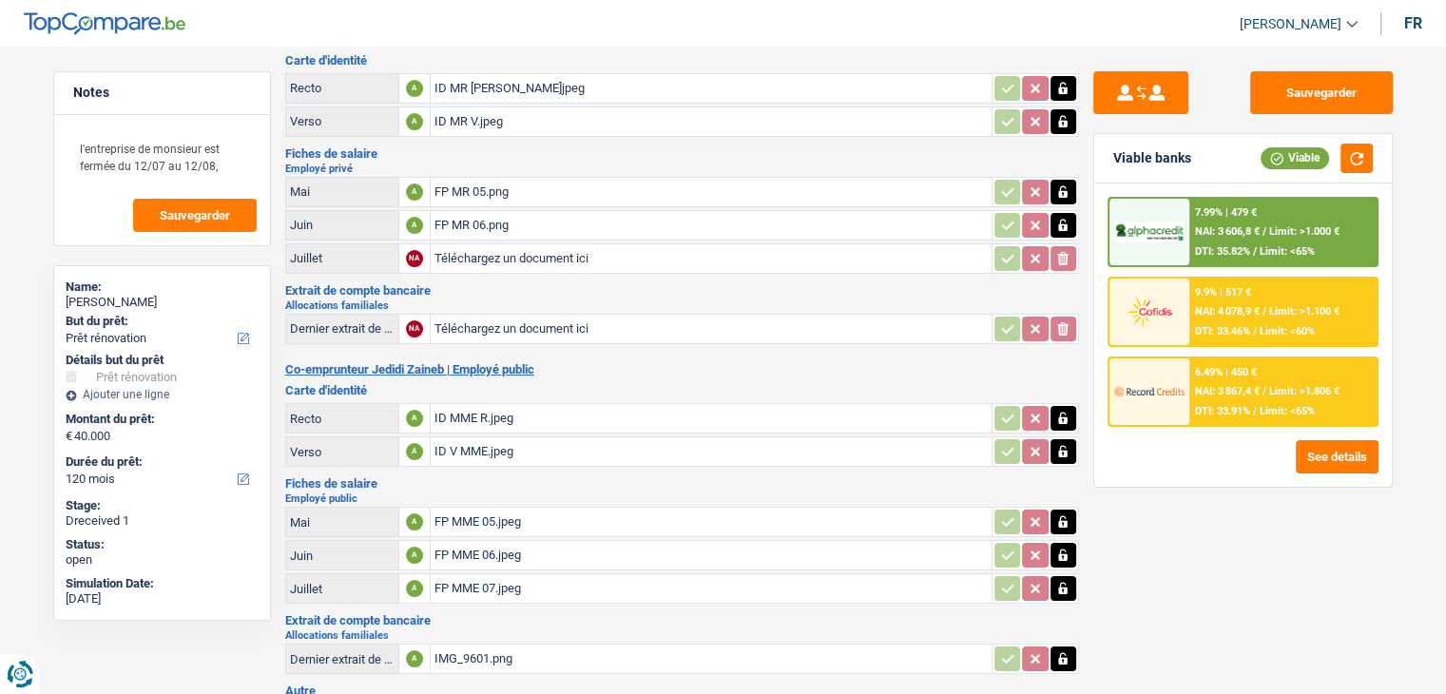
scroll to position [95, 0]
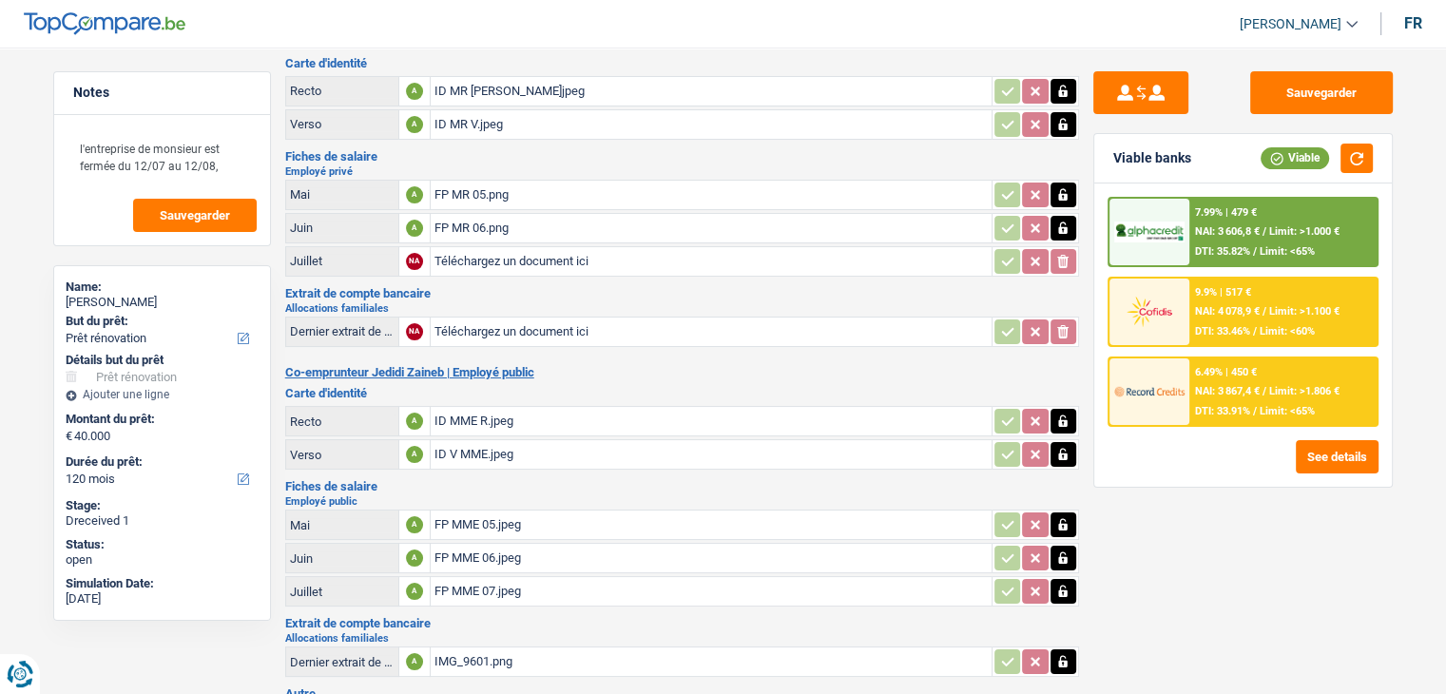
click at [457, 193] on div "FP MR 05.png" at bounding box center [711, 195] width 553 height 29
click at [499, 226] on div "FP MR 06.png" at bounding box center [711, 228] width 553 height 29
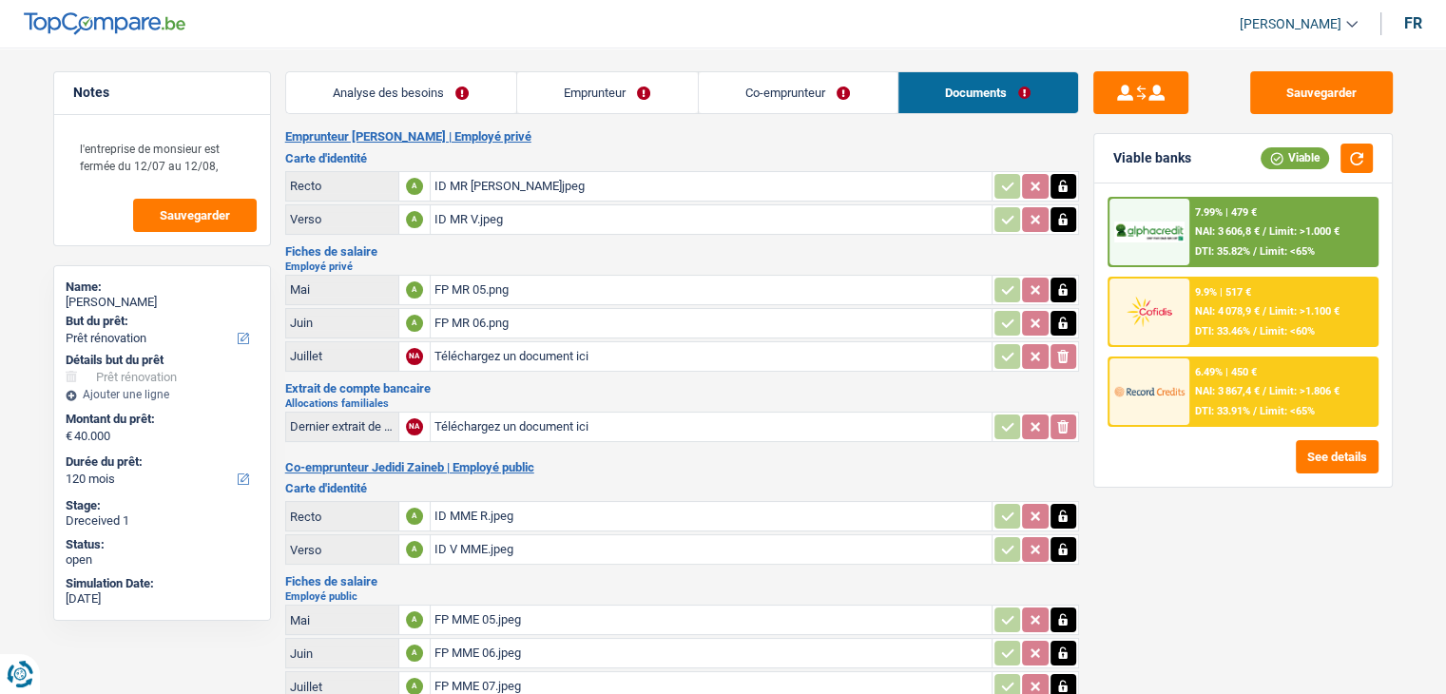
click at [400, 69] on main "Notes l'entreprise de monsieur est fermée du 12/07 au 12/08, Sauvegarder Name: …" at bounding box center [723, 648] width 1446 height 1239
click at [414, 105] on link "Analyse des besoins" at bounding box center [401, 92] width 230 height 41
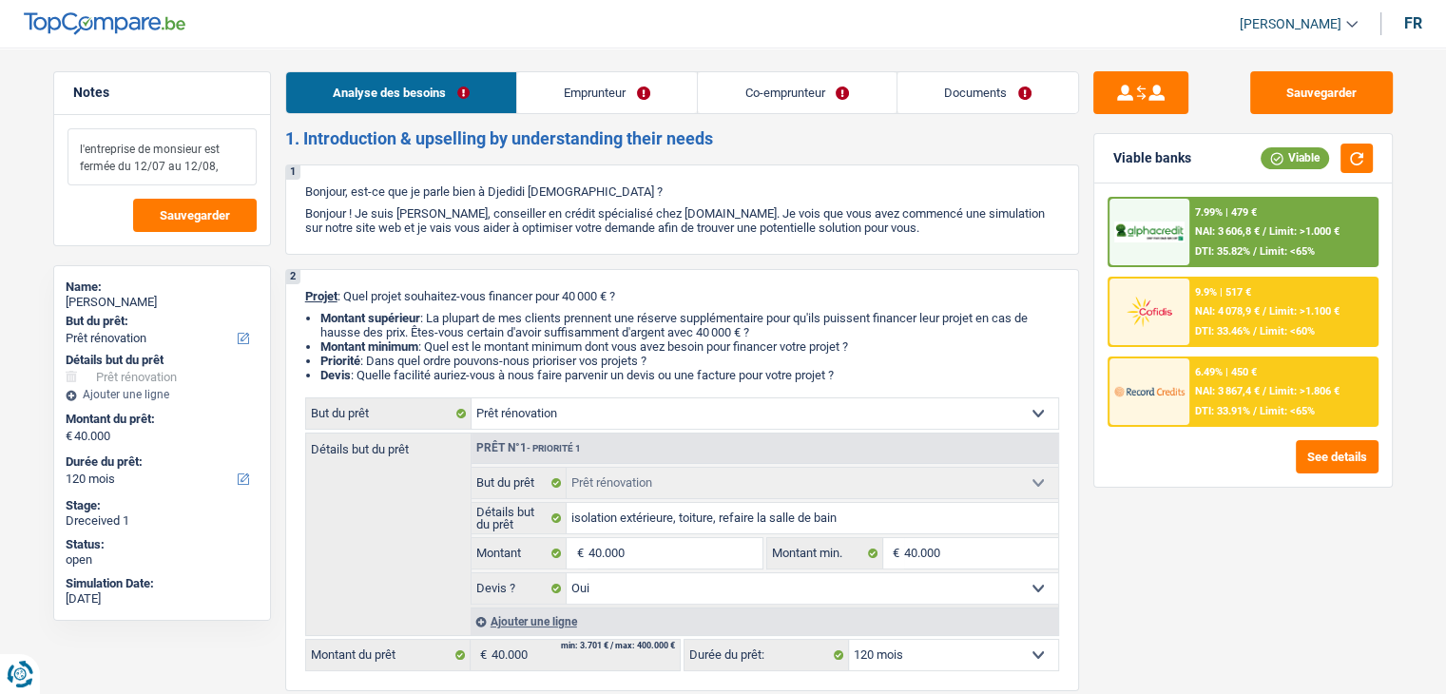
drag, startPoint x: 213, startPoint y: 164, endPoint x: 55, endPoint y: 138, distance: 160.1
click at [55, 138] on div "l'entreprise de monsieur est fermée du 12/07 au 12/08, Sauvegarder" at bounding box center [162, 180] width 216 height 130
click at [61, 143] on div "l'entreprise de monsieur est fermée du 12/07 au 12/08, Sauvegarder" at bounding box center [162, 180] width 216 height 130
drag, startPoint x: 212, startPoint y: 167, endPoint x: 133, endPoint y: 161, distance: 79.2
click at [133, 161] on textarea "l'entreprise de monsieur est fermée du 12/07 au 12/08," at bounding box center [162, 156] width 189 height 57
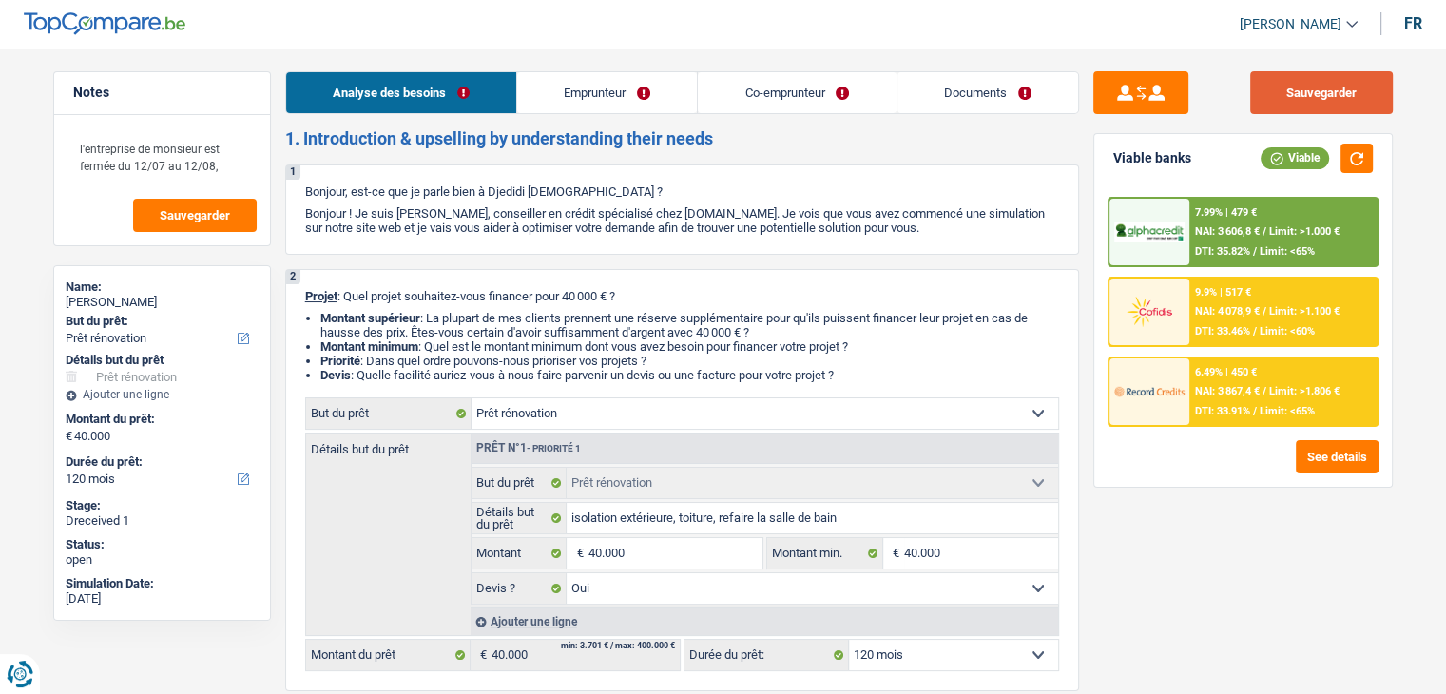
click at [1320, 88] on button "Sauvegarder" at bounding box center [1321, 92] width 143 height 43
